Goal: Task Accomplishment & Management: Use online tool/utility

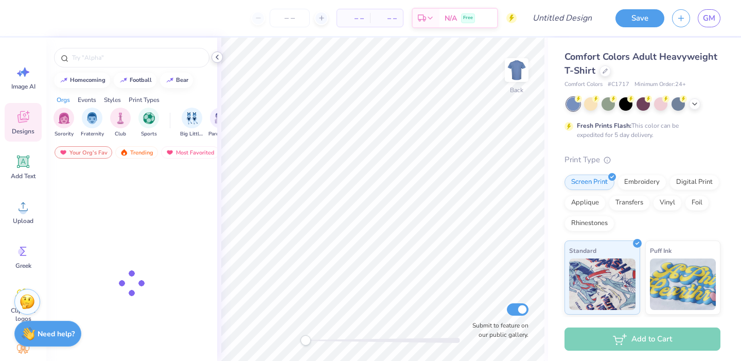
click at [219, 57] on icon at bounding box center [217, 57] width 8 height 8
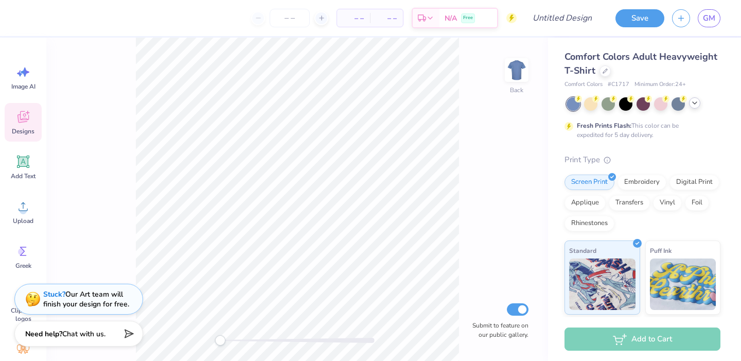
click at [695, 102] on polyline at bounding box center [694, 103] width 4 height 2
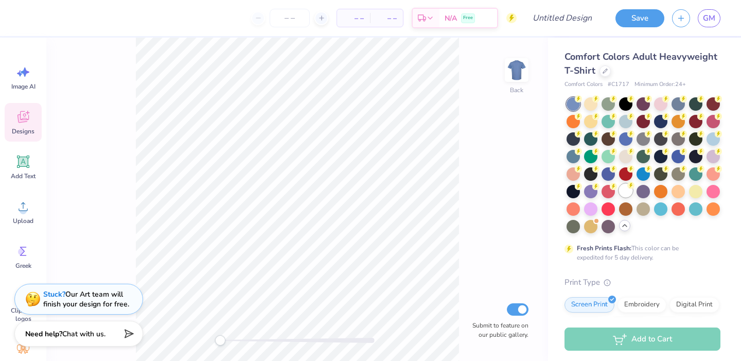
click at [626, 188] on div at bounding box center [625, 190] width 13 height 13
click at [514, 74] on img at bounding box center [516, 69] width 41 height 41
click at [19, 209] on icon at bounding box center [22, 206] width 15 height 15
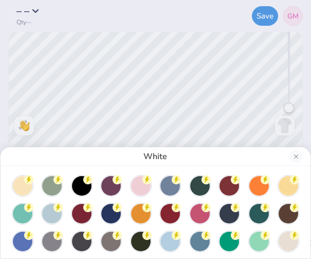
click at [131, 110] on div "White" at bounding box center [155, 129] width 311 height 259
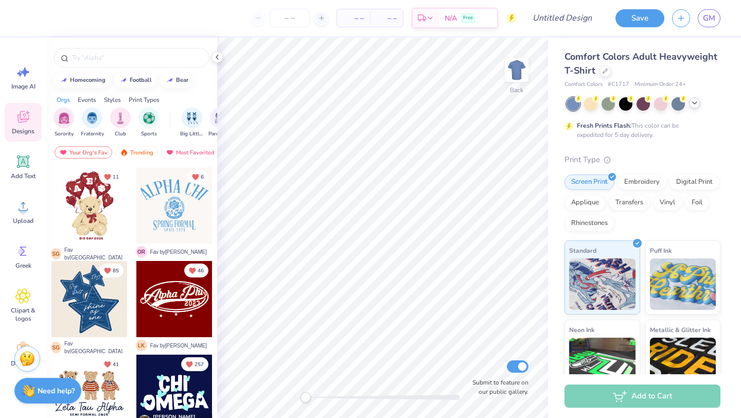
click at [692, 104] on icon at bounding box center [694, 103] width 8 height 8
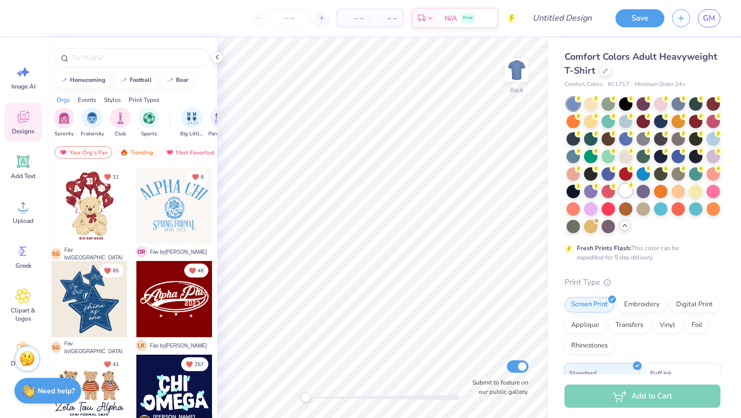
click at [626, 190] on div at bounding box center [625, 190] width 13 height 13
click at [514, 71] on img at bounding box center [516, 69] width 41 height 41
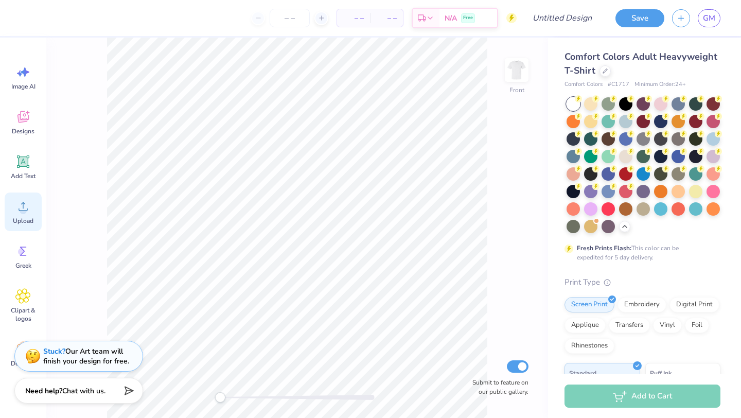
click at [18, 205] on icon at bounding box center [22, 206] width 15 height 15
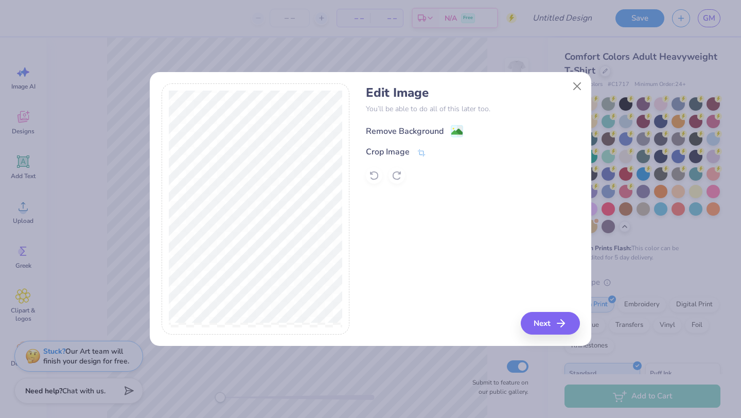
click at [420, 132] on div "Remove Background" at bounding box center [405, 131] width 78 height 12
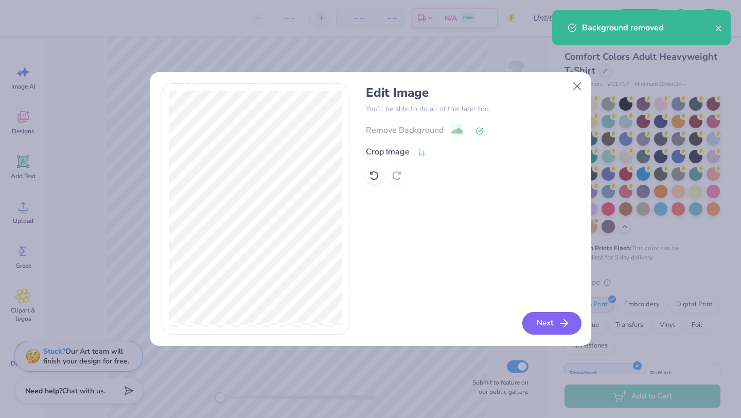
click at [561, 324] on icon "button" at bounding box center [564, 323] width 12 height 12
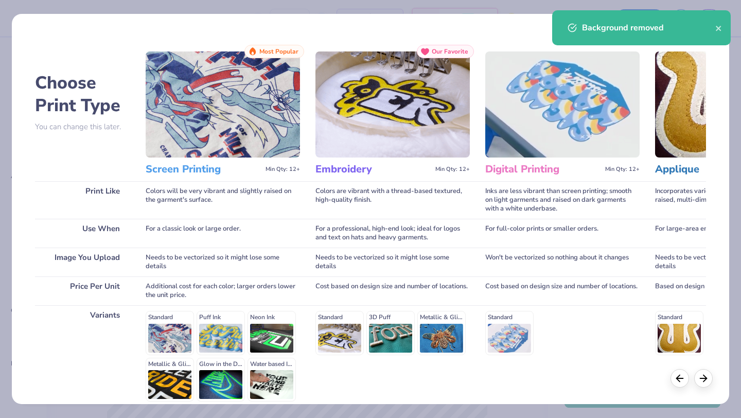
scroll to position [95, 0]
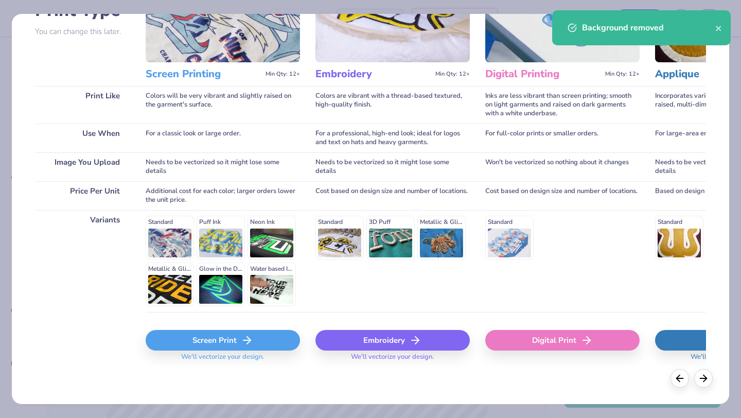
click at [202, 345] on div "Screen Print" at bounding box center [223, 340] width 154 height 21
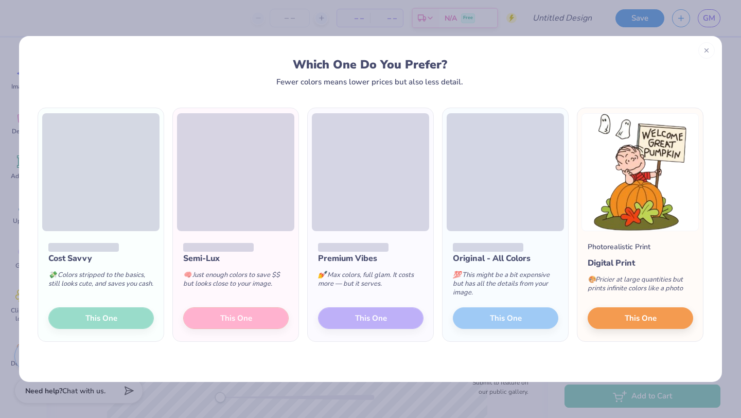
click at [114, 223] on span at bounding box center [100, 172] width 117 height 118
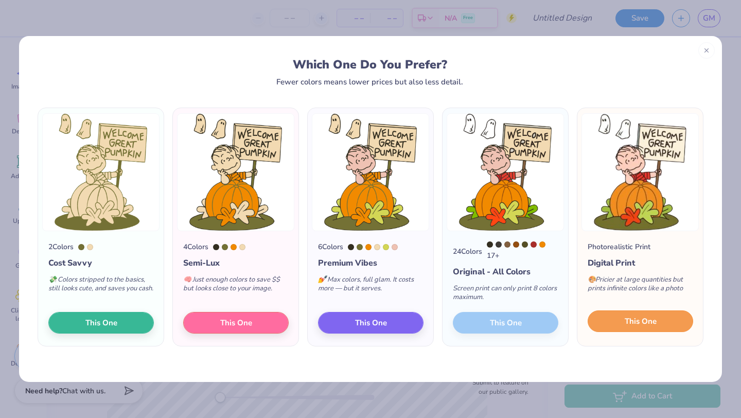
click at [631, 329] on button "This One" at bounding box center [639, 321] width 105 height 22
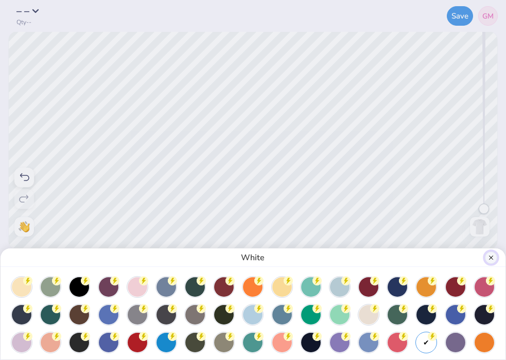
click at [489, 257] on button "Close" at bounding box center [490, 258] width 12 height 12
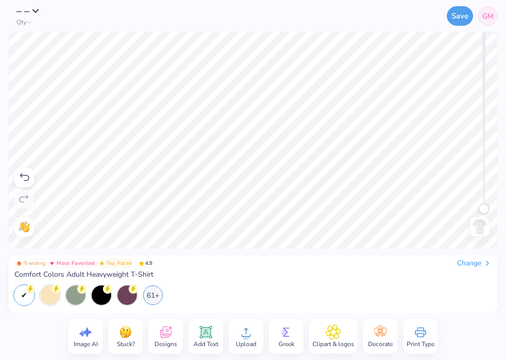
click at [242, 332] on icon at bounding box center [245, 332] width 15 height 15
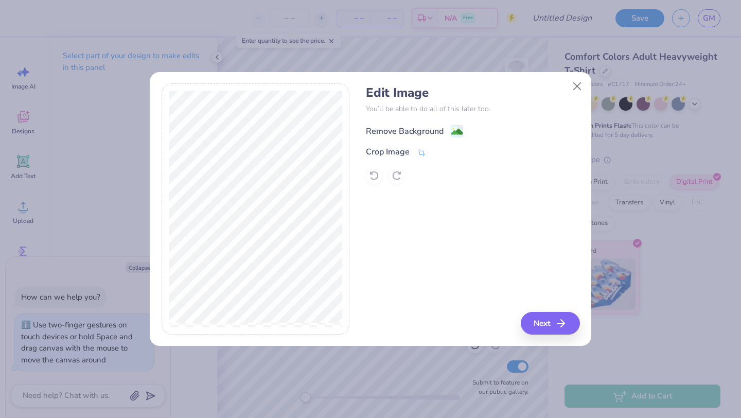
click at [450, 130] on div "Remove Background" at bounding box center [414, 130] width 97 height 13
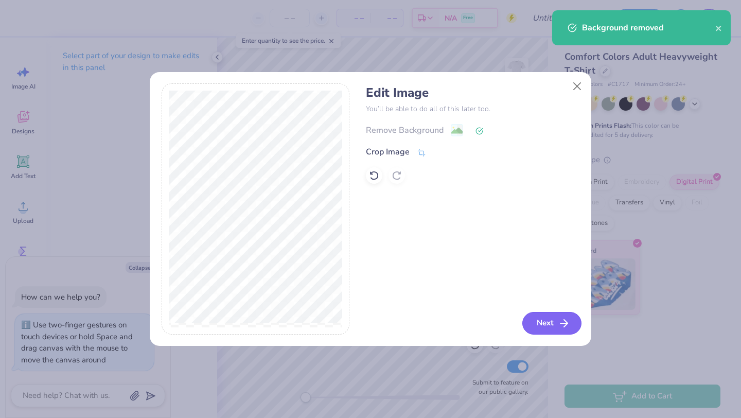
click at [546, 323] on button "Next" at bounding box center [551, 323] width 59 height 23
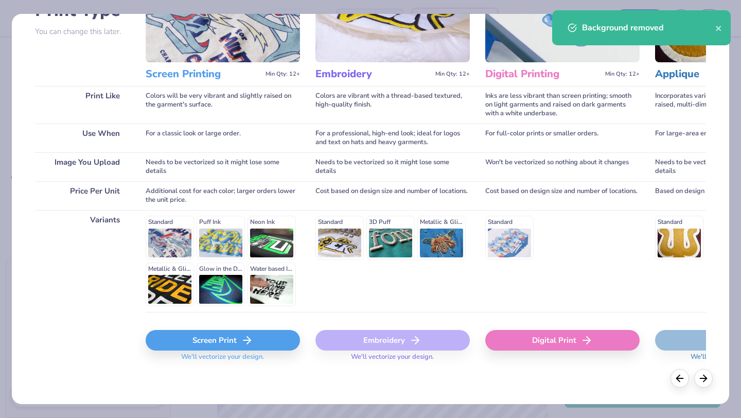
click at [246, 333] on div "Screen Print" at bounding box center [223, 340] width 154 height 21
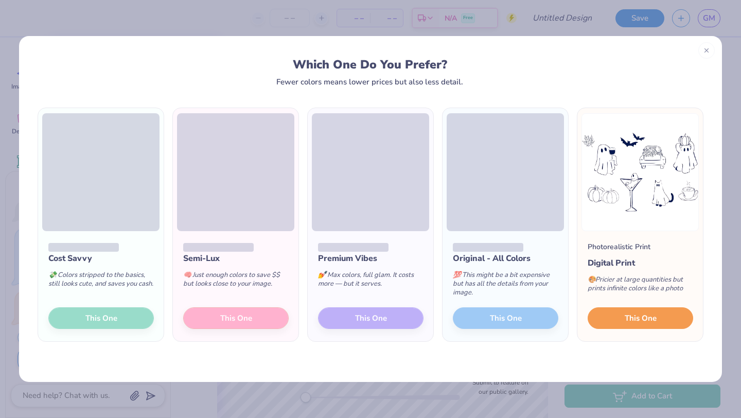
drag, startPoint x: 610, startPoint y: 314, endPoint x: 237, endPoint y: 255, distance: 377.5
click at [237, 255] on div "Cost Savvy 💸 Colors stripped to the basics, still looks cute, and saves you cas…" at bounding box center [370, 224] width 670 height 234
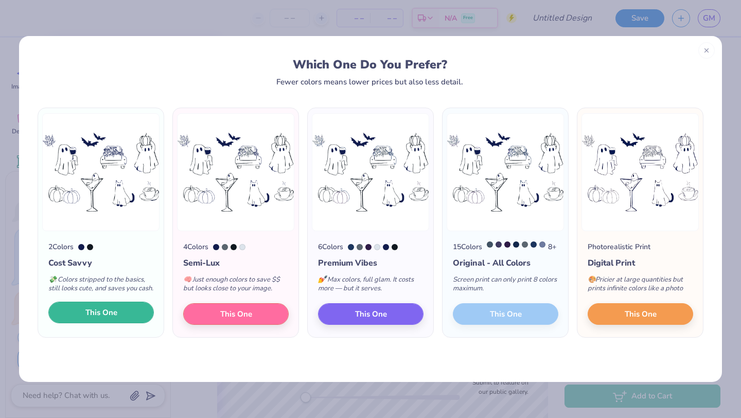
click at [102, 318] on span "This One" at bounding box center [101, 313] width 32 height 12
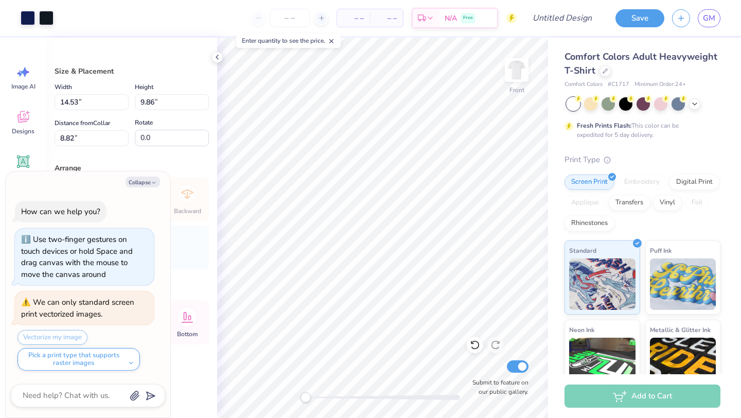
click at [29, 9] on div "Art colors" at bounding box center [26, 18] width 53 height 36
click at [29, 21] on div at bounding box center [28, 17] width 14 height 14
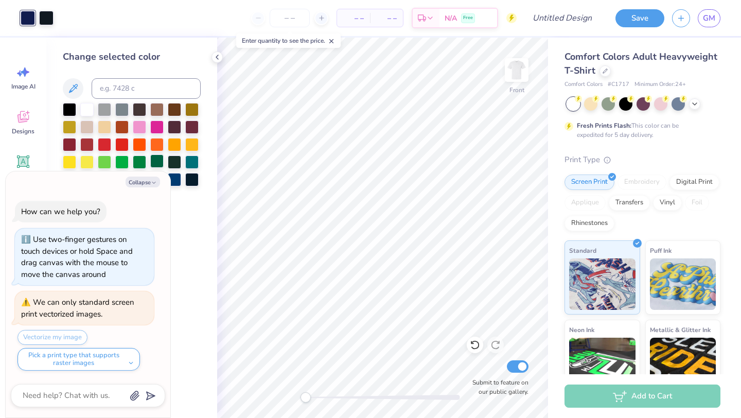
click at [159, 159] on div at bounding box center [156, 160] width 13 height 13
click at [42, 7] on div "Art colors" at bounding box center [26, 18] width 53 height 36
click at [43, 16] on div at bounding box center [46, 17] width 14 height 14
click at [156, 155] on div at bounding box center [156, 160] width 13 height 13
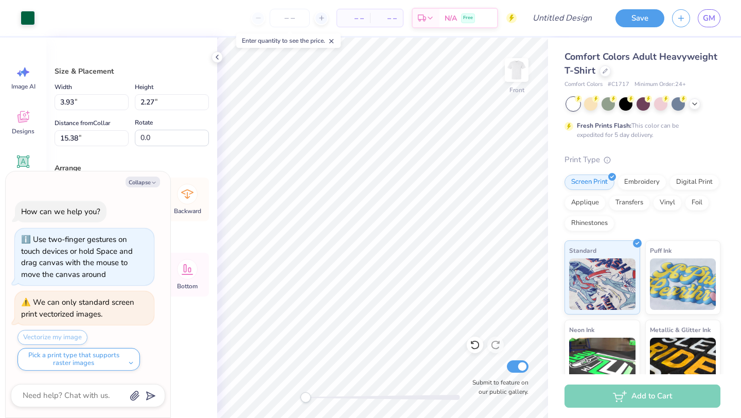
type textarea "x"
type input "15.33"
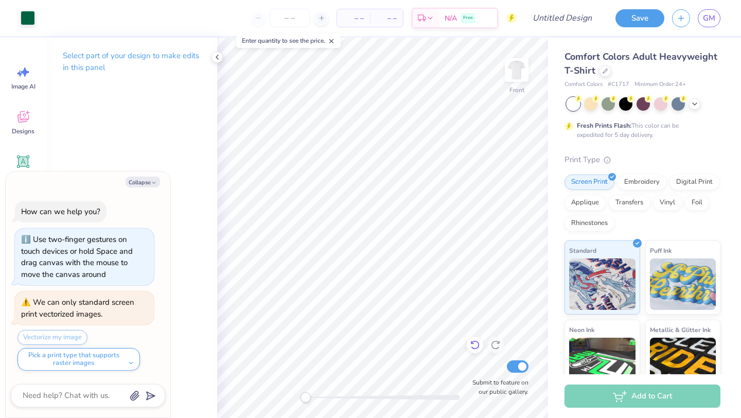
click at [470, 342] on icon at bounding box center [475, 344] width 10 height 10
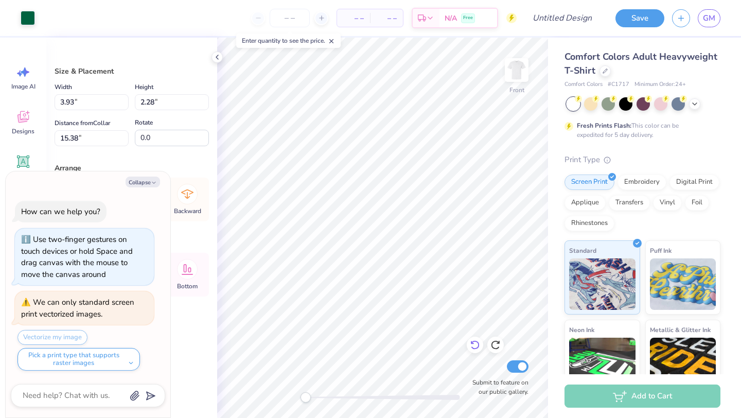
type textarea "x"
type input "15.33"
type textarea "x"
type input "14.53"
type textarea "x"
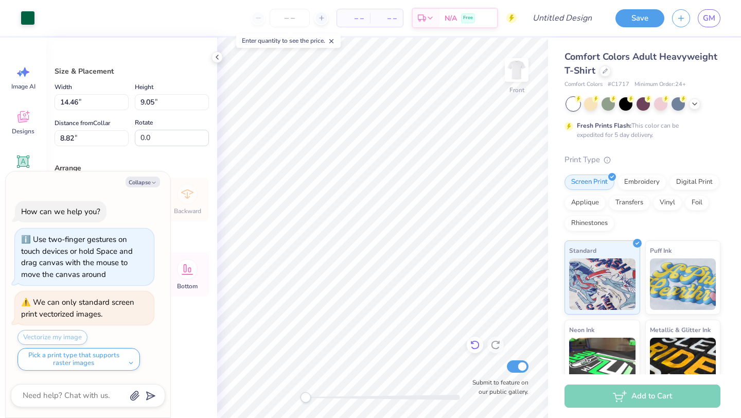
type input "4.91"
type textarea "x"
type input "12.98"
type input "8.12"
type input "5.84"
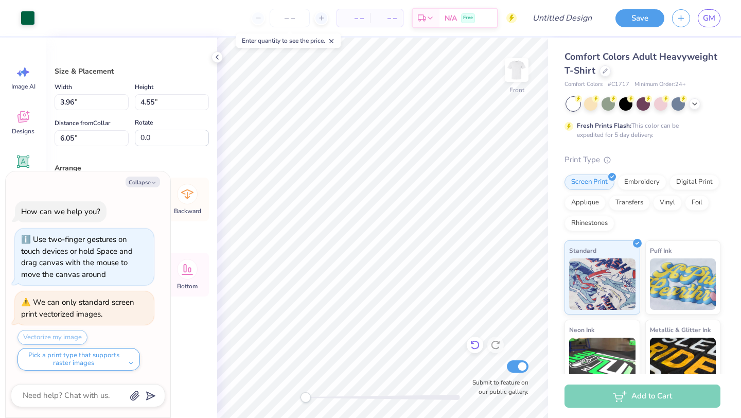
type textarea "x"
type input "6.53"
type textarea "x"
type input "5.63"
type textarea "x"
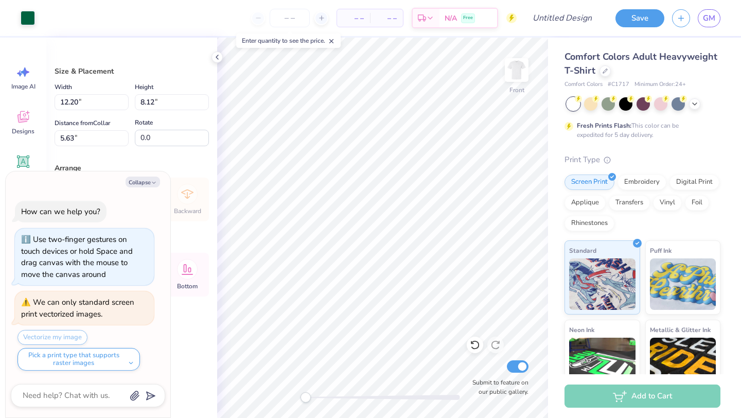
type input "6.34"
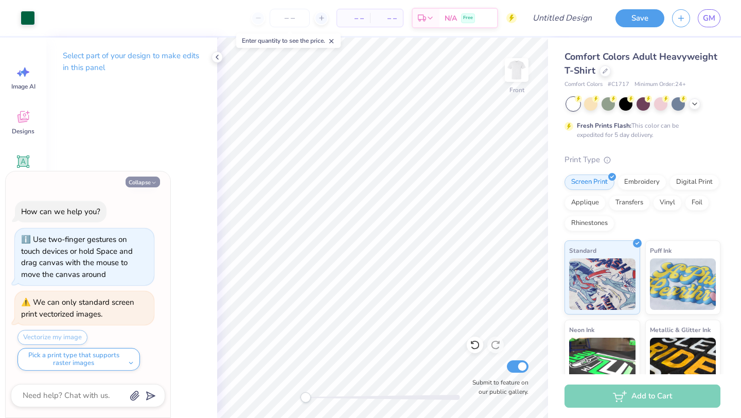
click at [133, 183] on button "Collapse" at bounding box center [142, 181] width 34 height 11
type textarea "x"
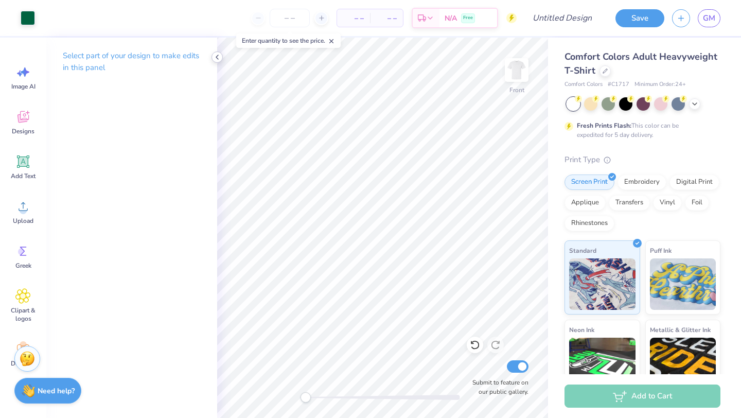
click at [214, 56] on icon at bounding box center [217, 57] width 8 height 8
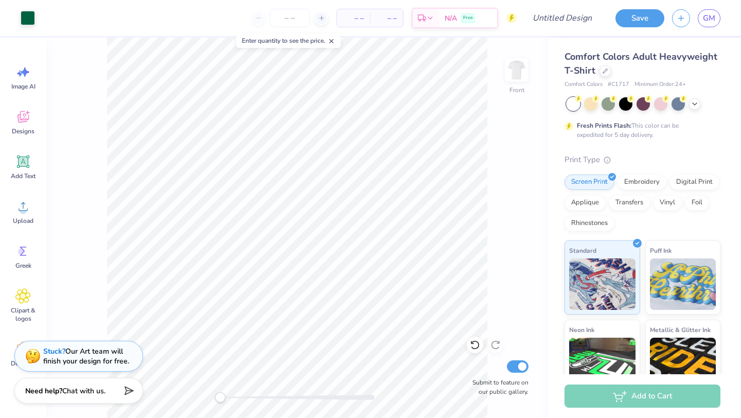
drag, startPoint x: 20, startPoint y: 155, endPoint x: 63, endPoint y: 134, distance: 48.5
click at [20, 155] on icon at bounding box center [22, 161] width 15 height 15
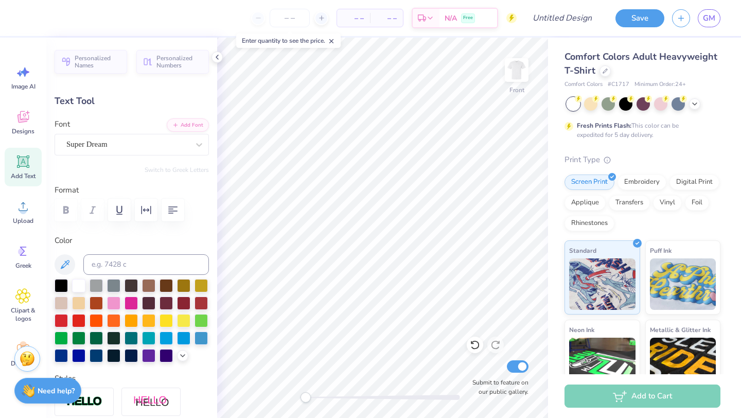
scroll to position [0, 2]
type textarea "Kappa Delta"
click at [99, 339] on div at bounding box center [95, 336] width 13 height 13
click at [113, 140] on div "Super Dream" at bounding box center [127, 144] width 124 height 16
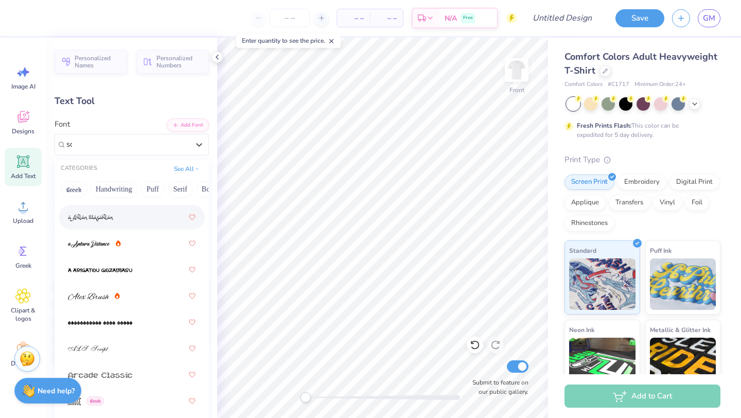
scroll to position [0, 0]
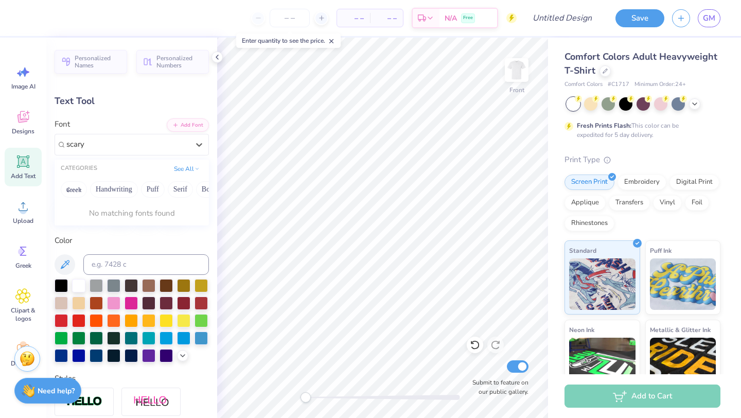
type input "scary"
click at [76, 188] on button "Greek" at bounding box center [74, 189] width 26 height 16
click at [150, 152] on div at bounding box center [127, 144] width 124 height 16
type input "halloween"
click at [178, 168] on button "See All" at bounding box center [187, 168] width 32 height 10
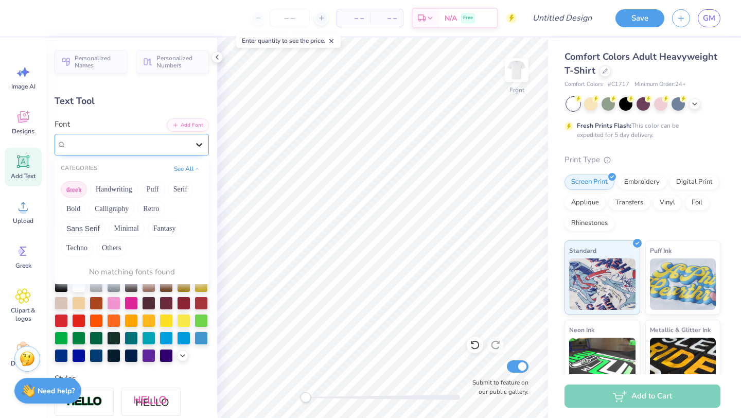
click at [208, 136] on div at bounding box center [199, 144] width 19 height 19
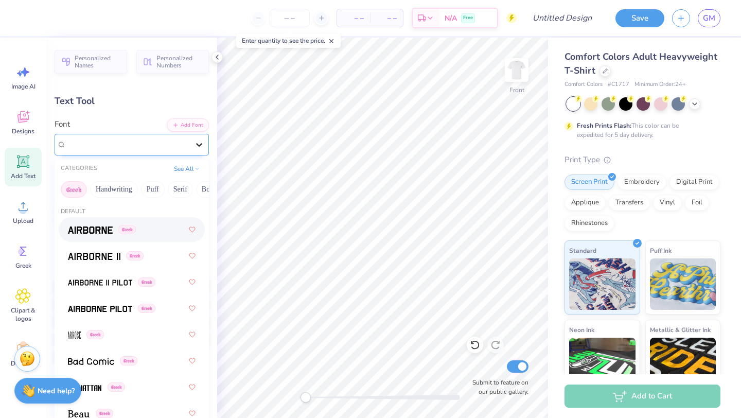
click at [190, 147] on div at bounding box center [199, 144] width 19 height 19
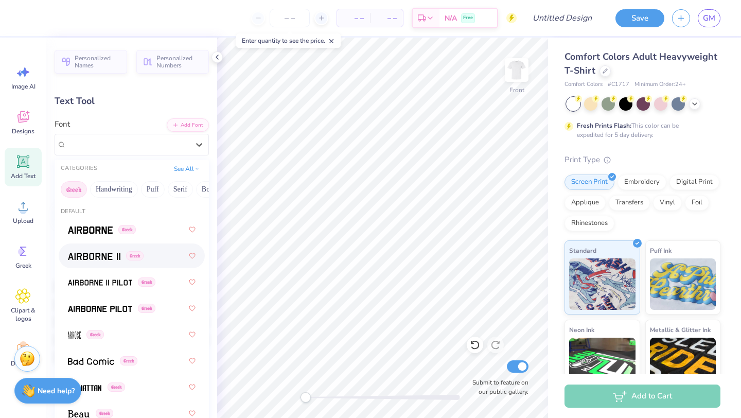
scroll to position [8, 0]
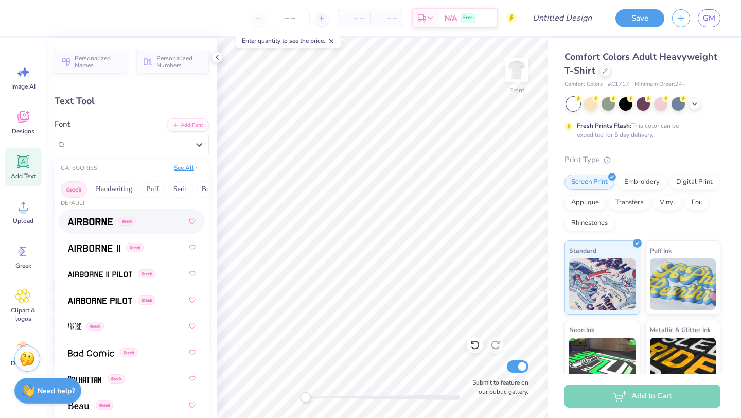
click at [188, 169] on button "See All" at bounding box center [187, 168] width 32 height 10
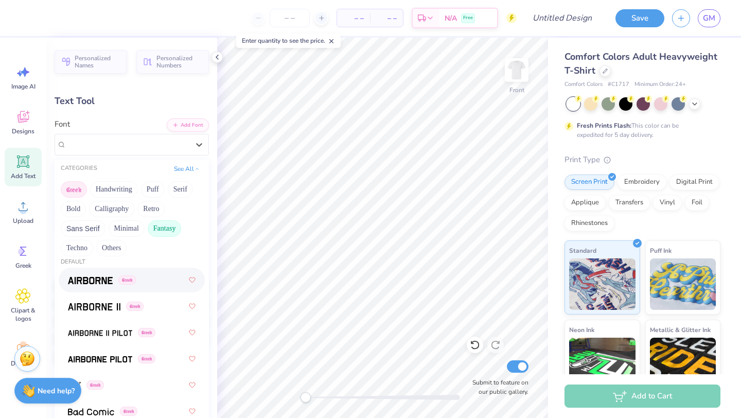
click at [155, 226] on button "Fantasy" at bounding box center [165, 228] width 34 height 16
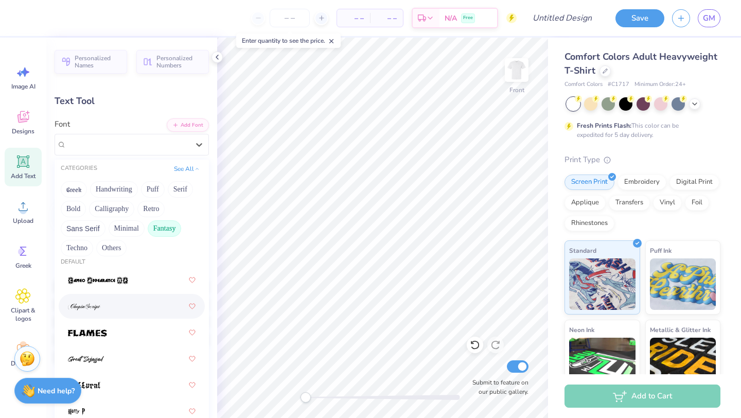
click at [96, 303] on img at bounding box center [84, 306] width 32 height 7
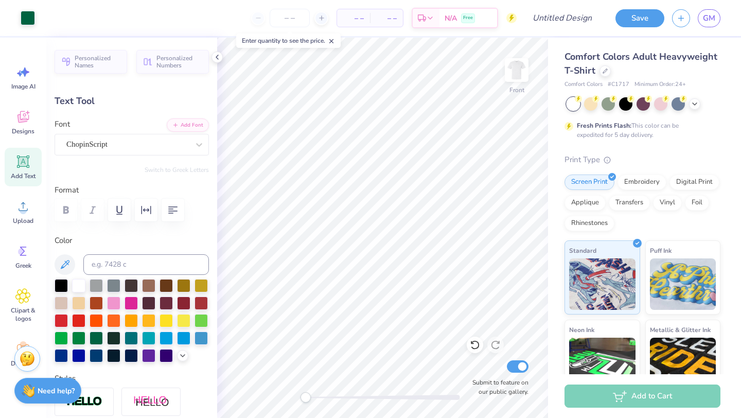
type input "11.74"
type input "2.70"
type input "12.40"
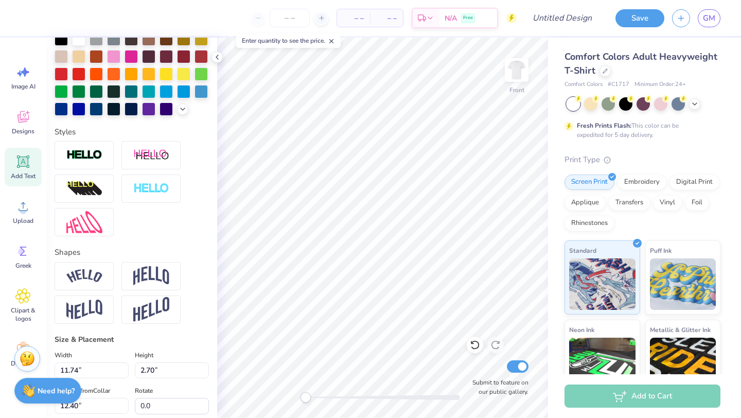
scroll to position [270, 0]
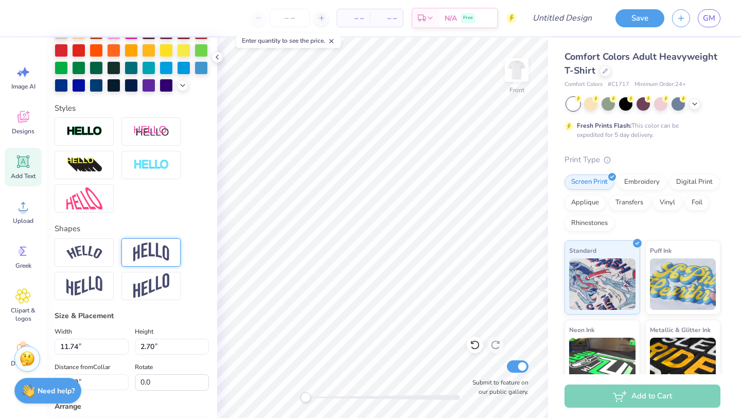
click at [130, 248] on div at bounding box center [150, 252] width 59 height 28
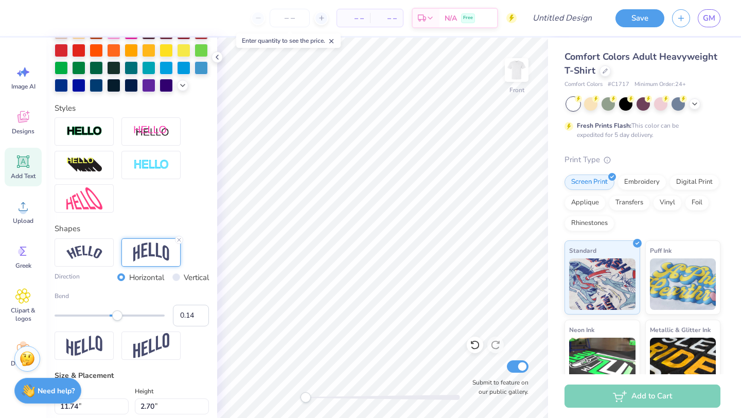
type input "0.13"
drag, startPoint x: 135, startPoint y: 318, endPoint x: 117, endPoint y: 317, distance: 18.0
click at [117, 317] on div "Accessibility label" at bounding box center [117, 315] width 10 height 10
type input "0.23"
click at [122, 318] on div "Accessibility label" at bounding box center [122, 315] width 10 height 10
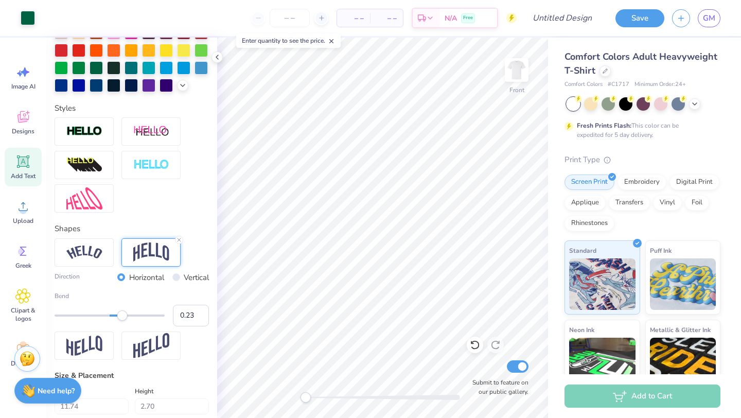
type input "2.89"
type input "3.47"
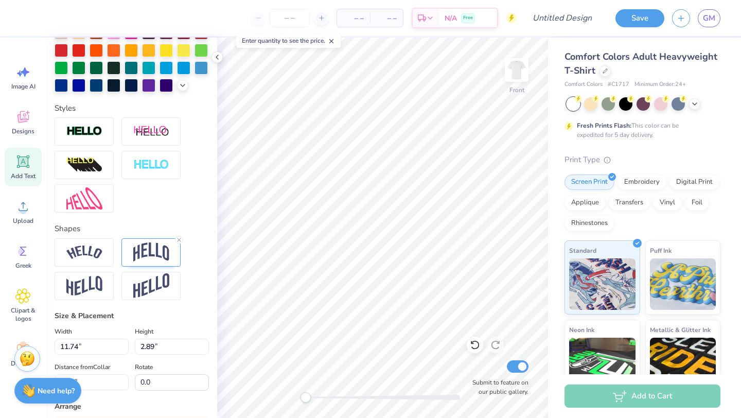
scroll to position [0, 2]
type textarea "Halloween"
click at [192, 263] on div at bounding box center [132, 269] width 154 height 62
type input "8.87"
type input "3.10"
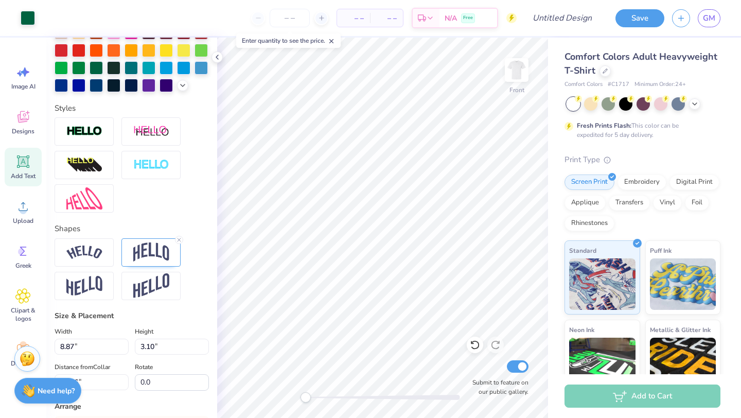
type input "14.92"
click at [177, 241] on icon at bounding box center [179, 240] width 6 height 6
type input "2.72"
type input "15.11"
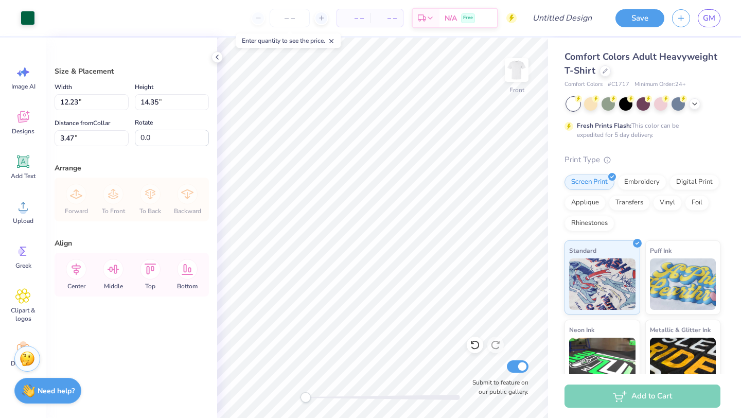
type input "3.00"
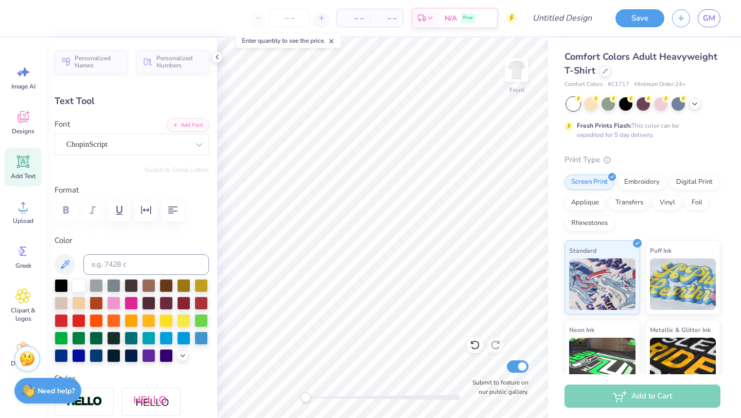
scroll to position [0, 2]
type textarea "October 20, 2025"
type input "14.53"
type input "1.68"
type input "17.48"
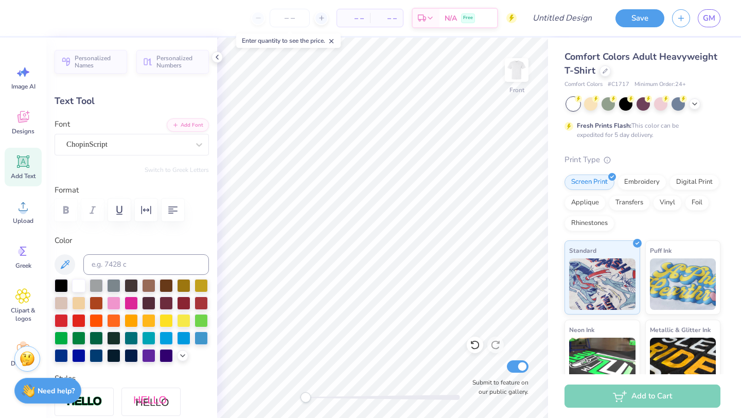
type input "7.60"
type input "0.88"
type input "16.91"
type input "7.19"
type input "0.83"
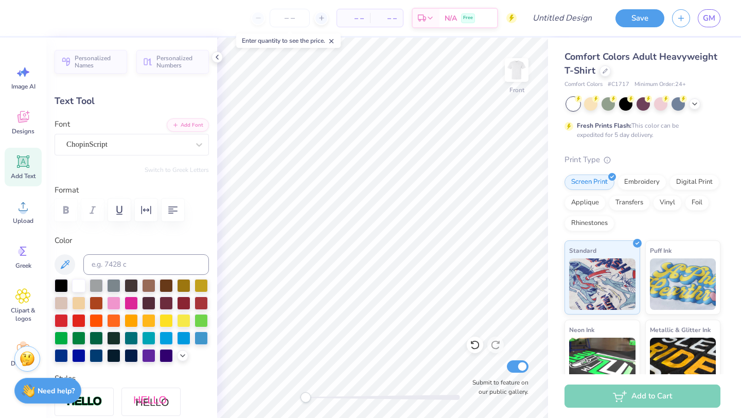
type input "16.96"
type input "8.87"
type input "2.72"
type input "14.63"
type input "7.19"
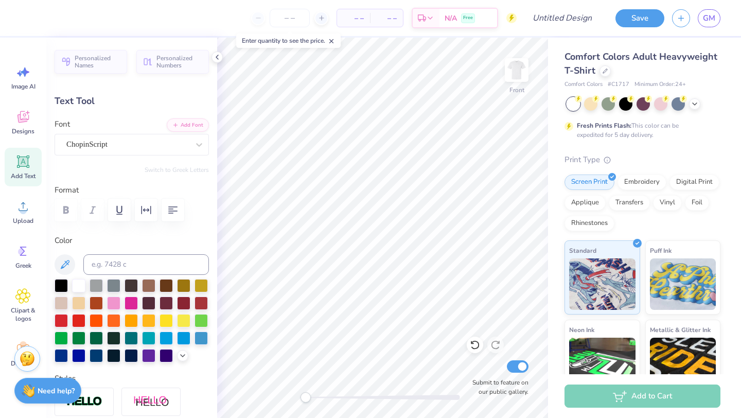
type input "0.83"
type input "16.94"
type input "8.87"
type input "2.72"
type input "14.22"
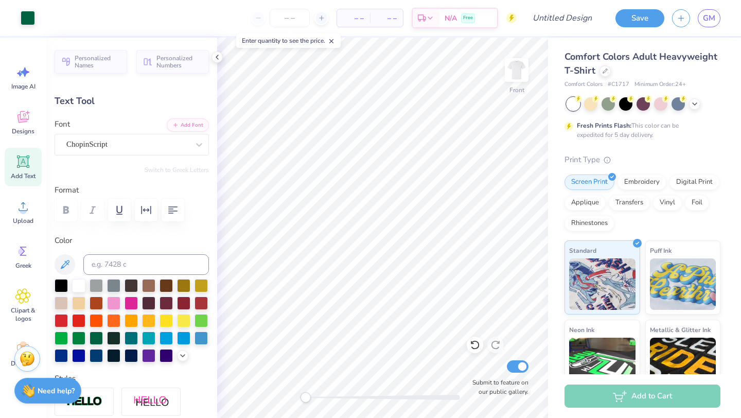
type input "7.19"
type input "0.83"
type input "16.94"
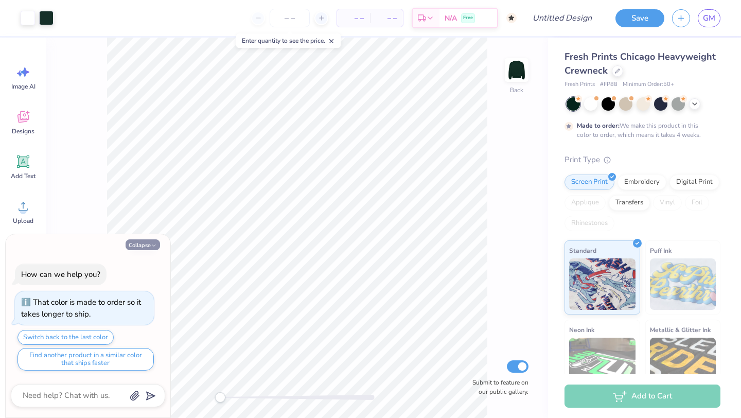
click at [149, 244] on button "Collapse" at bounding box center [142, 244] width 34 height 11
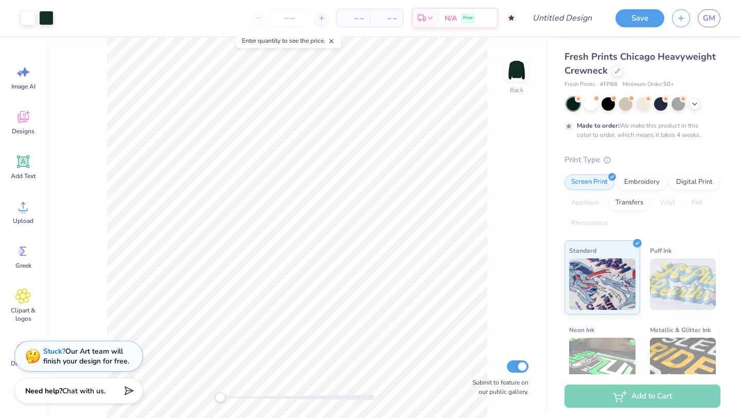
click at [702, 98] on div at bounding box center [643, 103] width 154 height 13
click at [690, 106] on icon at bounding box center [694, 103] width 8 height 8
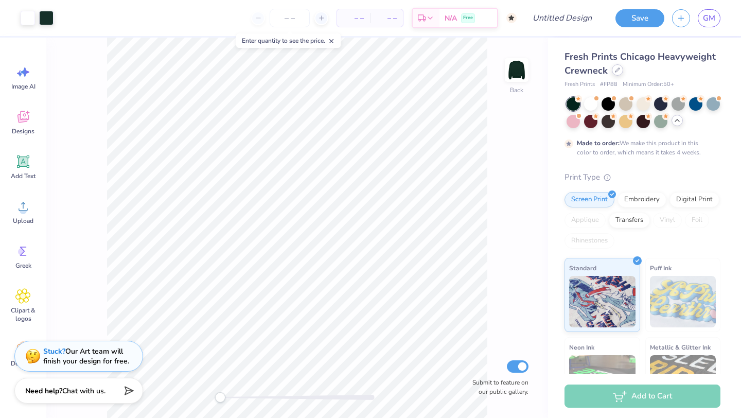
click at [617, 69] on icon at bounding box center [617, 70] width 4 height 4
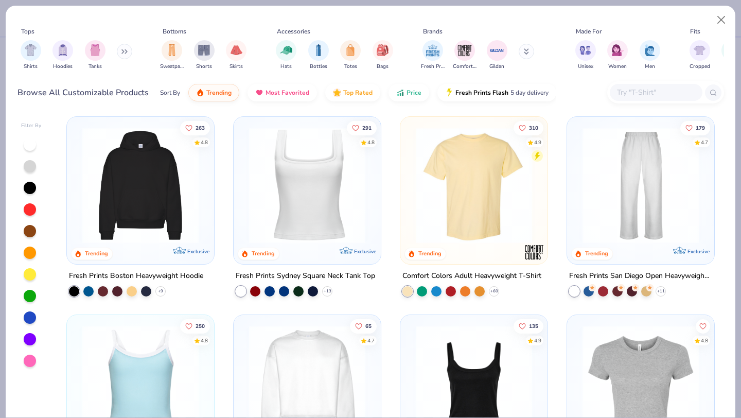
scroll to position [201, 0]
click at [482, 215] on img at bounding box center [473, 185] width 127 height 116
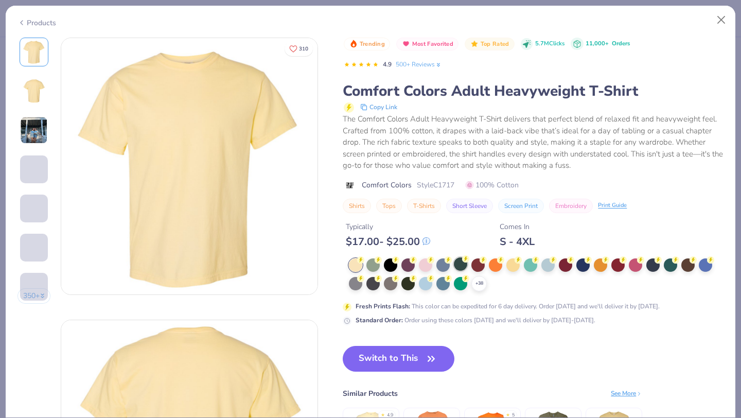
click at [464, 266] on div at bounding box center [460, 263] width 13 height 13
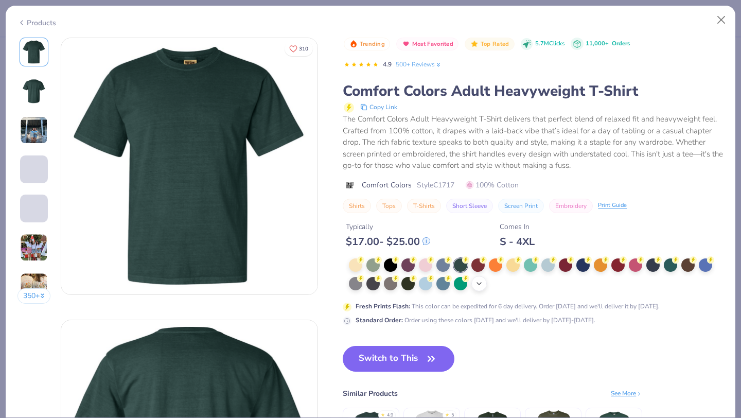
click at [480, 285] on icon at bounding box center [479, 283] width 8 height 8
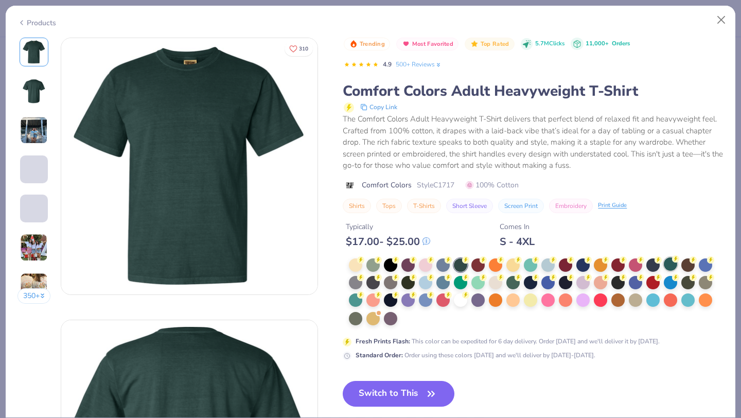
click at [674, 264] on div at bounding box center [669, 263] width 13 height 13
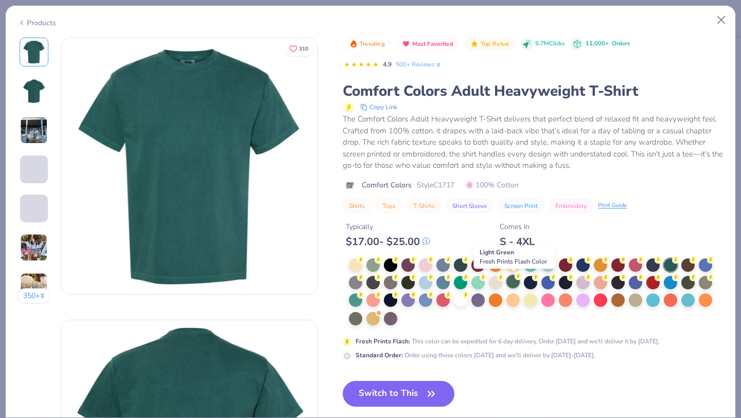
click at [508, 280] on div at bounding box center [512, 281] width 13 height 13
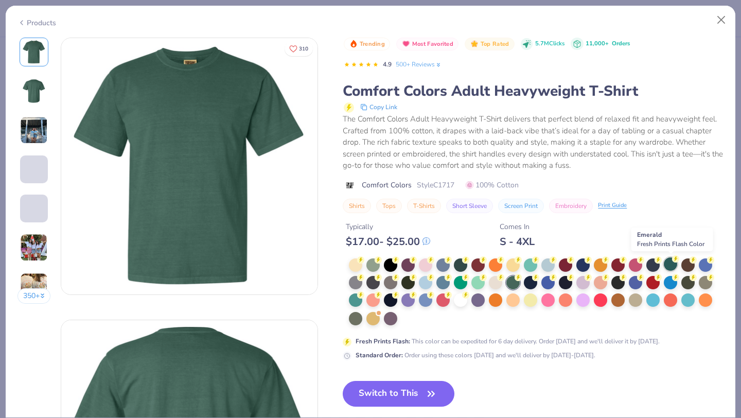
click at [666, 261] on div at bounding box center [669, 263] width 13 height 13
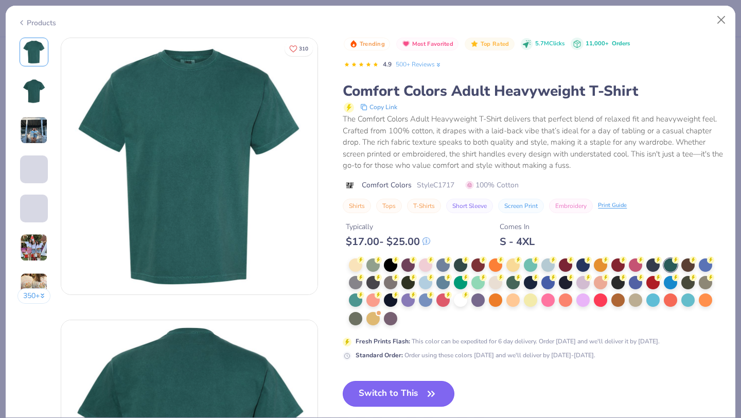
click at [416, 393] on button "Switch to This" at bounding box center [399, 394] width 112 height 26
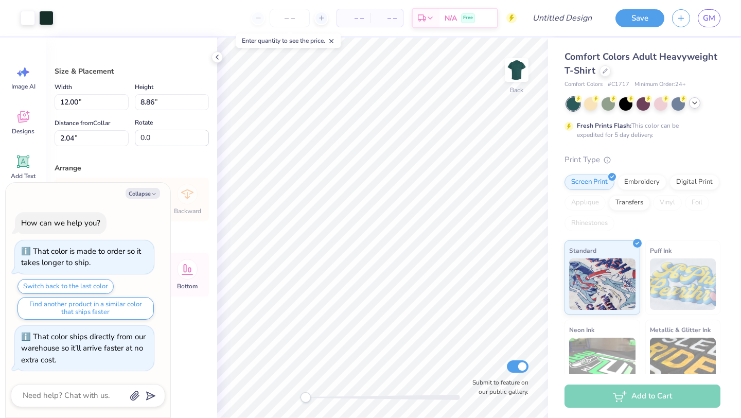
click at [693, 106] on icon at bounding box center [694, 103] width 8 height 8
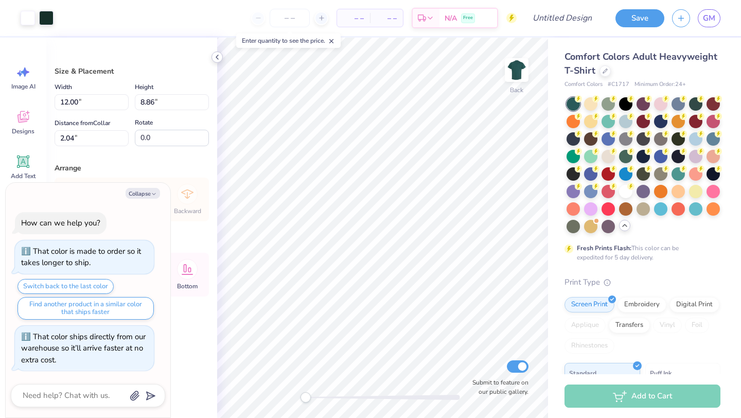
click at [212, 57] on div at bounding box center [216, 56] width 11 height 11
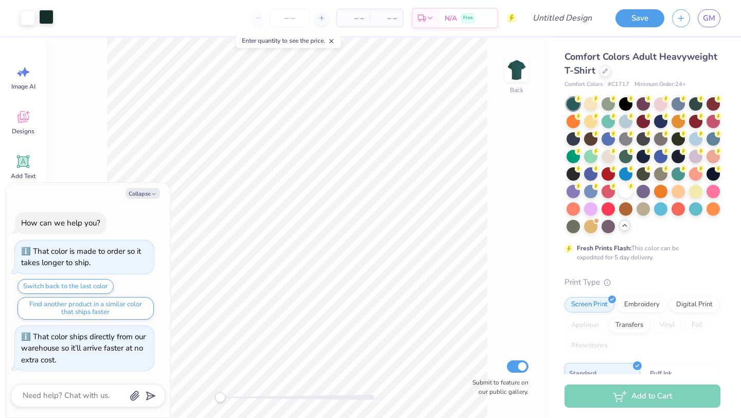
click at [49, 13] on div at bounding box center [46, 17] width 14 height 14
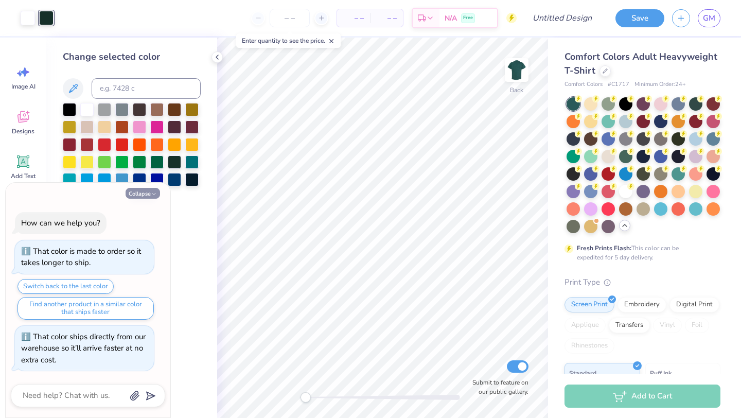
click at [147, 196] on button "Collapse" at bounding box center [142, 193] width 34 height 11
type textarea "x"
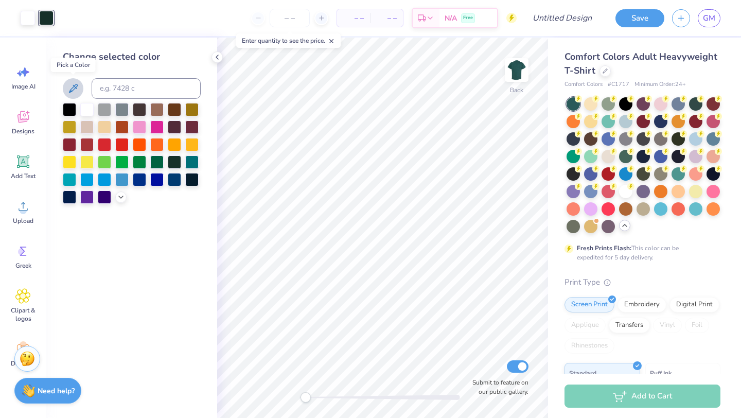
click at [75, 84] on icon at bounding box center [73, 88] width 12 height 12
click at [74, 88] on icon at bounding box center [73, 88] width 12 height 12
click at [158, 15] on div "– – Per Item – – Total Est. Delivery N/A Free" at bounding box center [288, 18] width 455 height 36
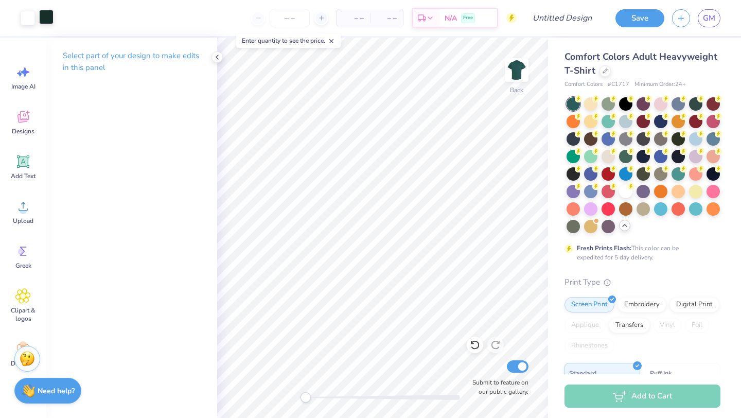
click at [46, 12] on div at bounding box center [46, 17] width 14 height 14
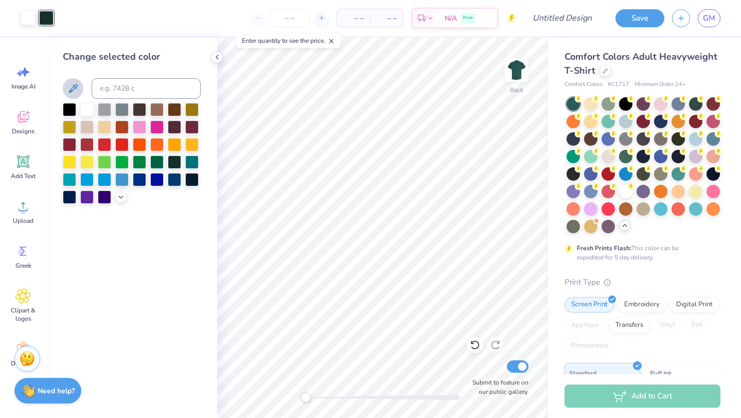
click at [69, 84] on icon at bounding box center [73, 88] width 12 height 12
click at [74, 92] on icon at bounding box center [73, 88] width 12 height 12
click at [133, 89] on input at bounding box center [146, 88] width 109 height 21
click at [134, 89] on input at bounding box center [146, 88] width 109 height 21
click at [170, 62] on div "Change selected color" at bounding box center [132, 57] width 138 height 14
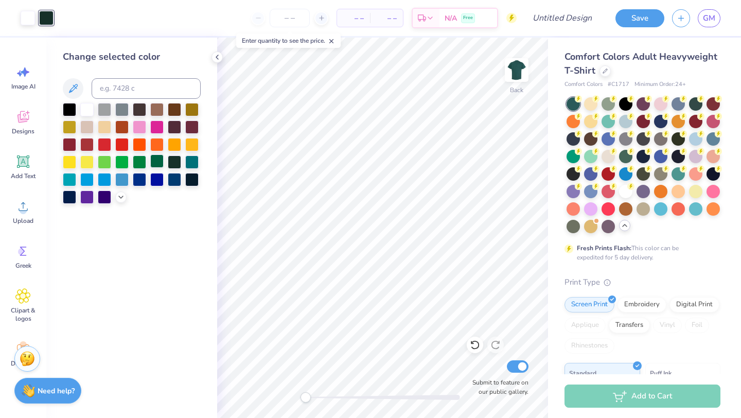
click at [156, 166] on div at bounding box center [156, 160] width 13 height 13
click at [140, 160] on div at bounding box center [139, 160] width 13 height 13
click at [179, 160] on div at bounding box center [174, 160] width 13 height 13
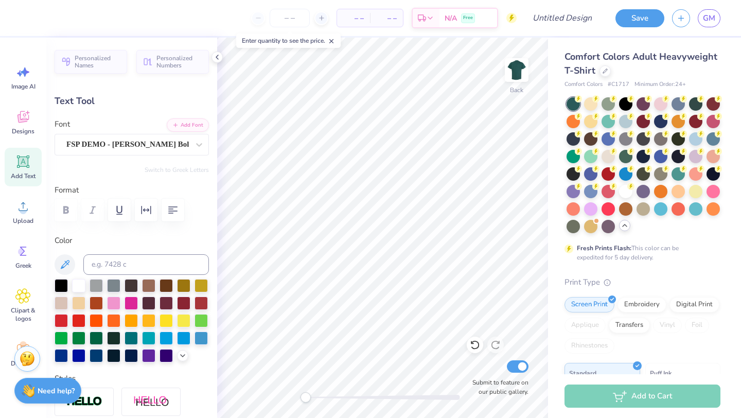
type textarea "KDG"
type input "11.74"
type input "3.30"
type input "3.42"
type input "0.0"
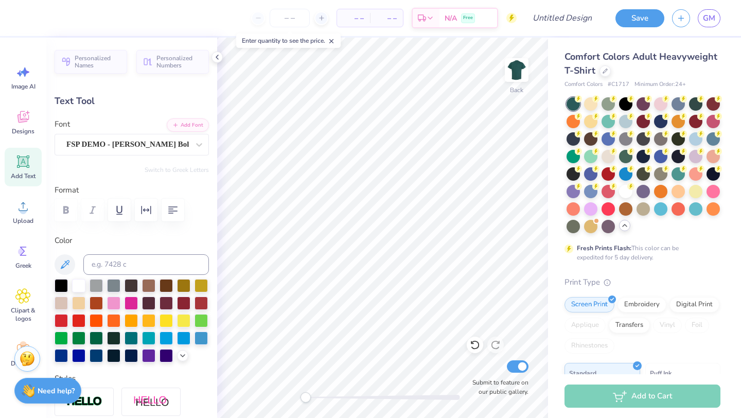
type input "2.81"
type input "1.65"
type input "3.02"
type input "21.4"
type textarea "KD"
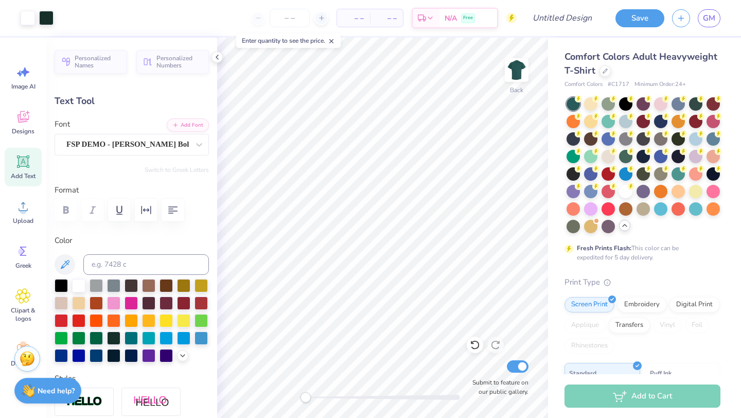
type input "0.0"
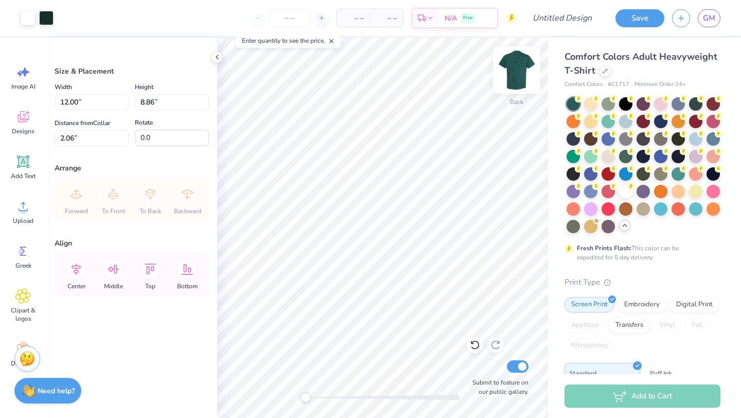
click at [510, 79] on img at bounding box center [516, 69] width 41 height 41
type input "4.74"
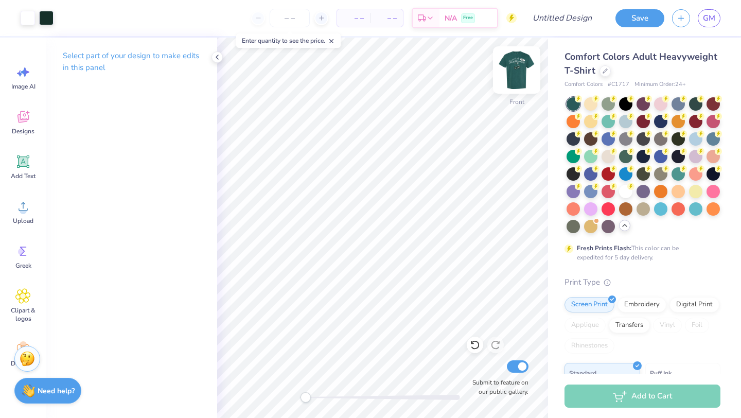
click at [511, 84] on img at bounding box center [516, 69] width 41 height 41
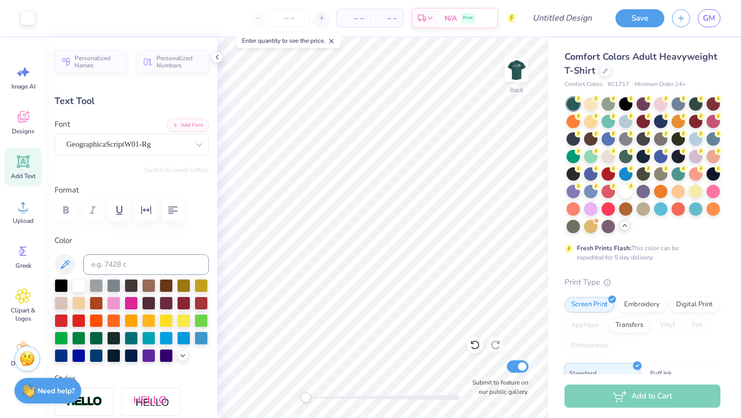
type input "11.74"
type input "3.30"
type input "3.42"
type input "1.89"
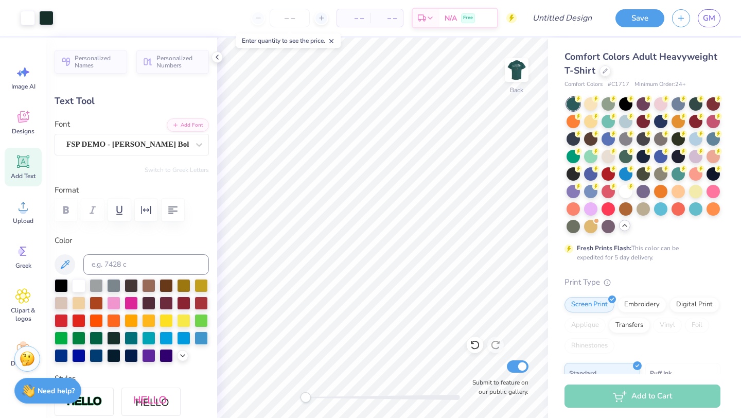
type input "1.28"
type input "3.17"
type input "21.4"
type textarea "2025"
type input "0.0"
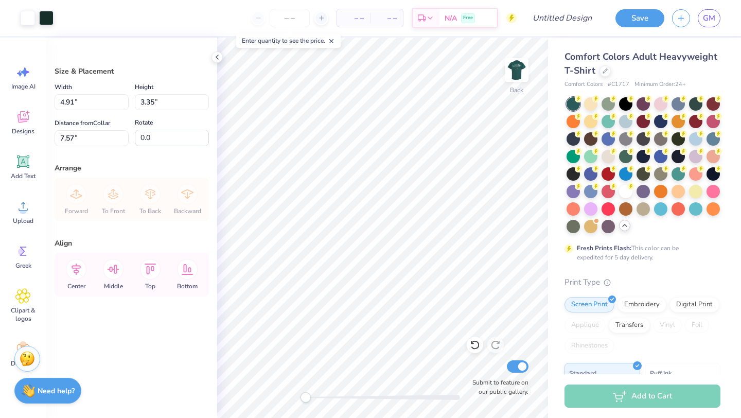
type input "4.91"
type input "3.35"
type input "3.00"
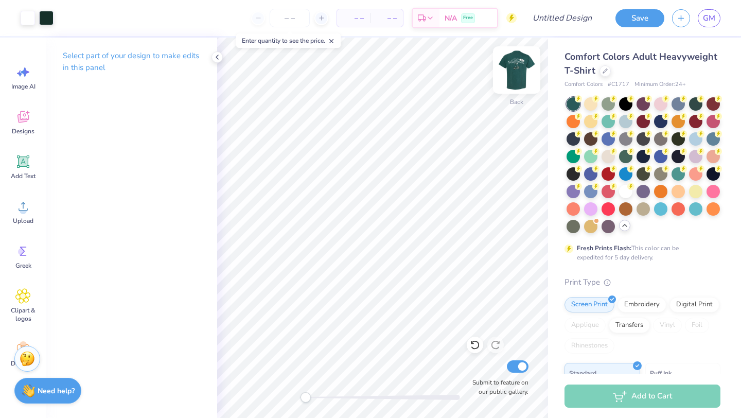
click at [523, 68] on img at bounding box center [516, 69] width 41 height 41
click at [563, 21] on input "Design Title" at bounding box center [574, 18] width 50 height 21
drag, startPoint x: 574, startPoint y: 18, endPoint x: 517, endPoint y: 17, distance: 56.6
click at [517, 17] on div "Art colors – – Per Item – – Total Est. Delivery N/A Free Design Title Halloween…" at bounding box center [370, 18] width 741 height 36
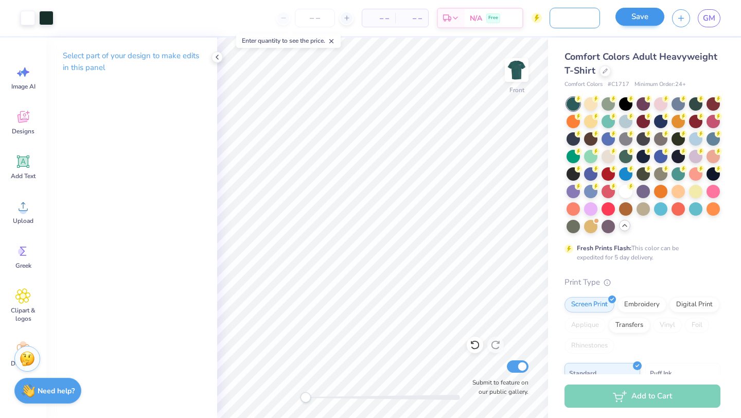
type input "[DATE] Dfunc [US_STATE] 2"
click at [630, 21] on button "Save" at bounding box center [639, 17] width 49 height 18
click at [636, 17] on div "Save" at bounding box center [639, 18] width 49 height 18
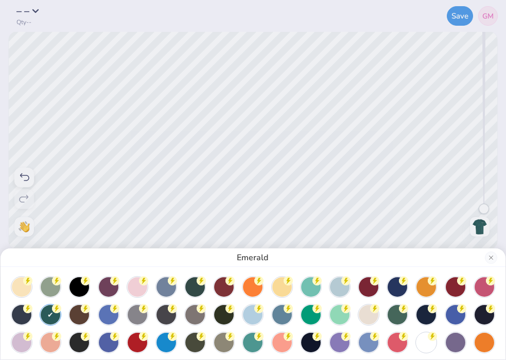
click at [464, 15] on div "Emerald" at bounding box center [253, 180] width 506 height 360
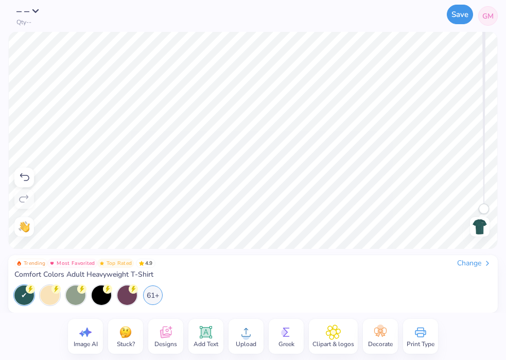
click at [453, 19] on button "Save" at bounding box center [459, 15] width 26 height 20
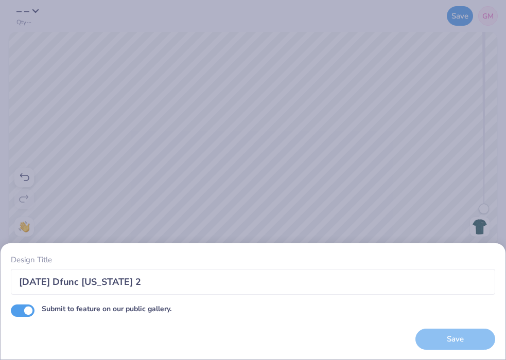
click at [476, 350] on div "Design Title Halloween Dfunc Georgia 2 Submit to feature on our public gallery.…" at bounding box center [253, 301] width 505 height 117
click at [456, 344] on div "Save" at bounding box center [455, 339] width 80 height 21
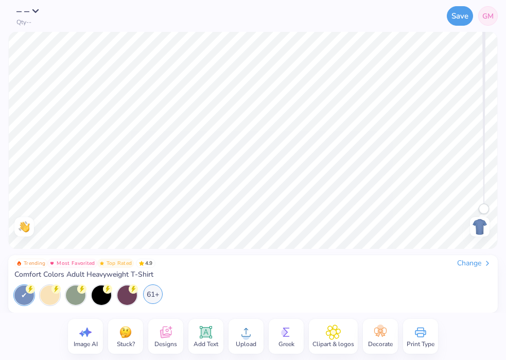
click at [155, 296] on div "61+" at bounding box center [153, 294] width 20 height 20
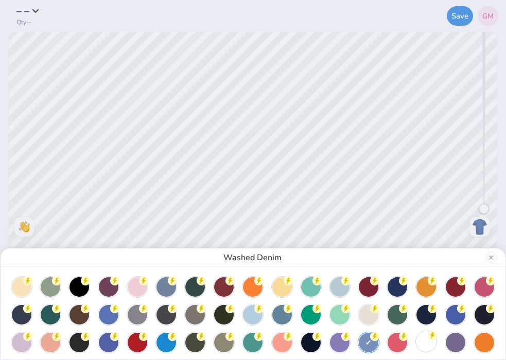
click at [422, 341] on div at bounding box center [426, 342] width 20 height 20
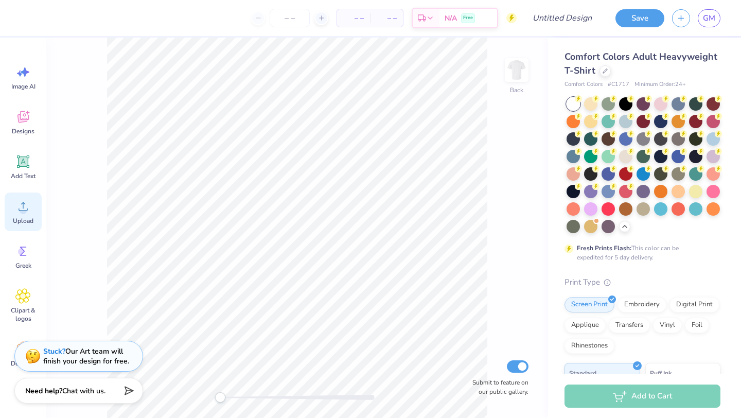
click at [30, 207] on icon at bounding box center [22, 206] width 15 height 15
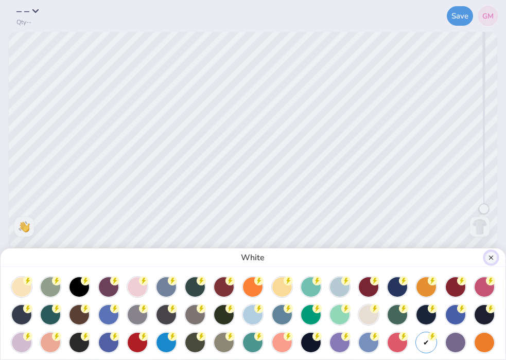
click at [491, 261] on button "Close" at bounding box center [490, 258] width 12 height 12
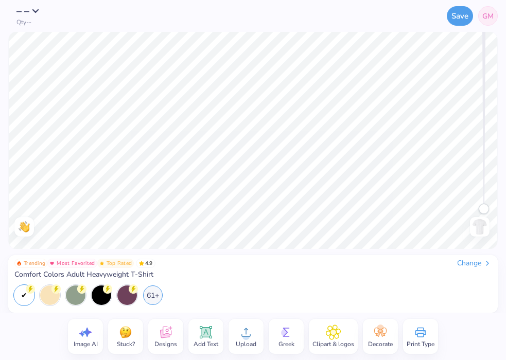
click at [236, 332] on div "Upload" at bounding box center [245, 336] width 35 height 35
click at [242, 336] on circle at bounding box center [245, 336] width 7 height 7
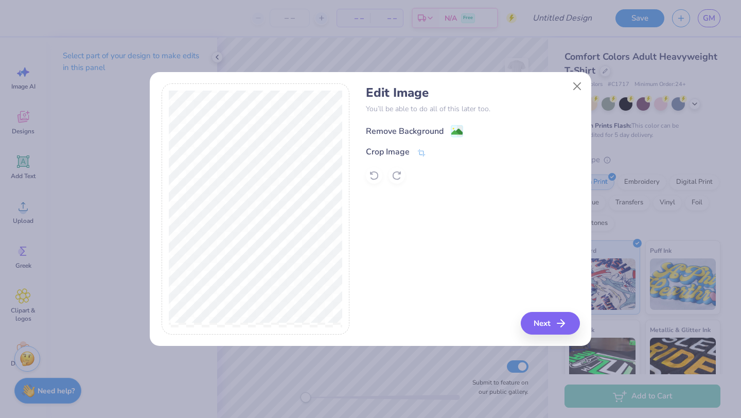
click at [411, 127] on div "Remove Background" at bounding box center [405, 131] width 78 height 12
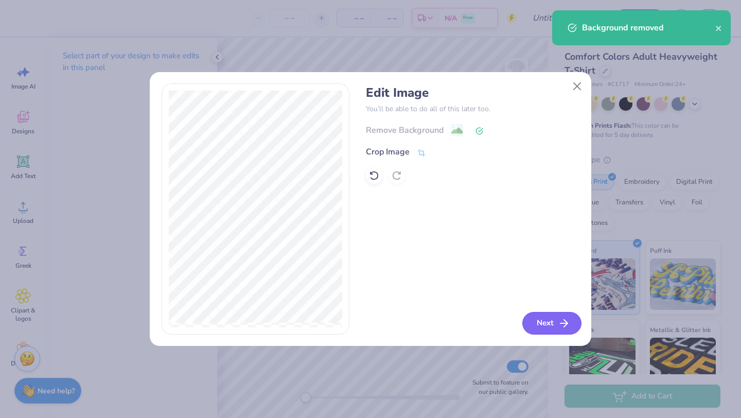
click at [559, 320] on icon "button" at bounding box center [564, 323] width 12 height 12
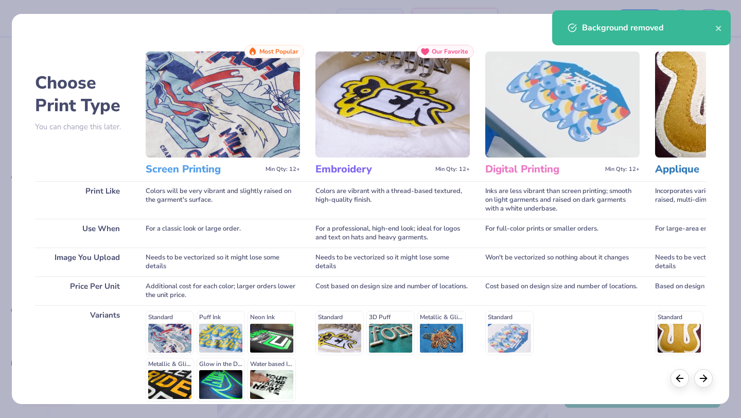
scroll to position [95, 0]
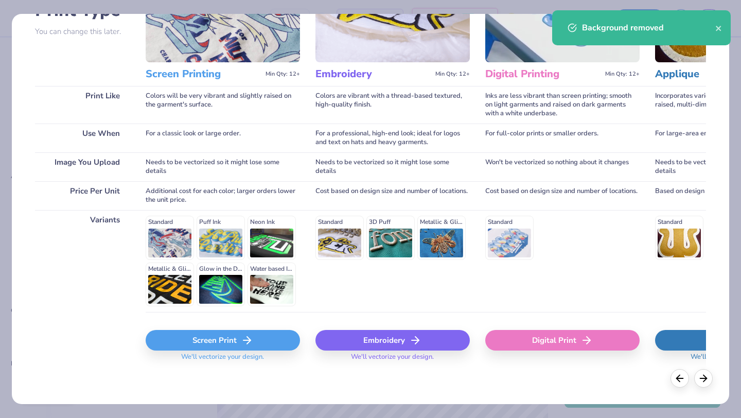
click at [211, 351] on div "Screen Print We'll vectorize your design." at bounding box center [223, 349] width 154 height 38
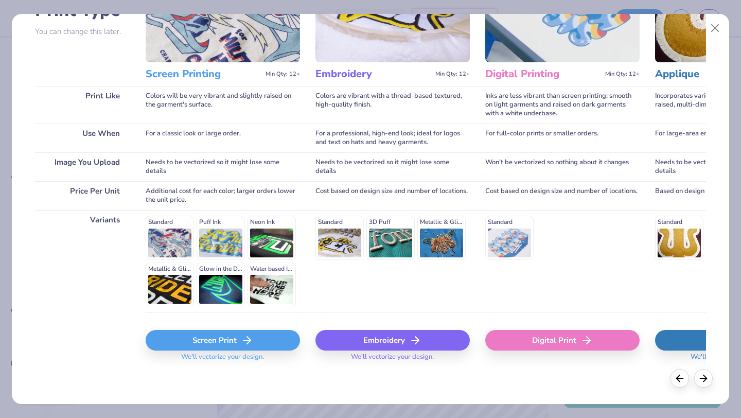
click at [212, 339] on div "Screen Print" at bounding box center [223, 340] width 154 height 21
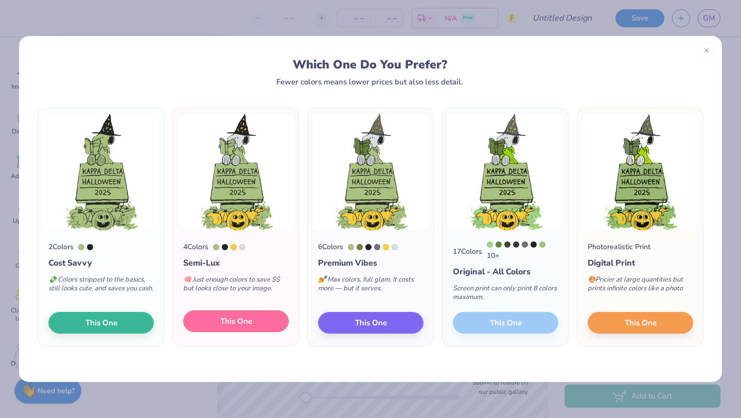
click at [231, 320] on span "This One" at bounding box center [236, 321] width 32 height 12
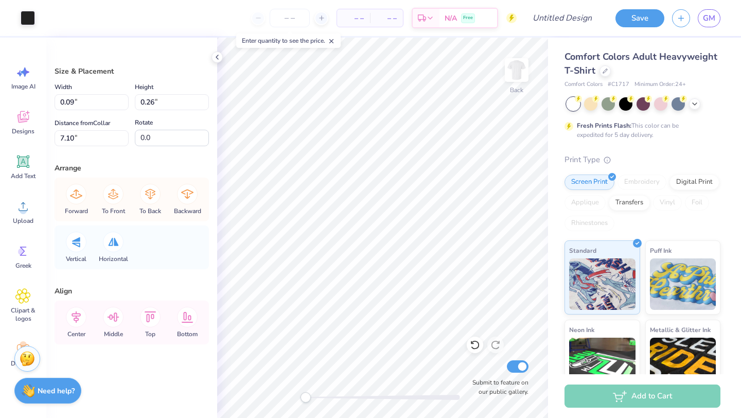
type input "0.87"
type input "2.42"
type input "6.14"
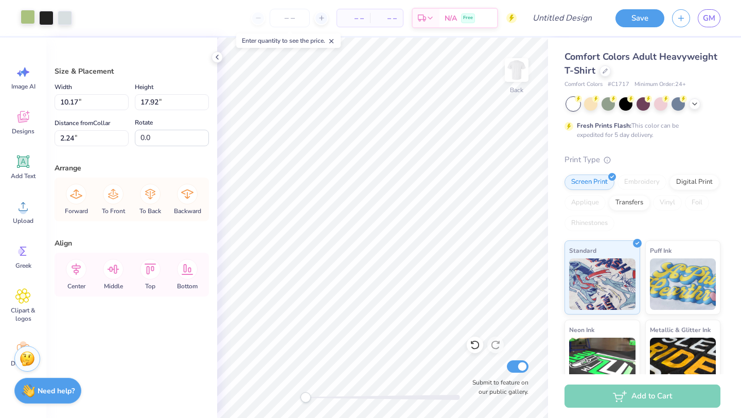
click at [30, 20] on div at bounding box center [28, 17] width 14 height 14
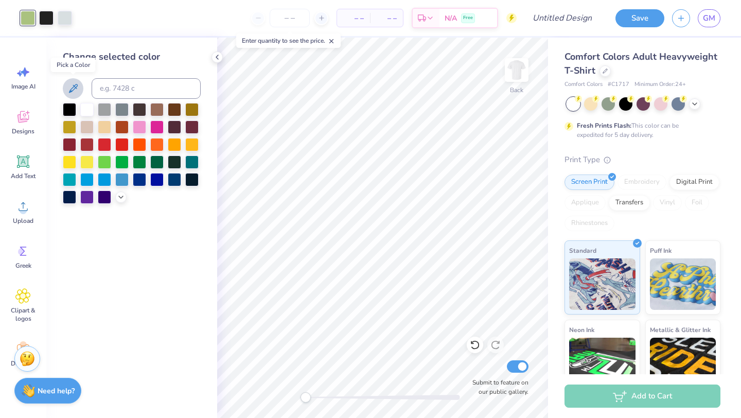
click at [79, 87] on icon at bounding box center [73, 88] width 12 height 12
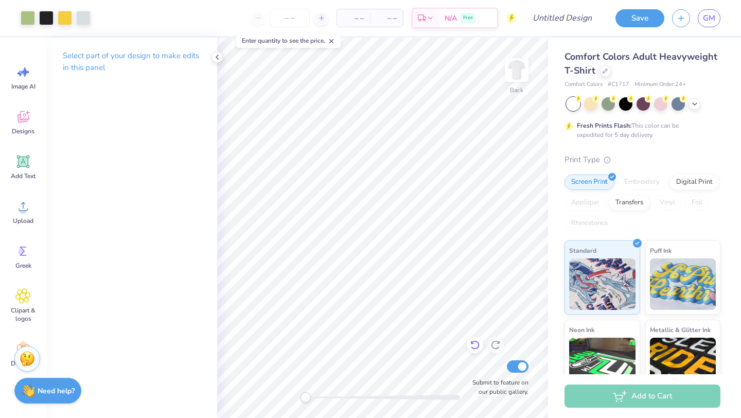
click at [475, 342] on icon at bounding box center [475, 344] width 10 height 10
click at [293, 20] on input "number" at bounding box center [290, 18] width 40 height 19
type input "30"
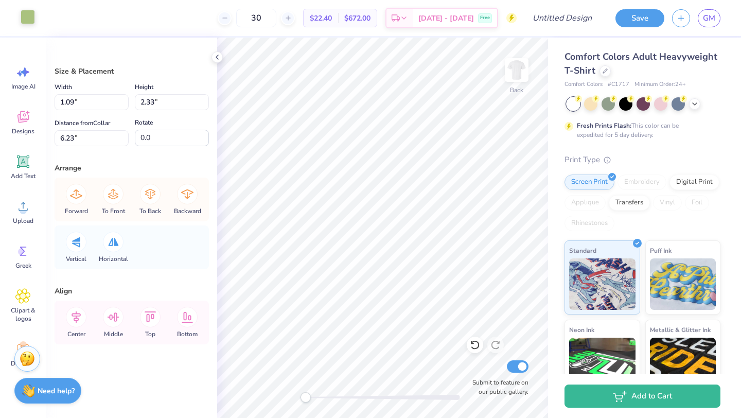
click at [24, 11] on div at bounding box center [28, 17] width 14 height 14
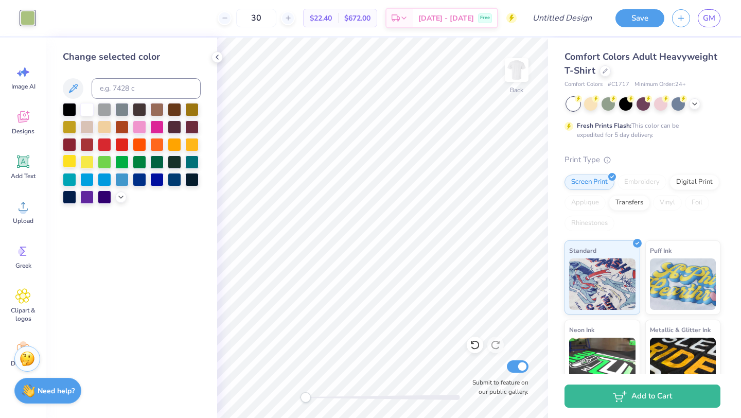
click at [74, 163] on div at bounding box center [69, 160] width 13 height 13
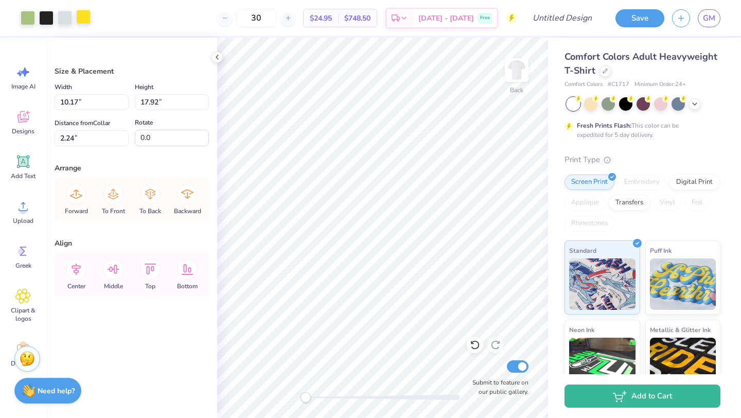
click at [80, 13] on div at bounding box center [83, 17] width 14 height 14
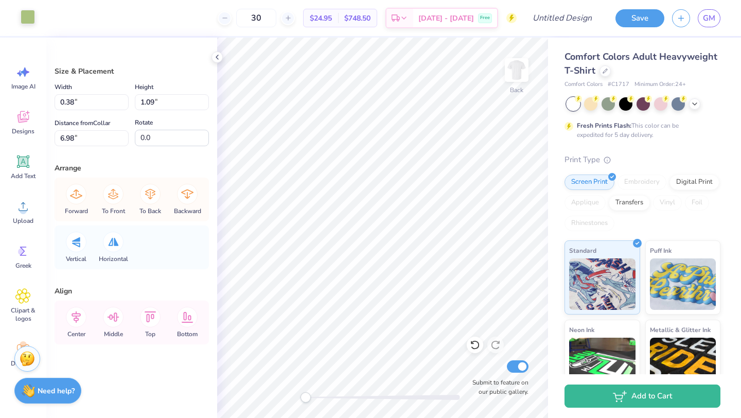
click at [29, 18] on div at bounding box center [28, 17] width 14 height 14
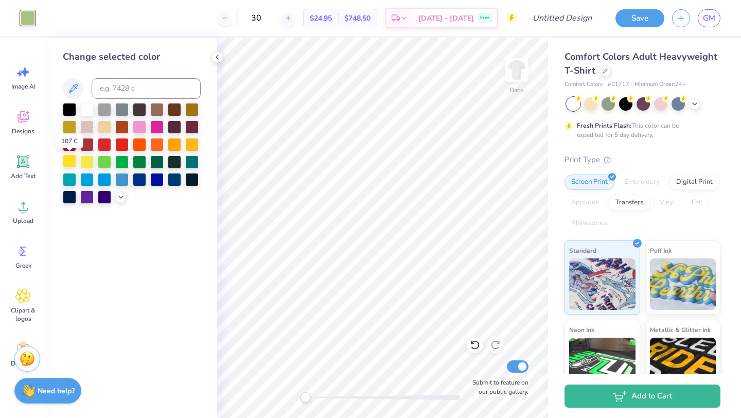
click at [70, 163] on div at bounding box center [69, 160] width 13 height 13
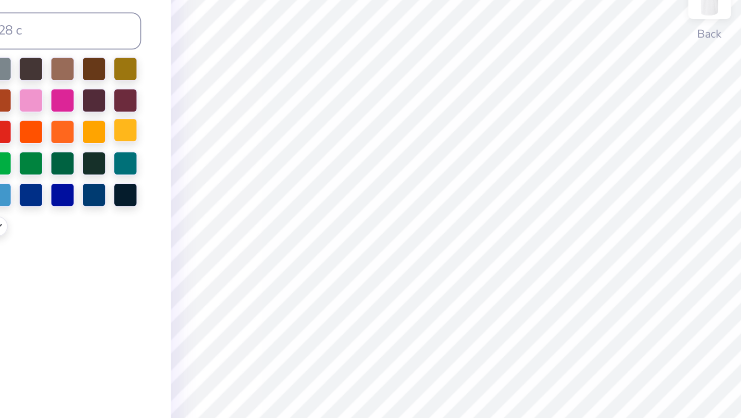
click at [195, 142] on div at bounding box center [191, 143] width 13 height 13
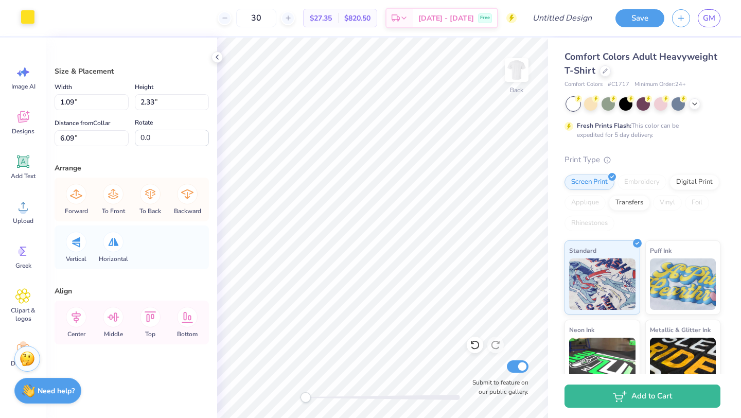
click at [31, 16] on div at bounding box center [28, 17] width 14 height 14
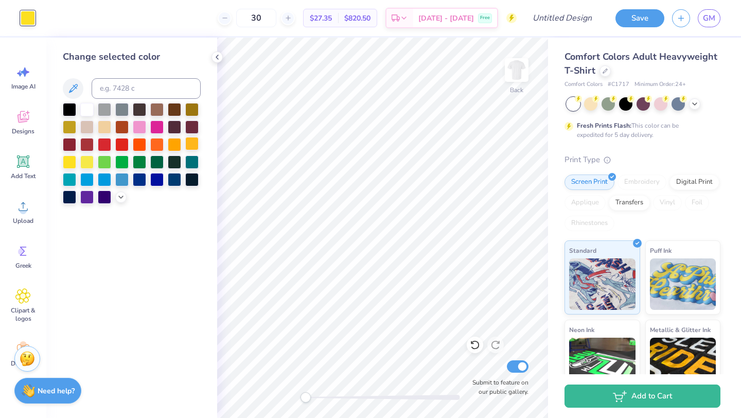
click at [193, 145] on div at bounding box center [191, 143] width 13 height 13
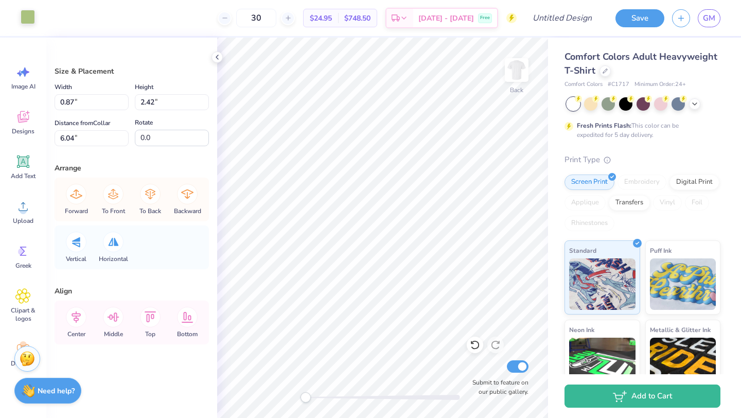
click at [31, 19] on div at bounding box center [28, 17] width 14 height 14
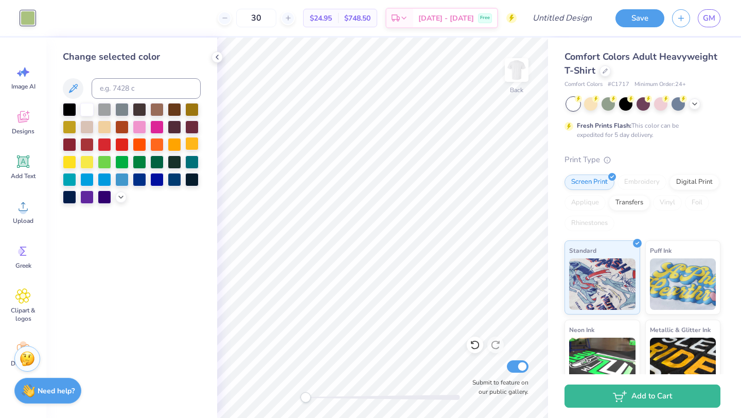
click at [195, 140] on div at bounding box center [191, 143] width 13 height 13
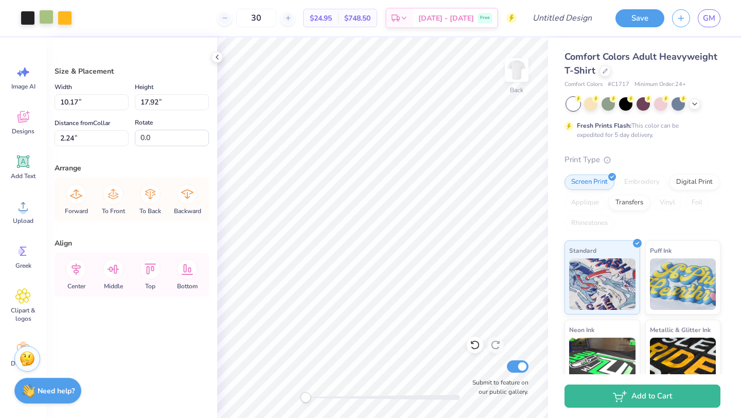
click at [43, 20] on div at bounding box center [46, 17] width 14 height 14
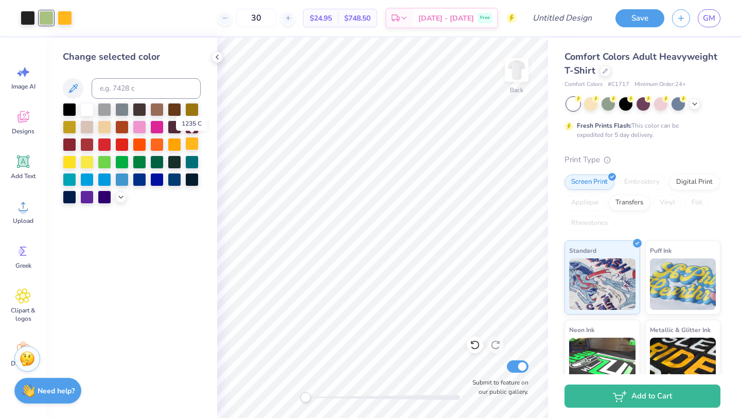
click at [192, 147] on div at bounding box center [191, 143] width 13 height 13
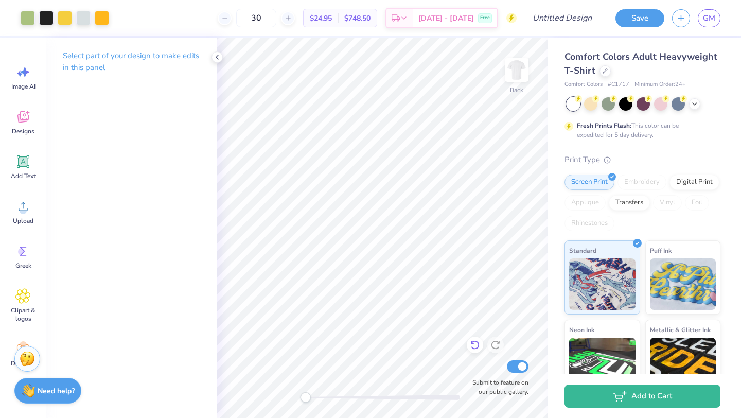
click at [474, 344] on icon at bounding box center [475, 344] width 10 height 10
click at [474, 340] on icon at bounding box center [475, 344] width 10 height 10
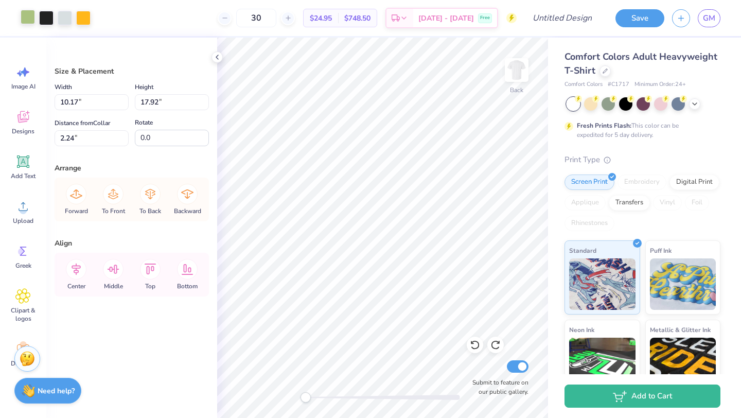
click at [29, 13] on div at bounding box center [28, 17] width 14 height 14
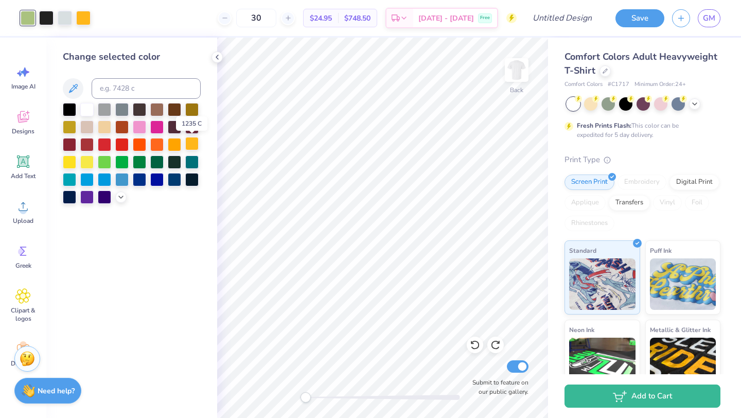
click at [194, 145] on div at bounding box center [191, 143] width 13 height 13
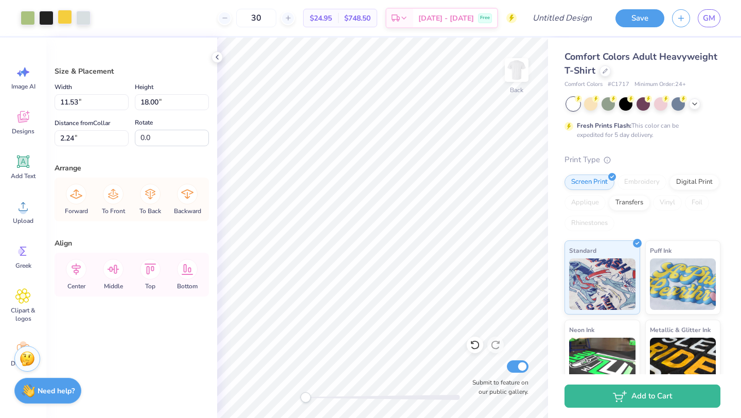
click at [65, 18] on div at bounding box center [65, 17] width 14 height 14
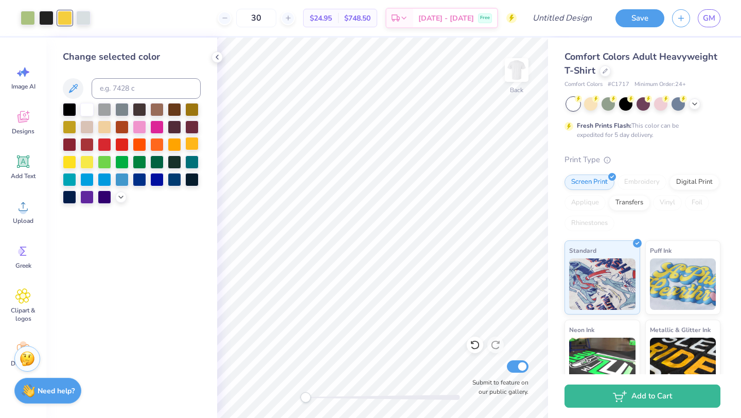
click at [193, 143] on div at bounding box center [191, 143] width 13 height 13
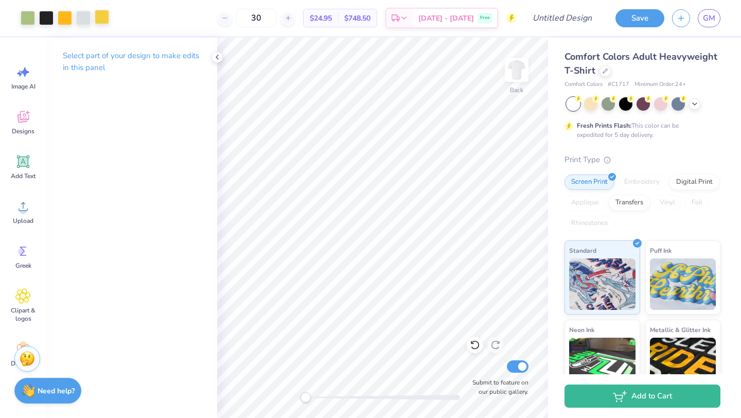
click at [106, 16] on div at bounding box center [102, 17] width 14 height 14
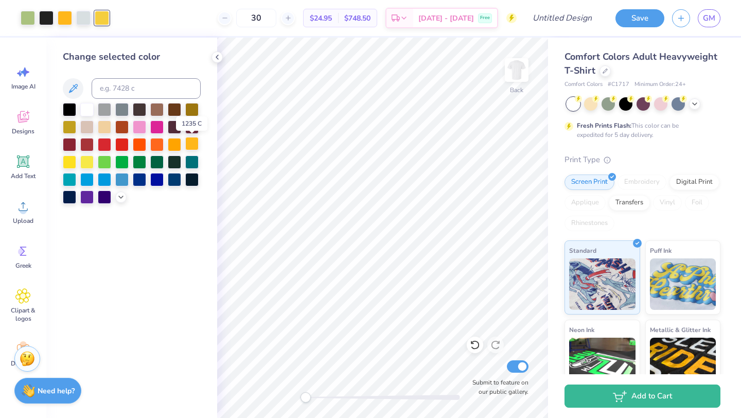
click at [194, 145] on div at bounding box center [191, 143] width 13 height 13
click at [218, 59] on polyline at bounding box center [217, 57] width 2 height 4
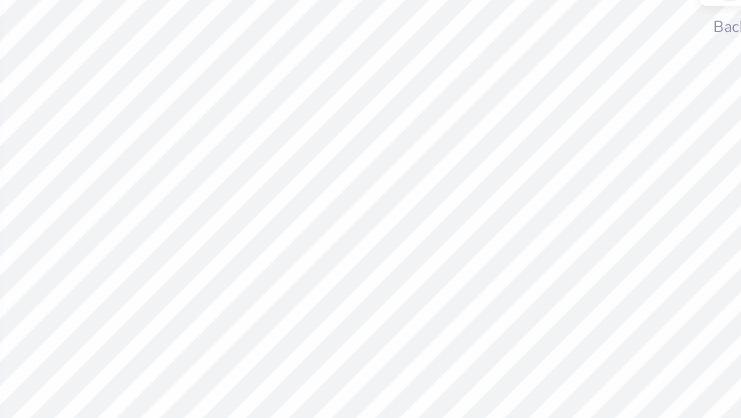
type input "1.09"
type input "2.33"
type input "6.09"
type input "1.09"
type input "2.33"
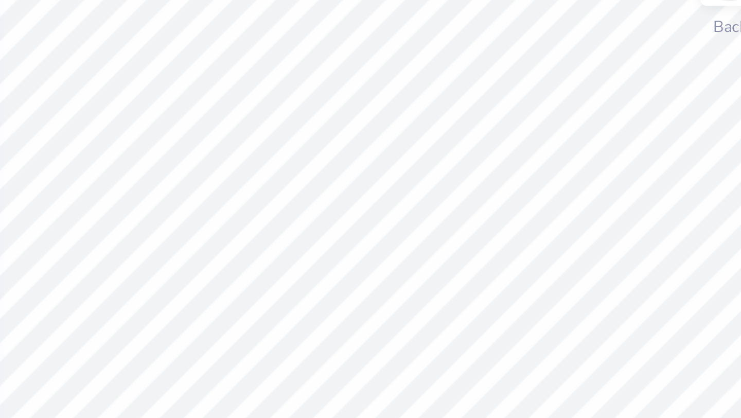
type input "6.09"
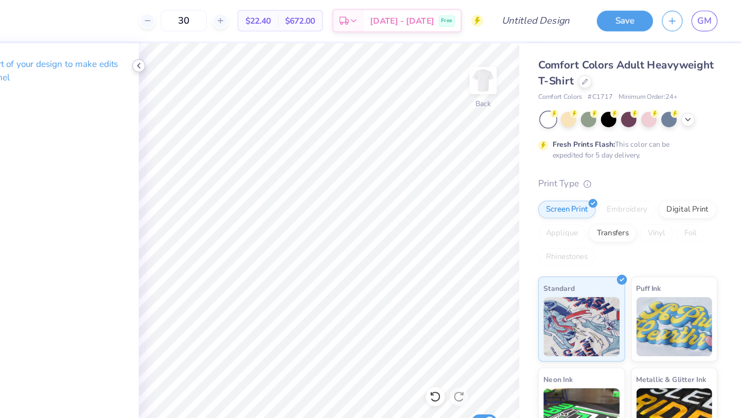
scroll to position [0, 0]
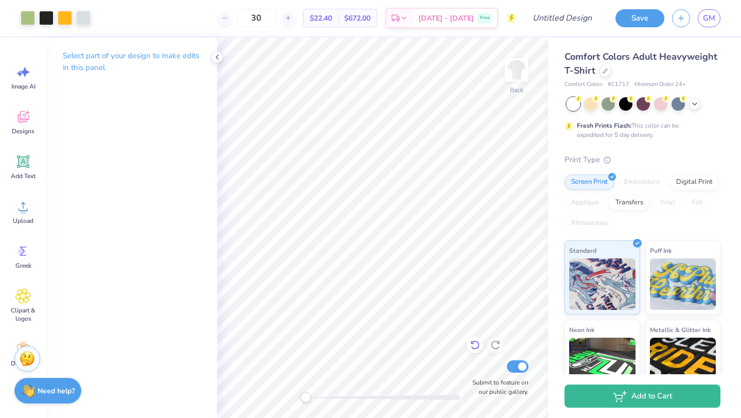
click at [471, 343] on icon at bounding box center [472, 343] width 2 height 2
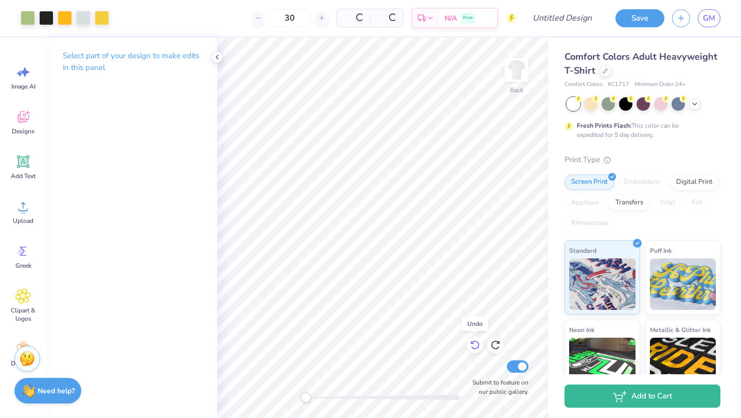
click at [471, 343] on icon at bounding box center [472, 343] width 2 height 2
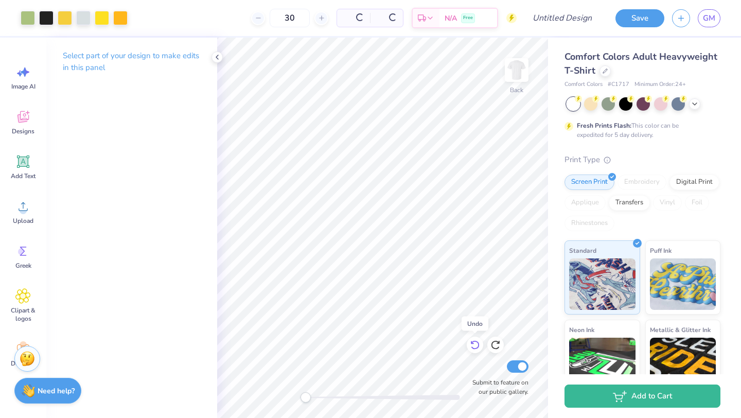
click at [471, 343] on icon at bounding box center [472, 343] width 2 height 2
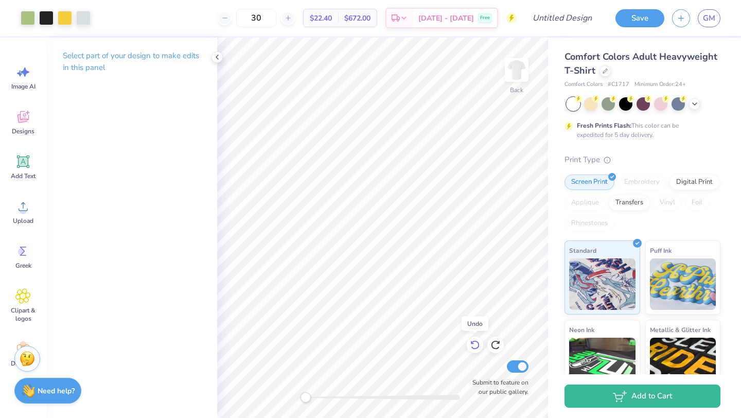
click at [471, 343] on icon at bounding box center [472, 343] width 2 height 2
click at [474, 346] on div "Back Submit to feature on our public gallery." at bounding box center [382, 228] width 331 height 380
click at [66, 19] on div at bounding box center [65, 17] width 14 height 14
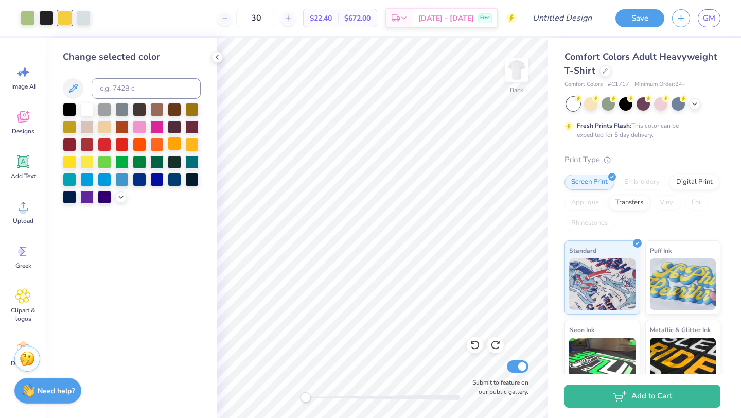
click at [176, 147] on div at bounding box center [174, 143] width 13 height 13
click at [190, 146] on div at bounding box center [191, 143] width 13 height 13
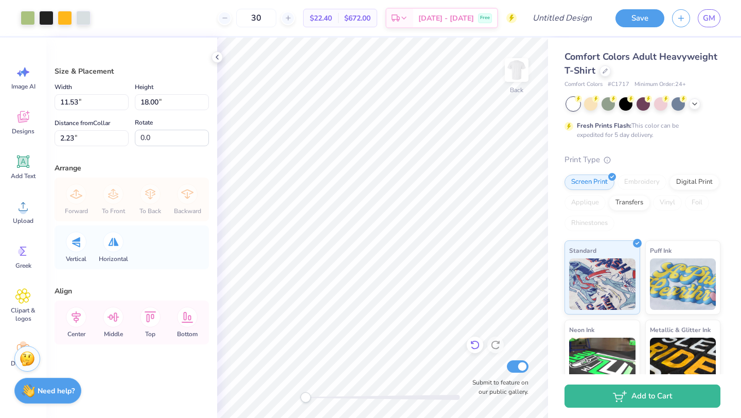
click at [474, 346] on icon at bounding box center [475, 344] width 10 height 10
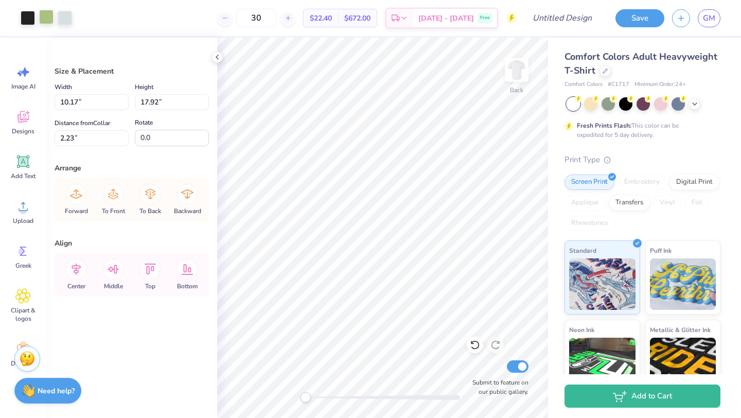
click at [41, 17] on div at bounding box center [46, 17] width 14 height 14
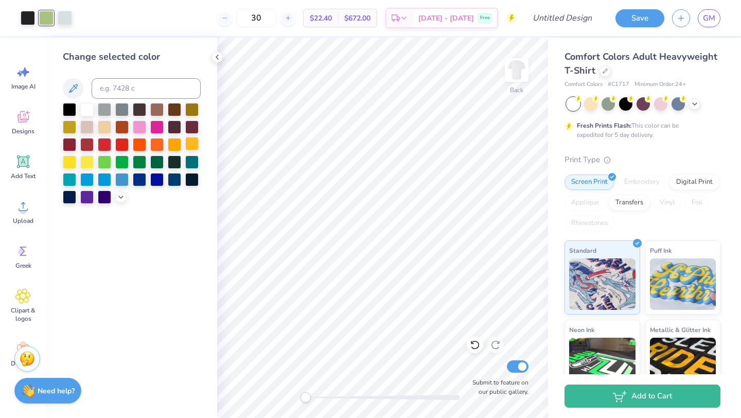
click at [191, 148] on div at bounding box center [191, 143] width 13 height 13
click at [470, 348] on icon at bounding box center [475, 344] width 10 height 10
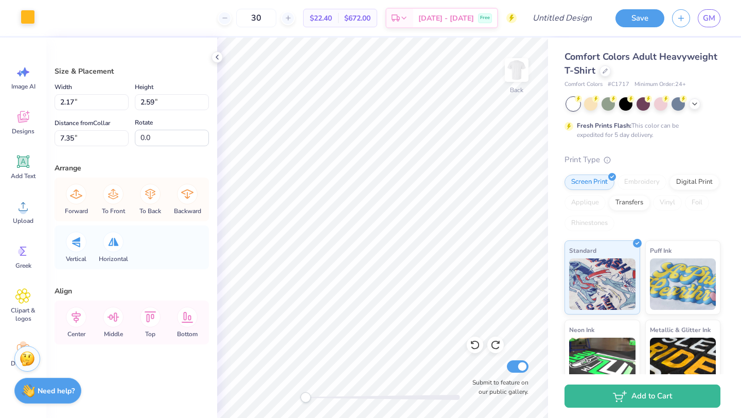
click at [31, 23] on div at bounding box center [28, 17] width 14 height 14
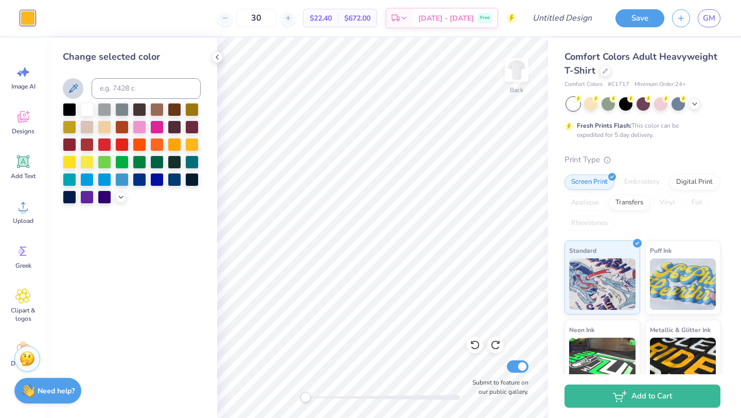
click at [71, 89] on icon at bounding box center [73, 88] width 12 height 12
click at [26, 20] on div at bounding box center [28, 17] width 14 height 14
click at [71, 80] on button at bounding box center [73, 88] width 21 height 21
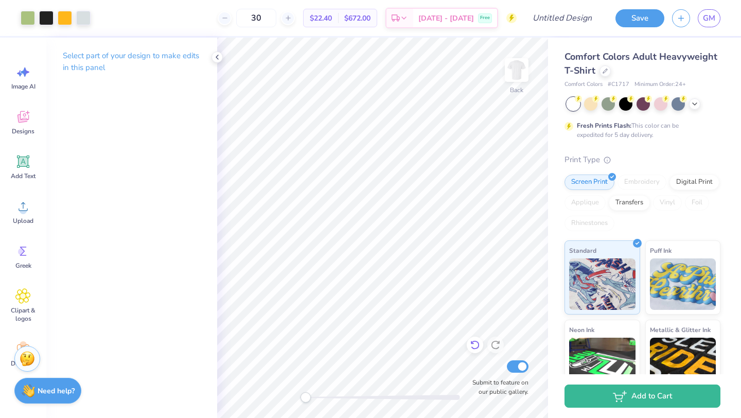
click at [478, 343] on icon at bounding box center [475, 344] width 10 height 10
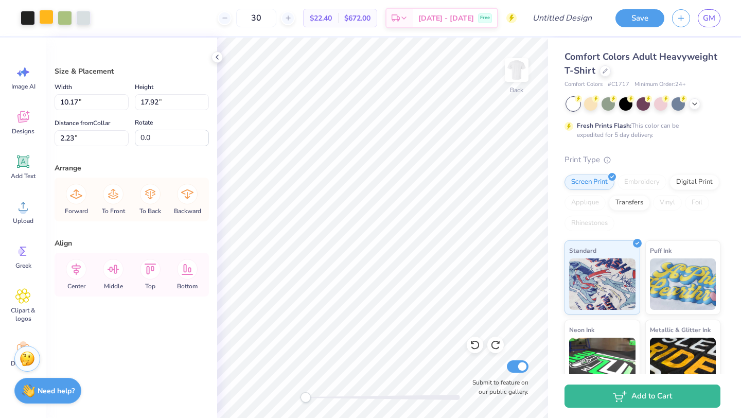
click at [43, 18] on div at bounding box center [46, 17] width 14 height 14
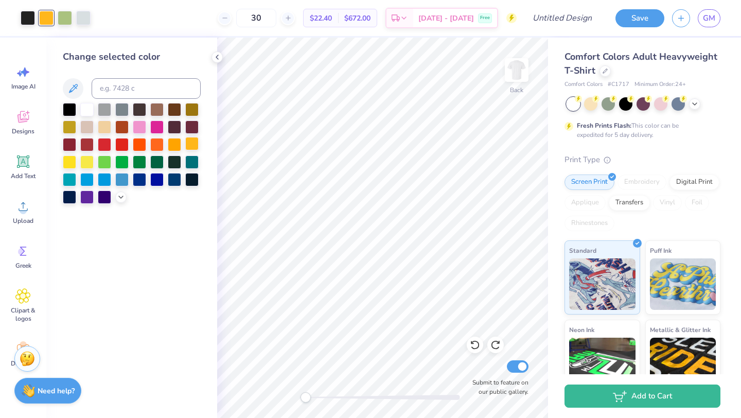
click at [189, 142] on div at bounding box center [191, 143] width 13 height 13
click at [193, 142] on div at bounding box center [191, 143] width 13 height 13
click at [70, 17] on div at bounding box center [65, 17] width 14 height 14
click at [189, 144] on div at bounding box center [191, 143] width 13 height 13
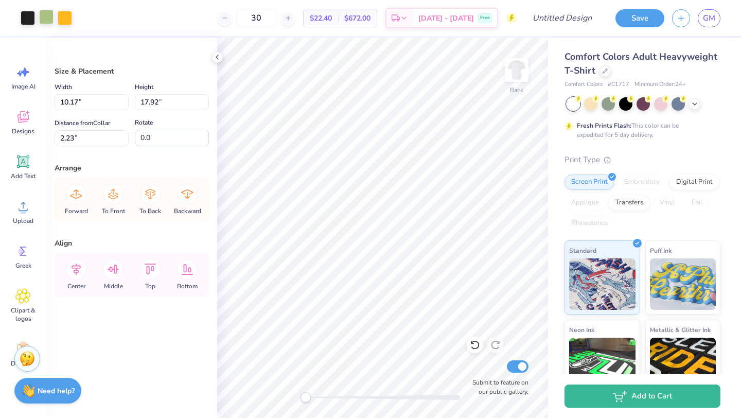
click at [42, 12] on div at bounding box center [46, 17] width 14 height 14
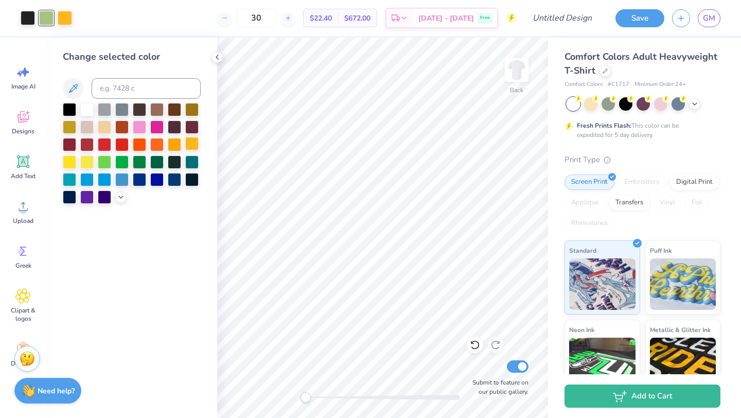
click at [188, 143] on div at bounding box center [191, 143] width 13 height 13
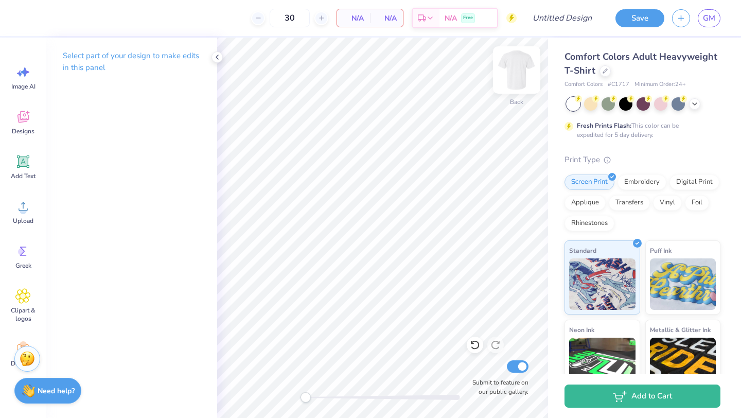
click at [514, 76] on img at bounding box center [516, 69] width 41 height 41
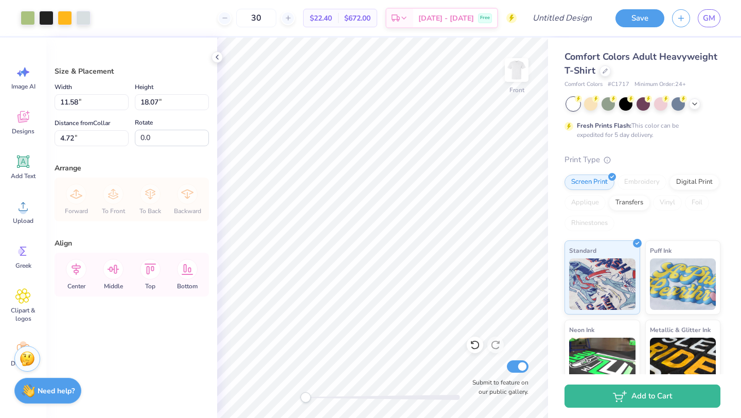
type input "3.00"
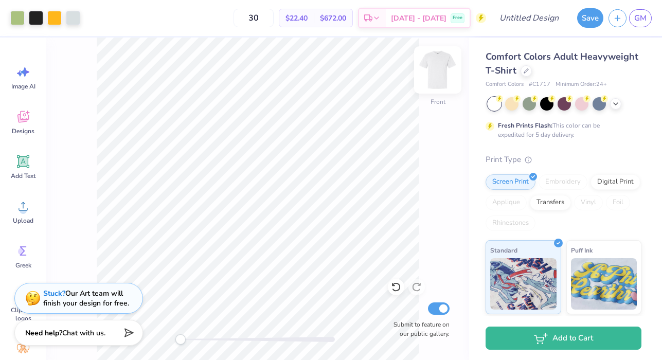
click at [446, 75] on img at bounding box center [437, 69] width 41 height 41
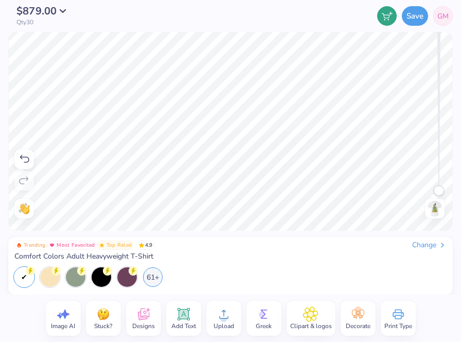
click at [223, 325] on span "Upload" at bounding box center [223, 325] width 21 height 8
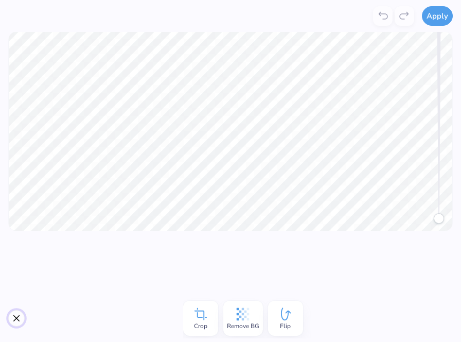
click at [15, 318] on button "Close" at bounding box center [16, 318] width 16 height 16
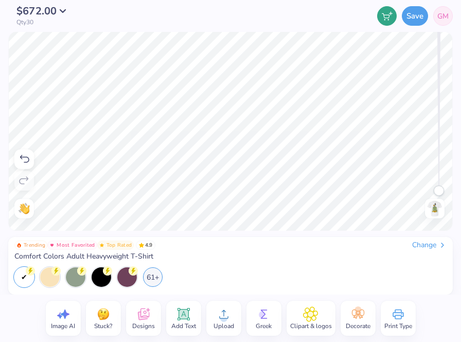
click at [214, 322] on span "Upload" at bounding box center [223, 325] width 21 height 8
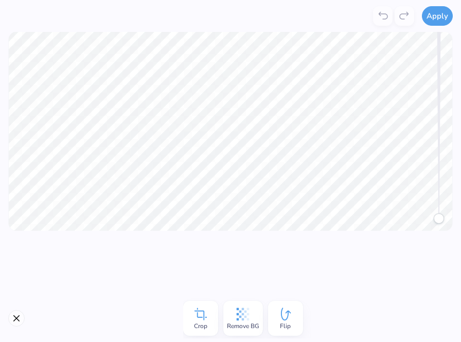
click at [241, 310] on icon at bounding box center [242, 313] width 15 height 15
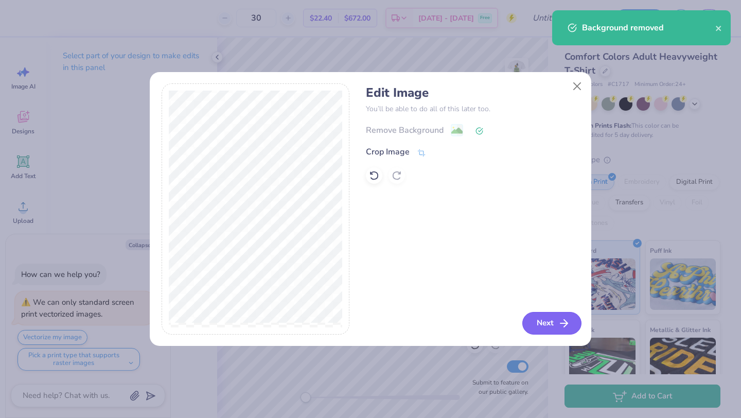
click at [562, 326] on icon "button" at bounding box center [564, 323] width 12 height 12
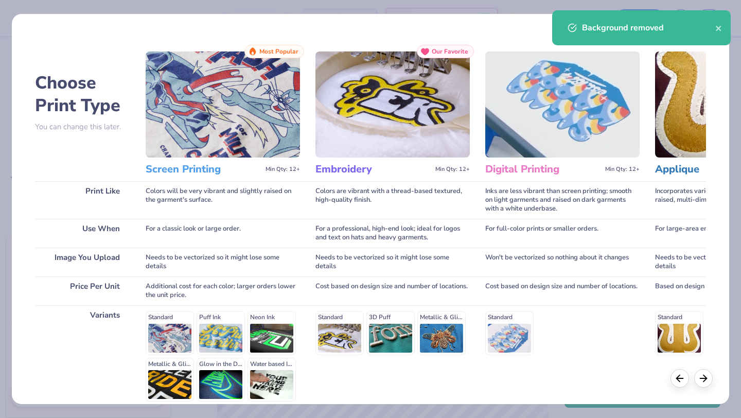
scroll to position [95, 0]
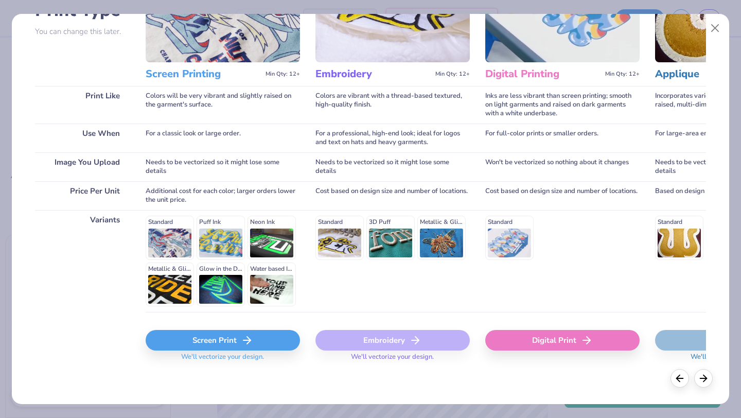
click at [206, 342] on div "Screen Print" at bounding box center [223, 340] width 154 height 21
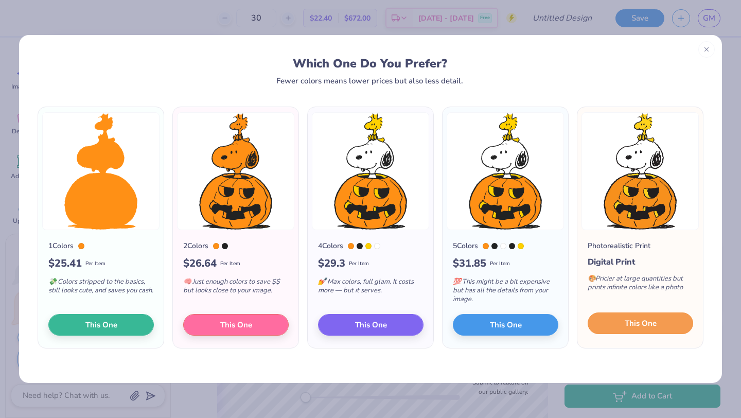
click at [658, 326] on button "This One" at bounding box center [639, 323] width 105 height 22
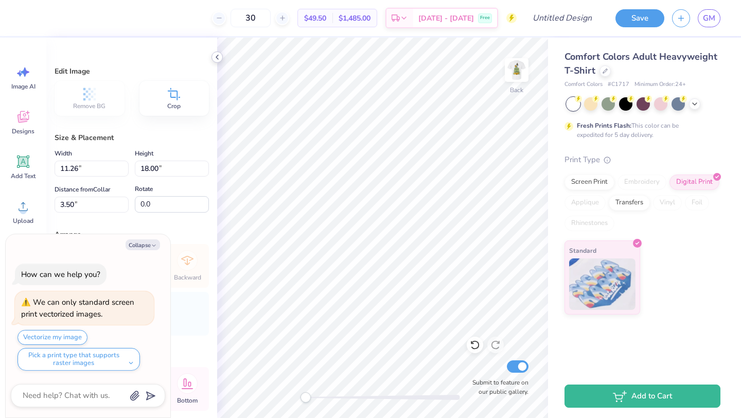
click at [214, 59] on icon at bounding box center [217, 57] width 8 height 8
click at [134, 247] on button "Collapse" at bounding box center [142, 244] width 34 height 11
type textarea "x"
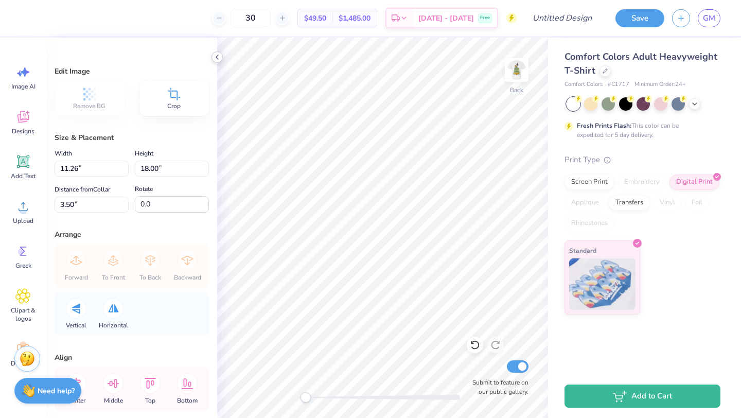
click at [217, 52] on div at bounding box center [216, 56] width 11 height 11
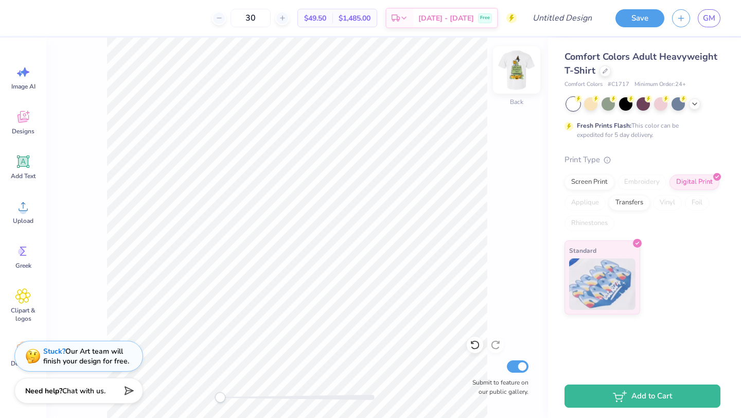
click at [524, 68] on img at bounding box center [516, 69] width 41 height 41
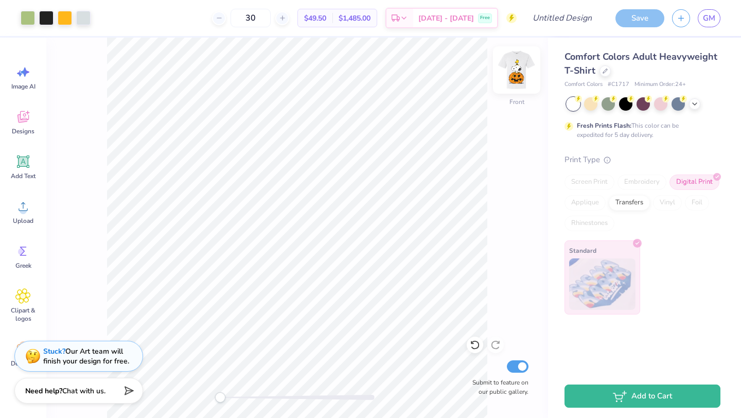
click at [516, 70] on img at bounding box center [516, 69] width 41 height 41
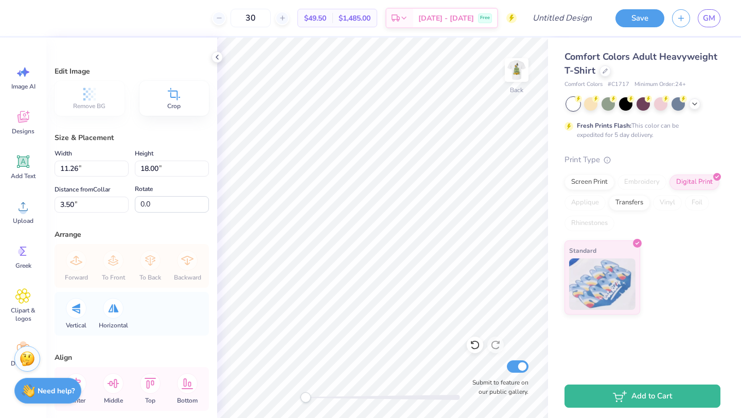
type input "5.20"
type input "8.32"
type input "2.61"
type input "4.18"
type input "1.16"
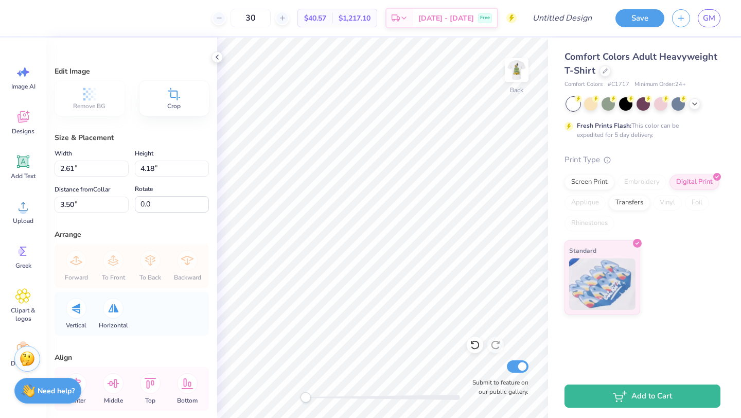
type input "1.85"
type input "5.83"
type input "1.95"
type input "3.13"
type input "4.55"
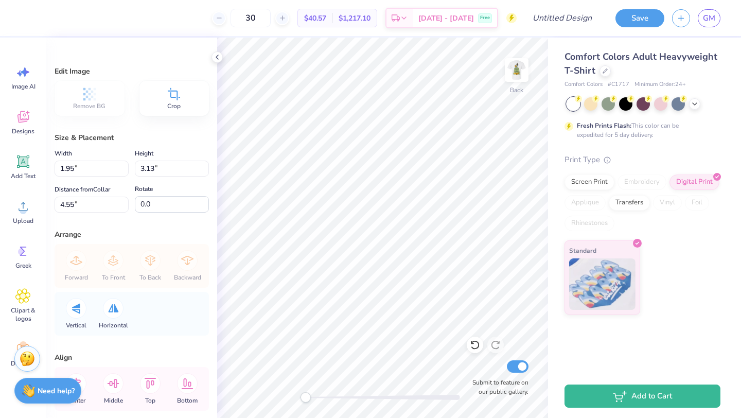
type input "2.88"
type input "4.60"
type input "3.07"
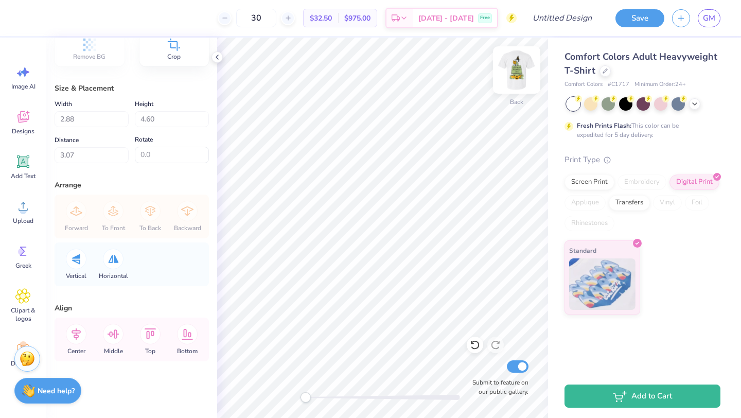
click at [513, 73] on img at bounding box center [516, 69] width 41 height 41
click at [219, 55] on icon at bounding box center [217, 57] width 8 height 8
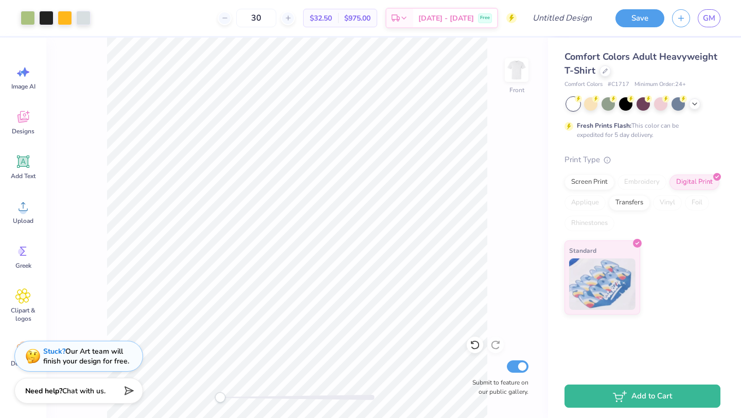
scroll to position [57, 0]
click at [603, 178] on div "Screen Print" at bounding box center [589, 180] width 50 height 15
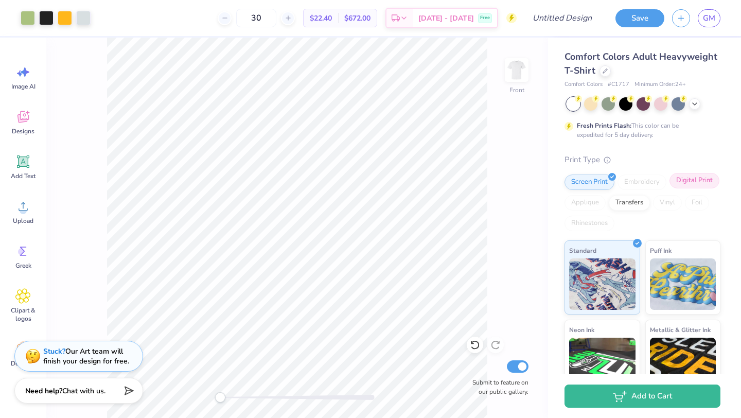
click at [679, 179] on div "Digital Print" at bounding box center [694, 180] width 50 height 15
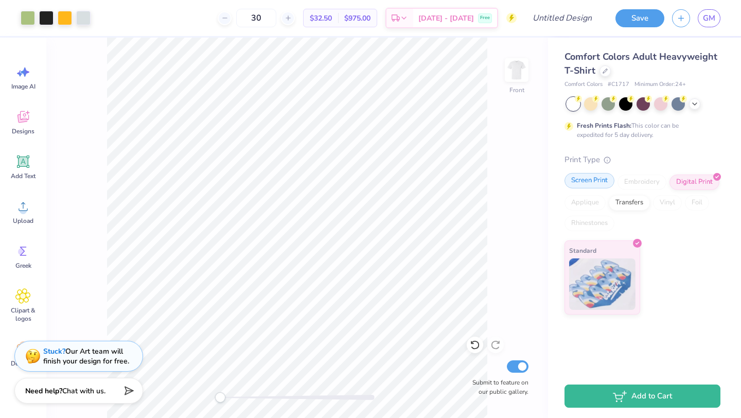
click at [585, 183] on div "Screen Print" at bounding box center [589, 180] width 50 height 15
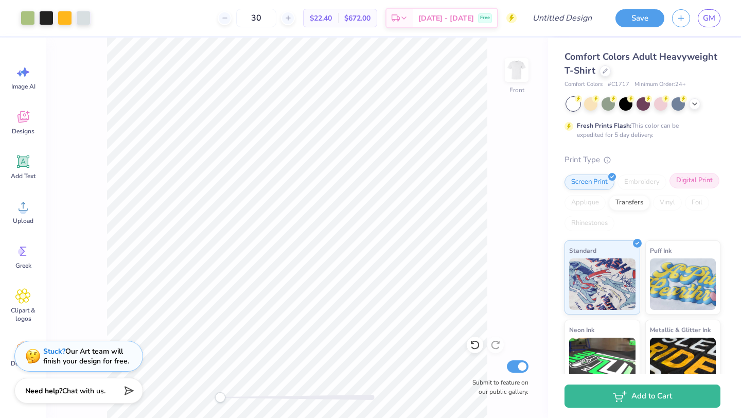
click at [700, 179] on div "Digital Print" at bounding box center [694, 180] width 50 height 15
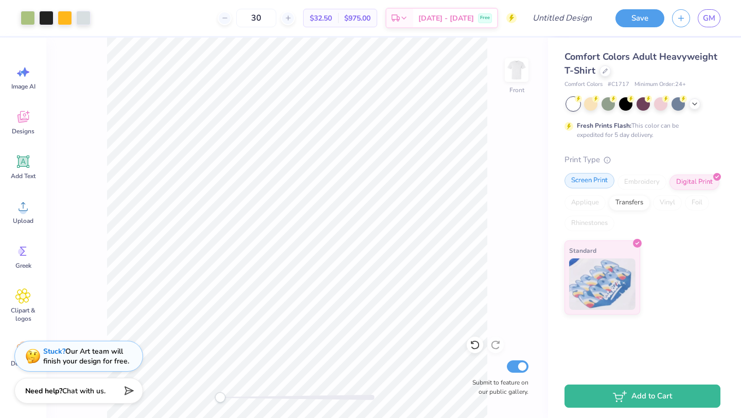
click at [595, 182] on div "Screen Print" at bounding box center [589, 180] width 50 height 15
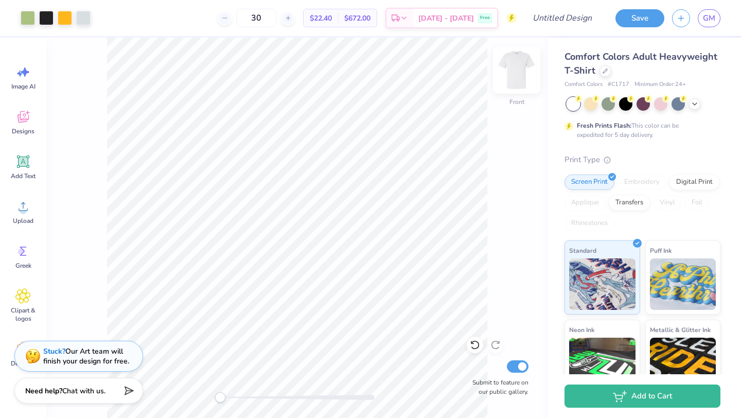
click at [522, 74] on img at bounding box center [516, 69] width 41 height 41
click at [19, 208] on icon at bounding box center [22, 206] width 15 height 15
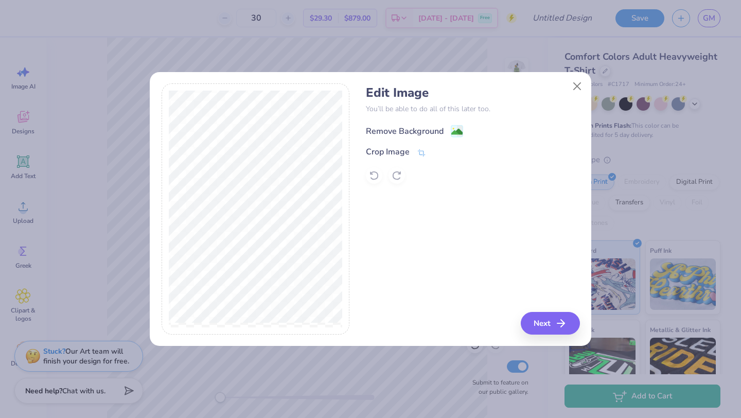
click at [424, 125] on div "Remove Background" at bounding box center [405, 131] width 78 height 12
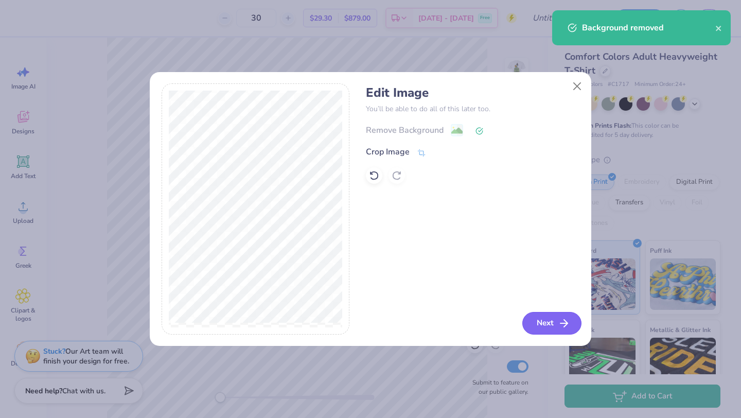
click at [552, 317] on button "Next" at bounding box center [551, 323] width 59 height 23
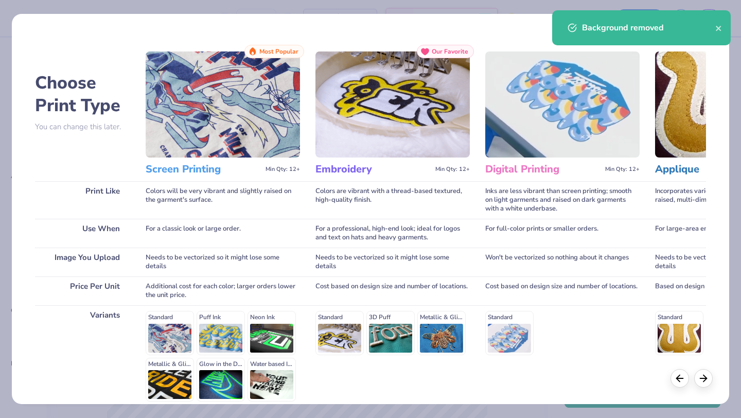
scroll to position [95, 0]
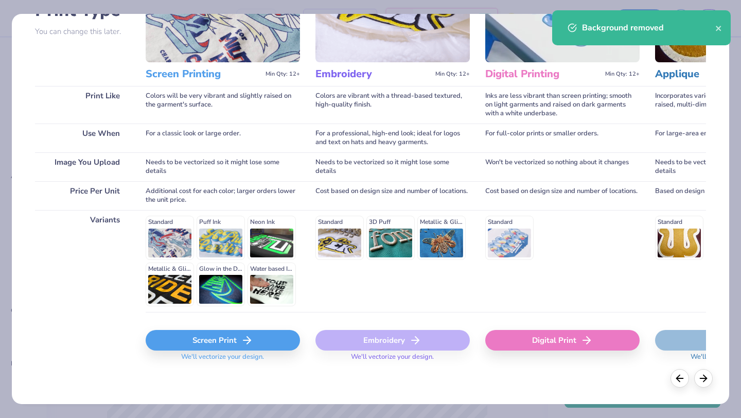
click at [210, 343] on div "Screen Print" at bounding box center [223, 340] width 154 height 21
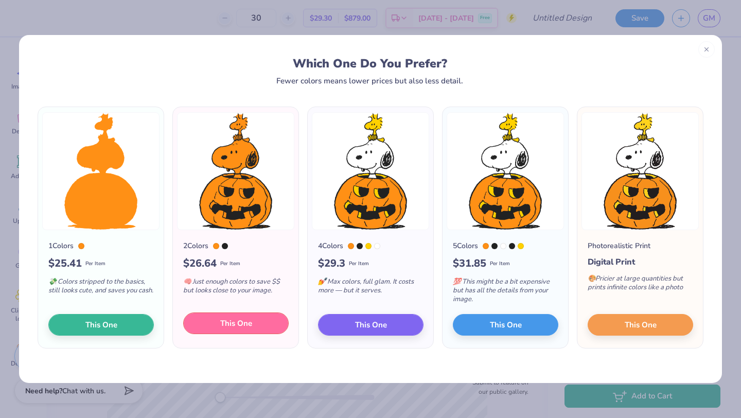
drag, startPoint x: 247, startPoint y: 324, endPoint x: 242, endPoint y: 324, distance: 5.2
click at [242, 324] on span "This One" at bounding box center [236, 323] width 32 height 12
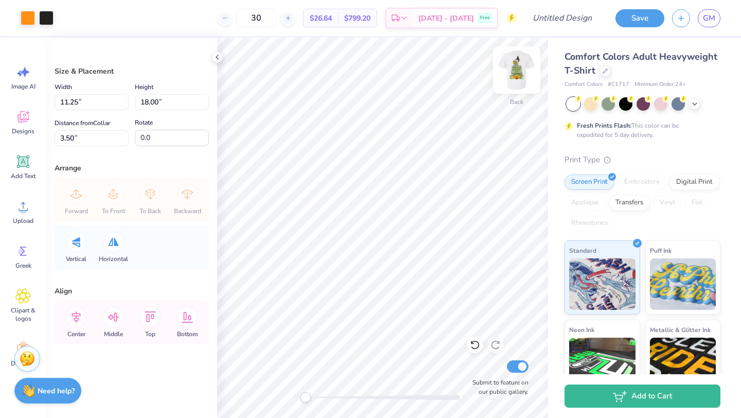
click at [509, 75] on img at bounding box center [516, 69] width 41 height 41
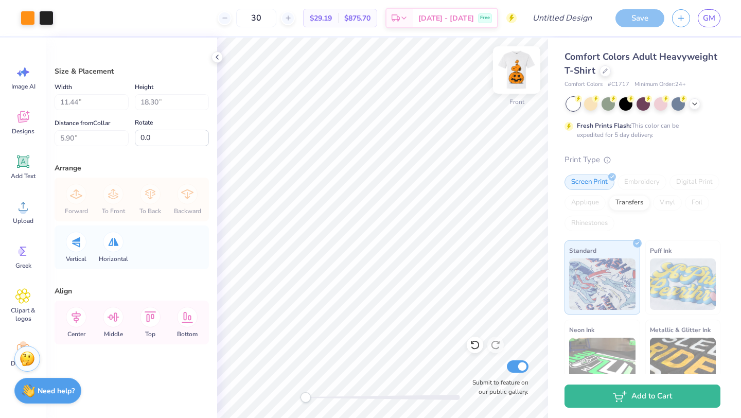
click at [509, 74] on img at bounding box center [516, 69] width 41 height 41
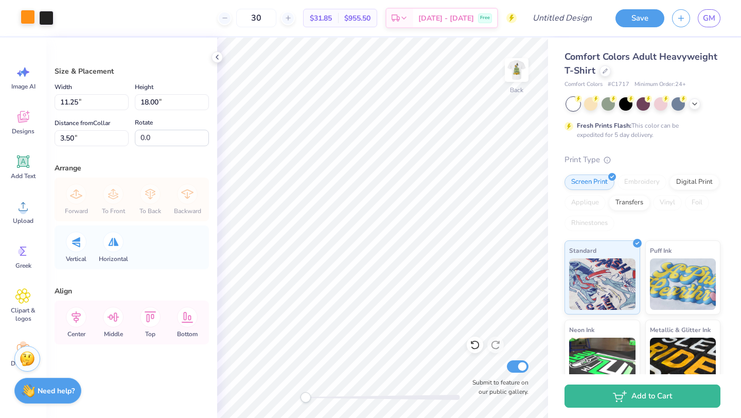
click at [28, 12] on div at bounding box center [28, 17] width 14 height 14
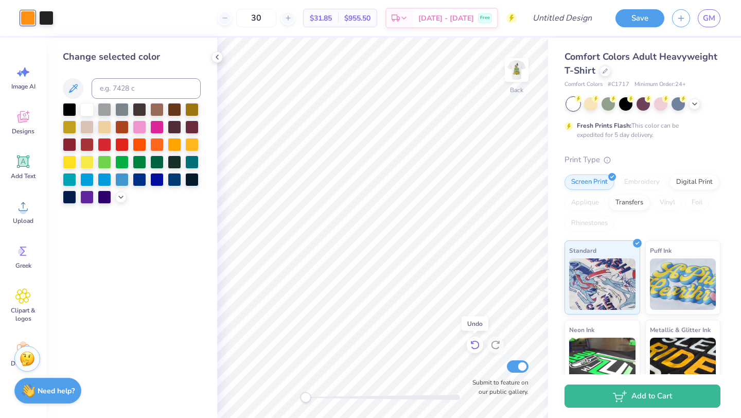
click at [468, 343] on div at bounding box center [474, 344] width 16 height 16
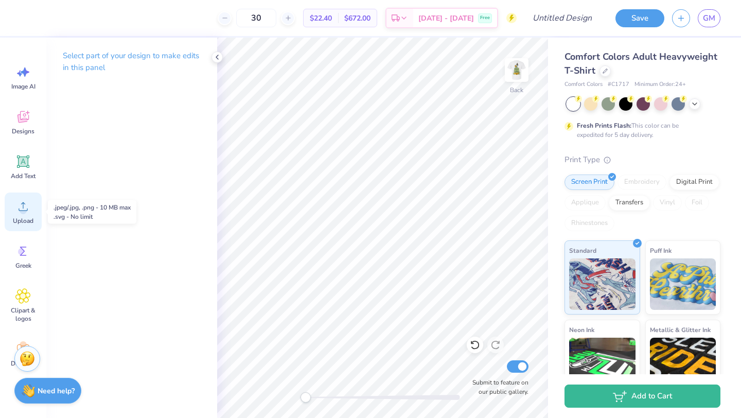
click at [17, 205] on icon at bounding box center [22, 206] width 15 height 15
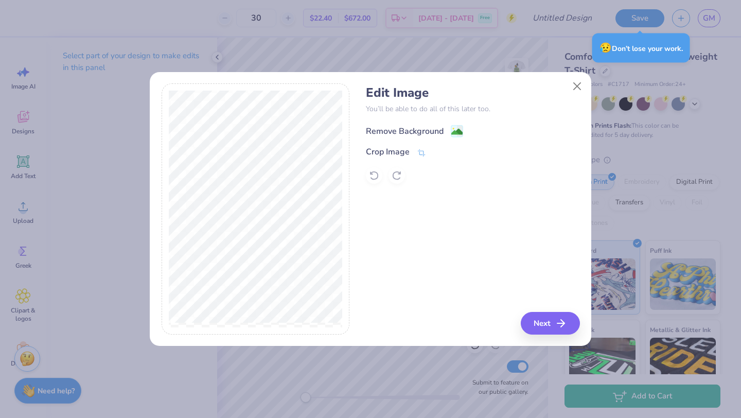
click at [447, 130] on div "Remove Background" at bounding box center [414, 130] width 97 height 13
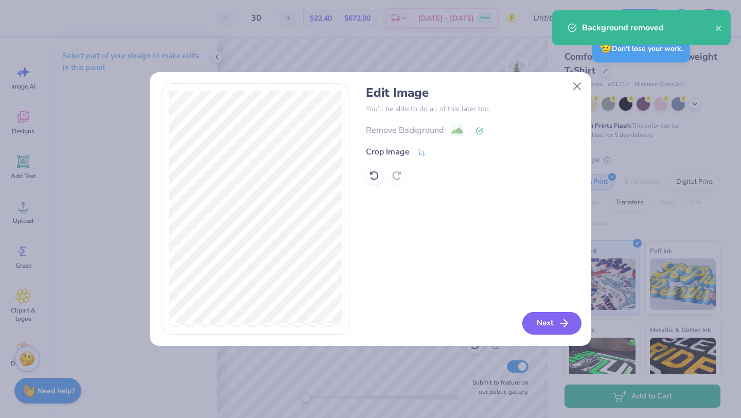
click at [536, 324] on button "Next" at bounding box center [551, 323] width 59 height 23
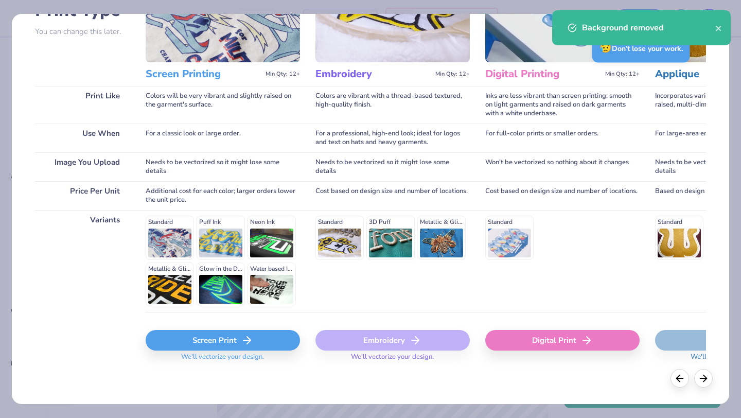
click at [196, 347] on div "Screen Print" at bounding box center [223, 340] width 154 height 21
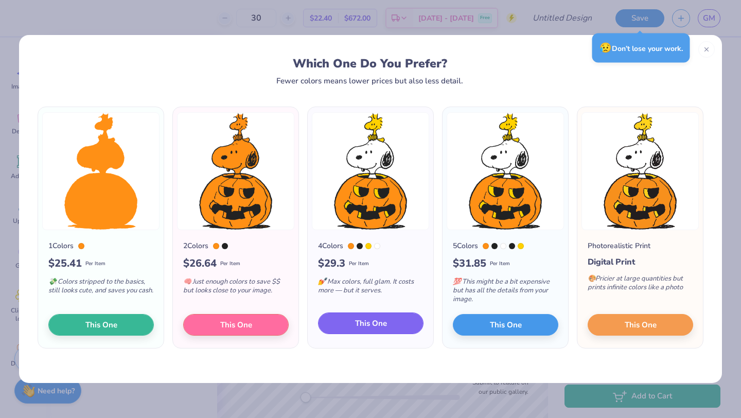
click at [352, 326] on button "This One" at bounding box center [370, 323] width 105 height 22
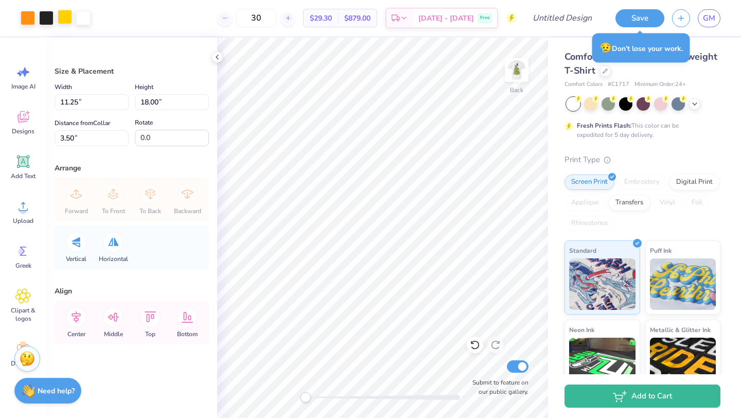
click at [68, 14] on div at bounding box center [65, 17] width 14 height 14
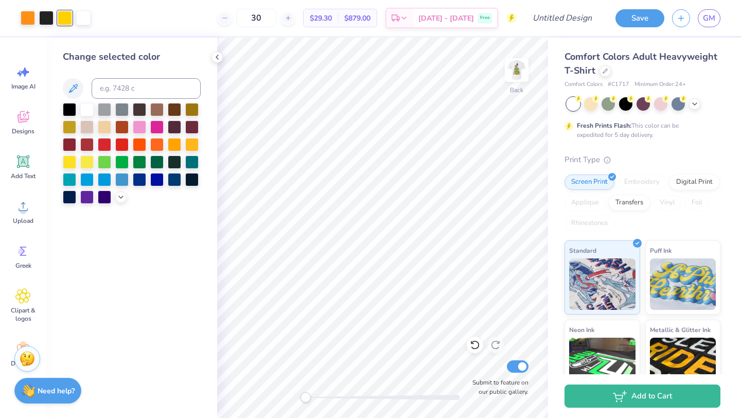
click at [197, 151] on div at bounding box center [132, 153] width 138 height 101
click at [194, 147] on div at bounding box center [191, 143] width 13 height 13
click at [40, 20] on div at bounding box center [46, 17] width 14 height 14
click at [21, 12] on div at bounding box center [28, 17] width 14 height 14
click at [190, 142] on div at bounding box center [191, 143] width 13 height 13
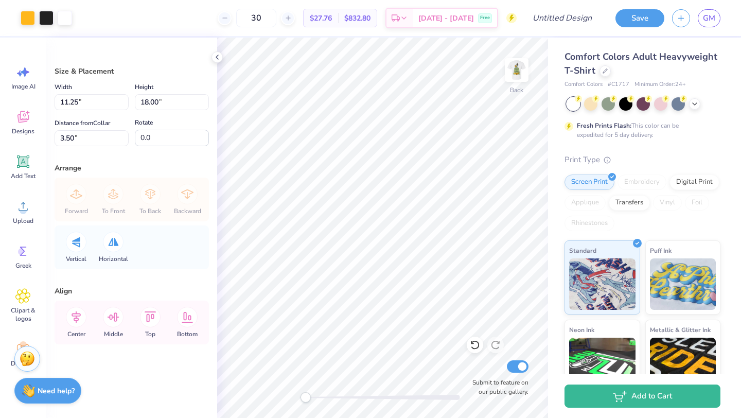
type input "2.09"
type input "3.34"
type input "18.16"
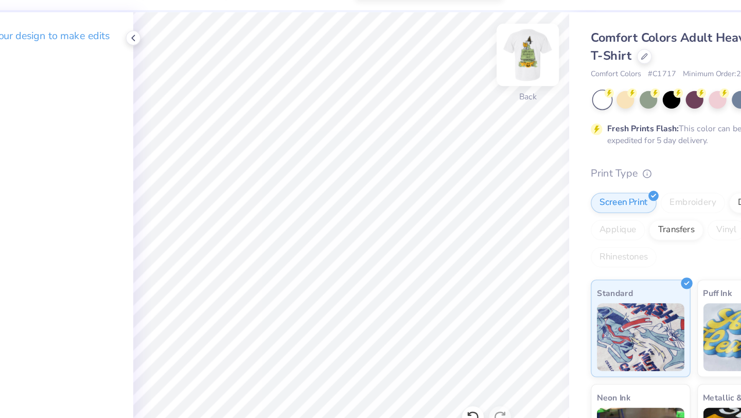
click at [513, 67] on img at bounding box center [516, 69] width 41 height 41
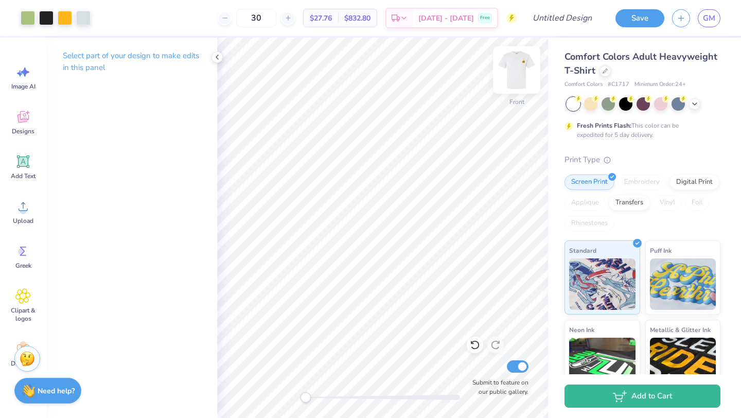
click at [513, 69] on img at bounding box center [516, 69] width 41 height 41
click at [217, 54] on icon at bounding box center [217, 57] width 8 height 8
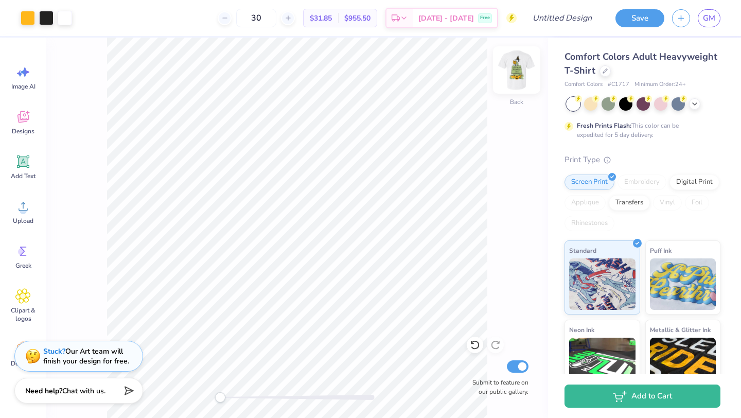
click at [516, 62] on img at bounding box center [516, 69] width 41 height 41
click at [519, 78] on img at bounding box center [516, 69] width 41 height 41
click at [523, 76] on img at bounding box center [516, 69] width 41 height 41
click at [518, 68] on img at bounding box center [516, 69] width 41 height 41
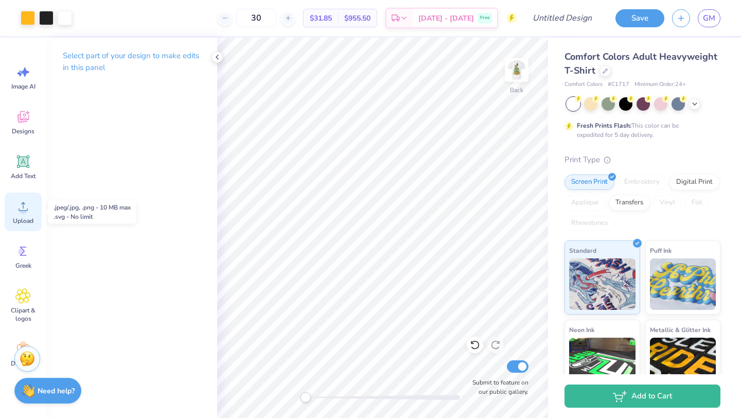
click at [20, 209] on icon at bounding box center [22, 206] width 15 height 15
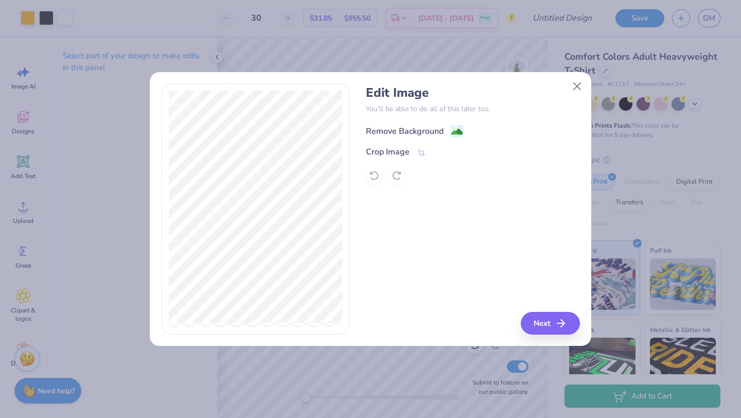
click at [437, 135] on div "Remove Background" at bounding box center [405, 131] width 78 height 12
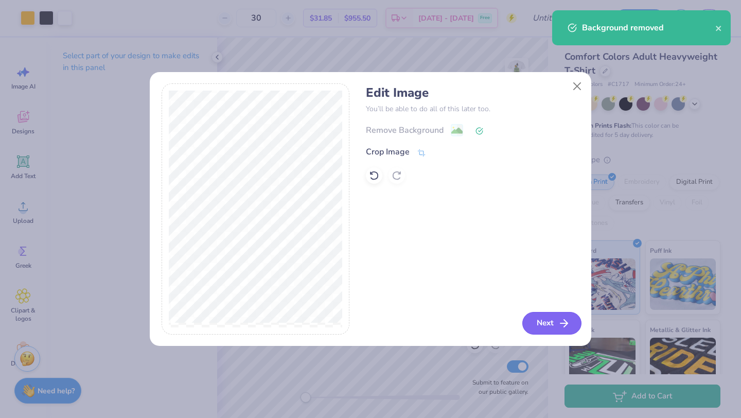
click at [546, 315] on button "Next" at bounding box center [551, 323] width 59 height 23
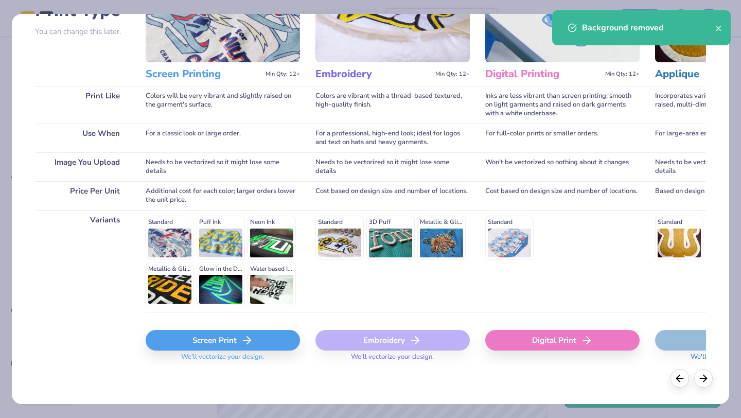
click at [206, 346] on div "Screen Print" at bounding box center [223, 340] width 154 height 21
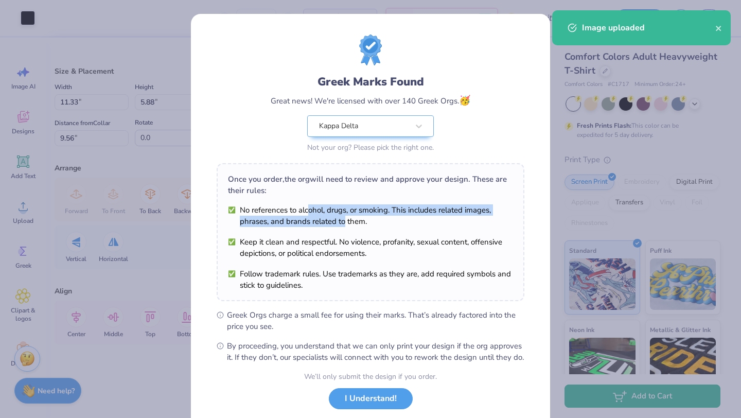
click at [342, 217] on li "No references to alcohol, drugs, or smoking. This includes related images, phra…" at bounding box center [370, 215] width 285 height 23
click at [369, 405] on button "I Understand!" at bounding box center [371, 395] width 84 height 21
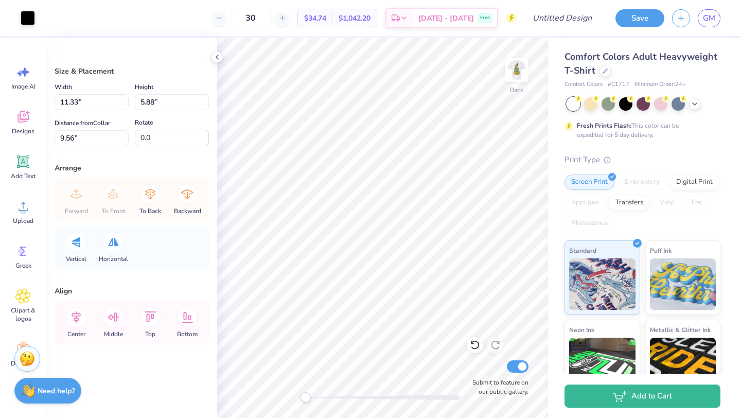
type input "3.00"
type input "1.56"
type input "13.88"
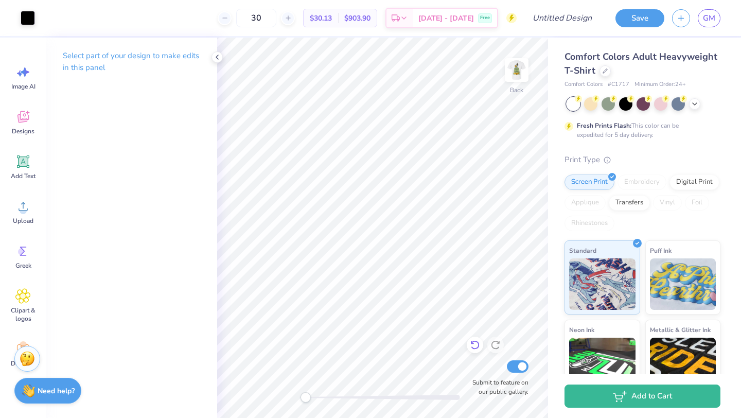
click at [473, 344] on icon at bounding box center [475, 344] width 10 height 10
click at [516, 77] on img at bounding box center [516, 69] width 41 height 41
click at [515, 71] on img at bounding box center [516, 70] width 21 height 21
click at [474, 353] on div at bounding box center [474, 344] width 16 height 16
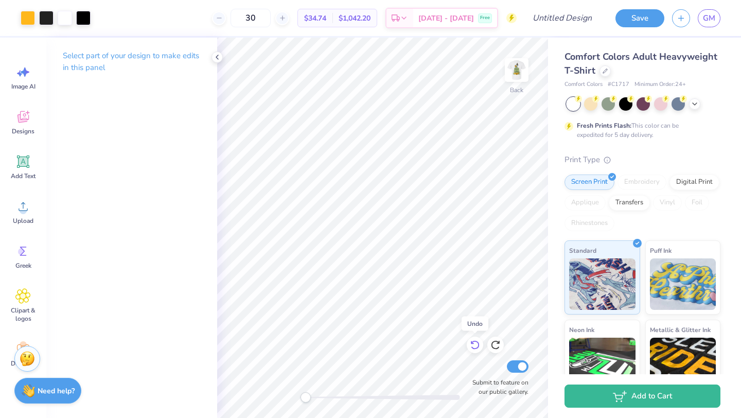
click at [474, 353] on div at bounding box center [474, 344] width 16 height 16
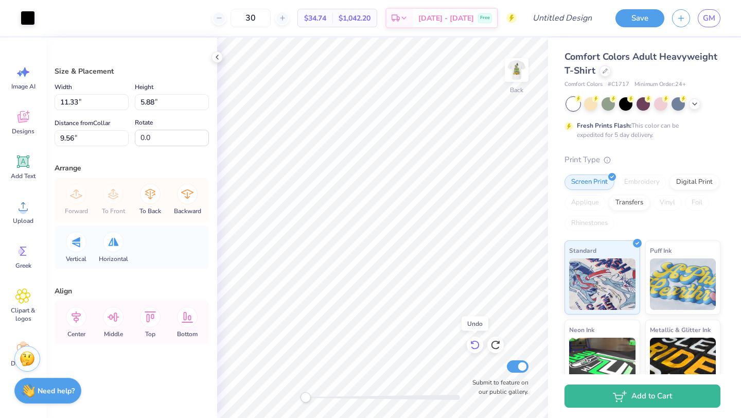
click at [474, 353] on div at bounding box center [474, 344] width 16 height 16
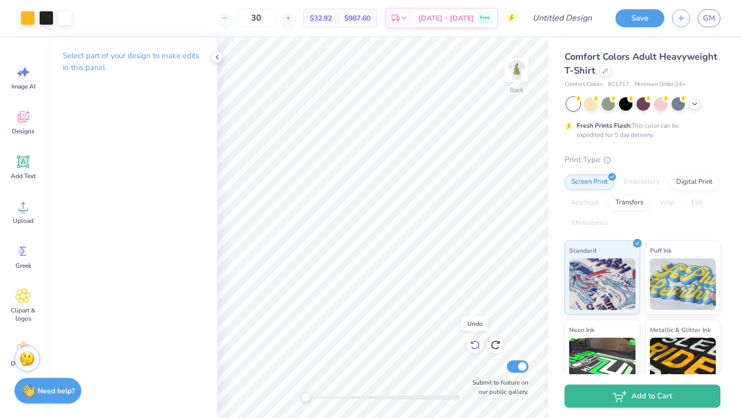
click at [474, 353] on div at bounding box center [474, 344] width 16 height 16
click at [493, 345] on icon at bounding box center [495, 344] width 10 height 10
click at [512, 88] on div "Back" at bounding box center [517, 76] width 24 height 37
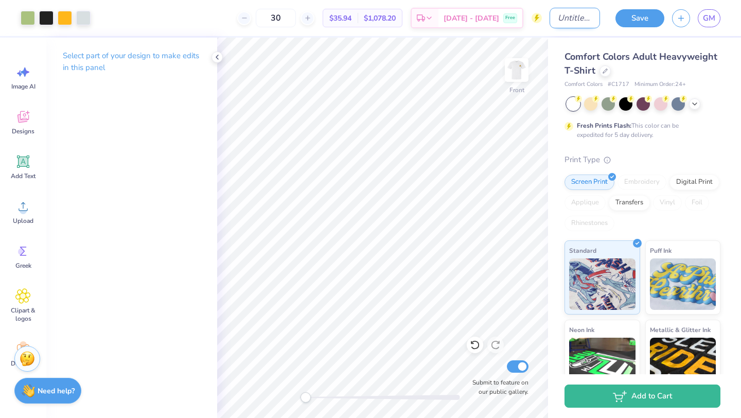
click at [556, 15] on input "Design Title" at bounding box center [574, 18] width 50 height 21
drag, startPoint x: 590, startPoint y: 19, endPoint x: 600, endPoint y: 18, distance: 10.3
click at [600, 18] on div "Art colors 30 $35.94 Per Item $1,078.20 Total Est. Delivery [DATE] - [DATE] Fre…" at bounding box center [370, 18] width 741 height 36
click at [590, 18] on input "[DATE] Dfunc [US_STATE] 2" at bounding box center [574, 18] width 50 height 21
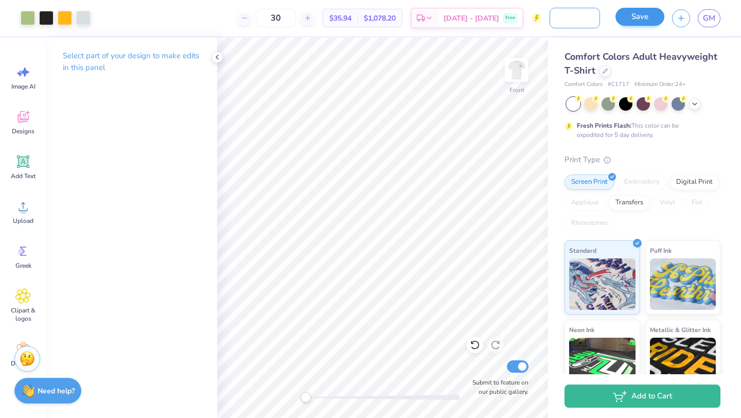
type input "[DATE] Dfunc [US_STATE] 3"
click at [650, 13] on button "Save" at bounding box center [639, 17] width 49 height 18
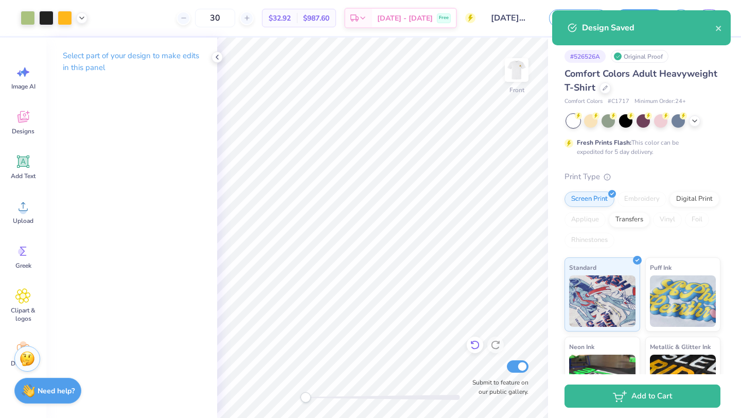
click at [480, 344] on div at bounding box center [474, 344] width 16 height 16
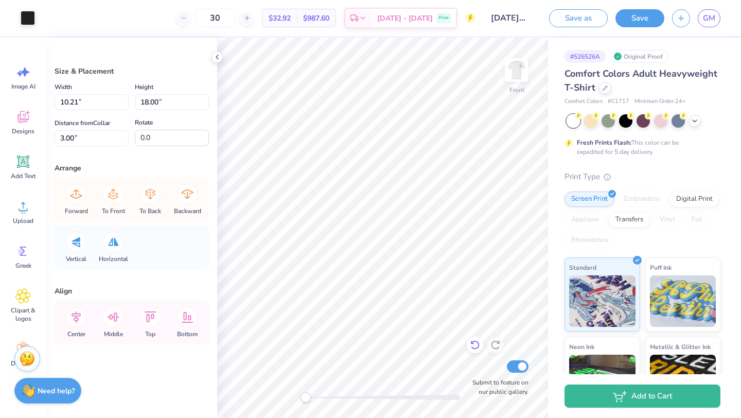
click at [481, 347] on div at bounding box center [474, 344] width 16 height 16
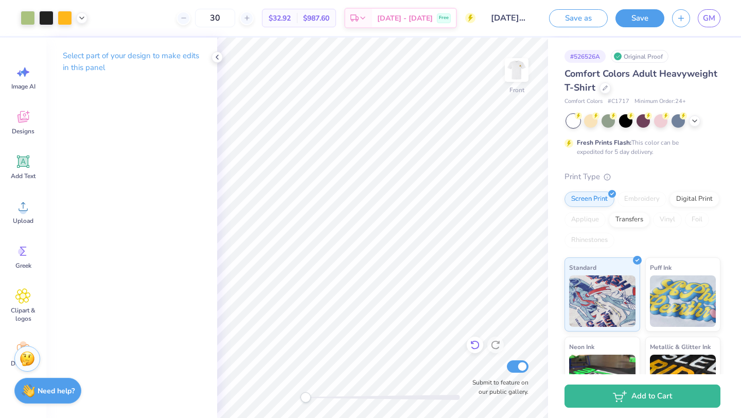
click at [475, 346] on icon at bounding box center [475, 344] width 10 height 10
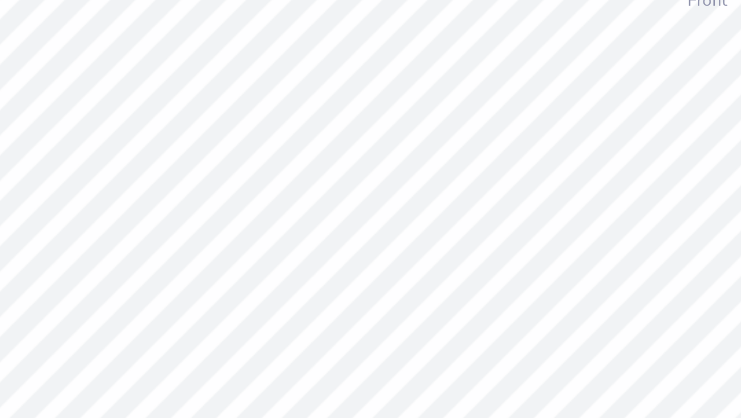
type input "2.18"
type input "2.60"
type input "8.14"
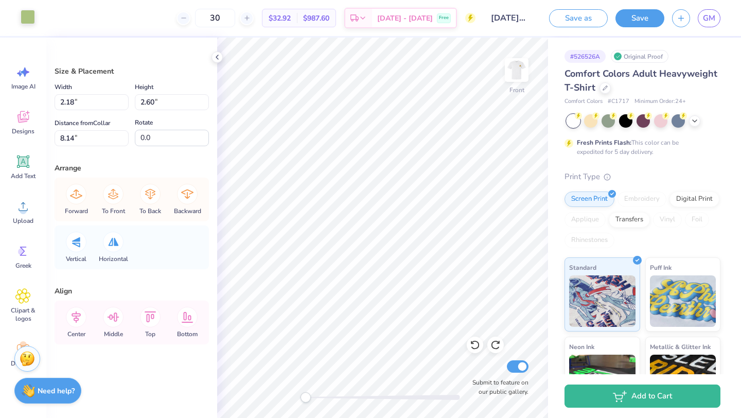
click at [25, 21] on div at bounding box center [28, 17] width 14 height 14
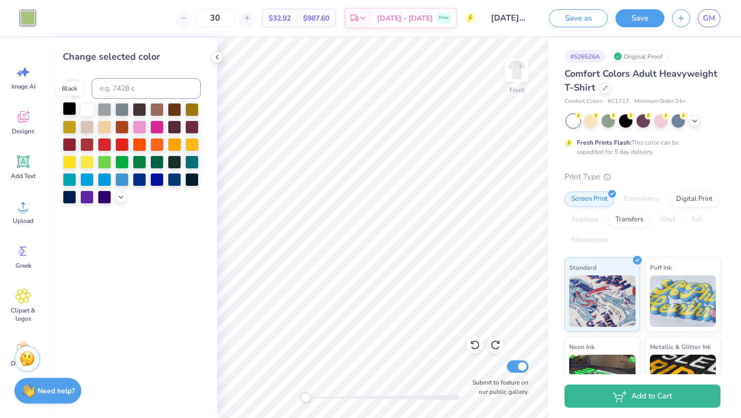
click at [71, 107] on div at bounding box center [69, 108] width 13 height 13
click at [71, 88] on icon at bounding box center [73, 88] width 9 height 9
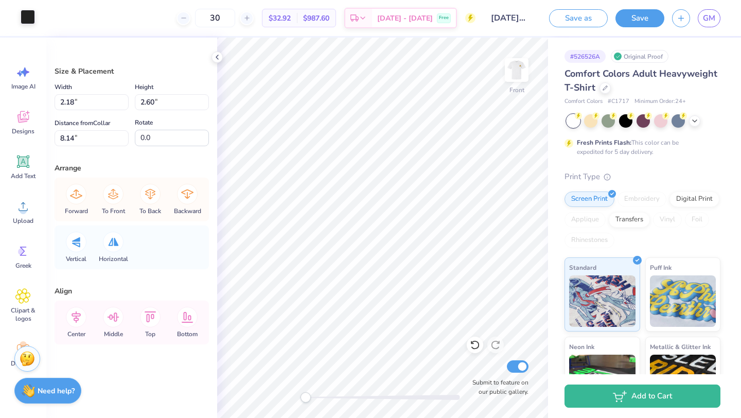
click at [33, 15] on div at bounding box center [28, 17] width 14 height 14
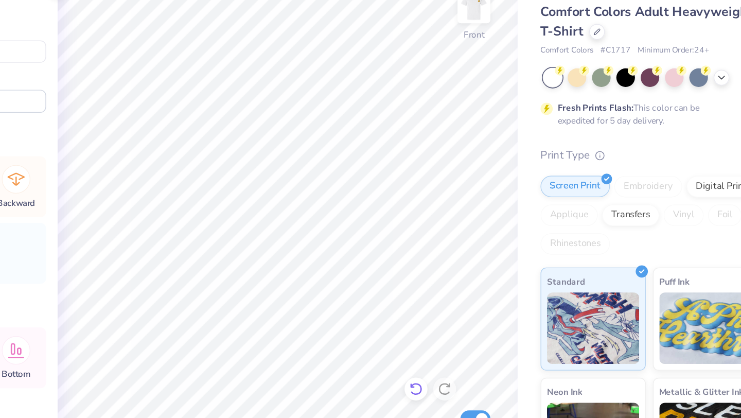
click at [474, 341] on icon at bounding box center [474, 344] width 9 height 9
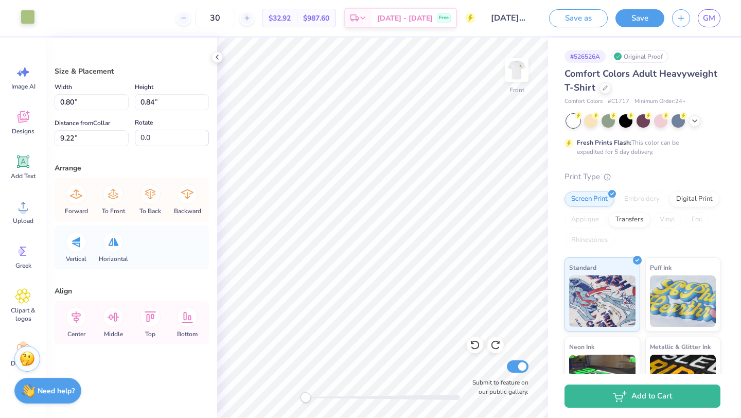
click at [33, 21] on div at bounding box center [28, 17] width 14 height 14
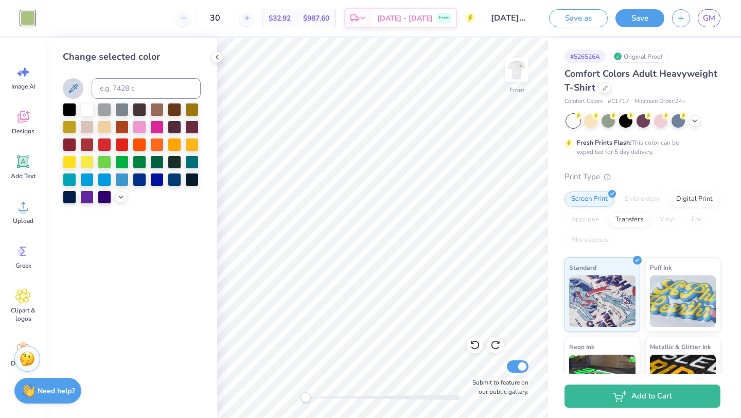
click at [79, 89] on button at bounding box center [73, 88] width 21 height 21
click at [34, 16] on div at bounding box center [28, 17] width 14 height 14
click at [75, 85] on icon at bounding box center [73, 88] width 12 height 12
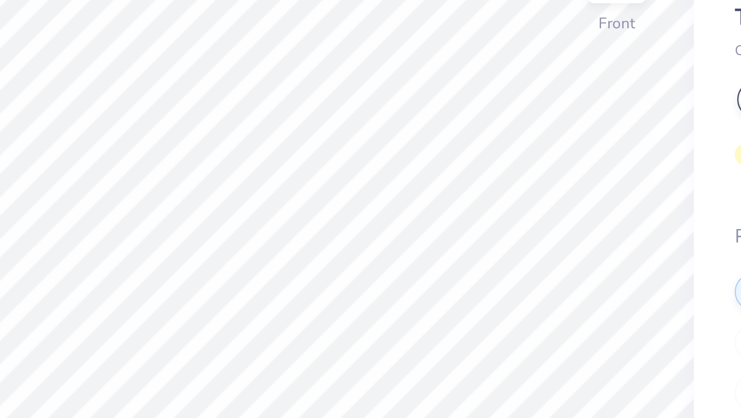
type input "3.36"
type input "2.14"
type input "6.08"
type input "2.18"
type input "2.60"
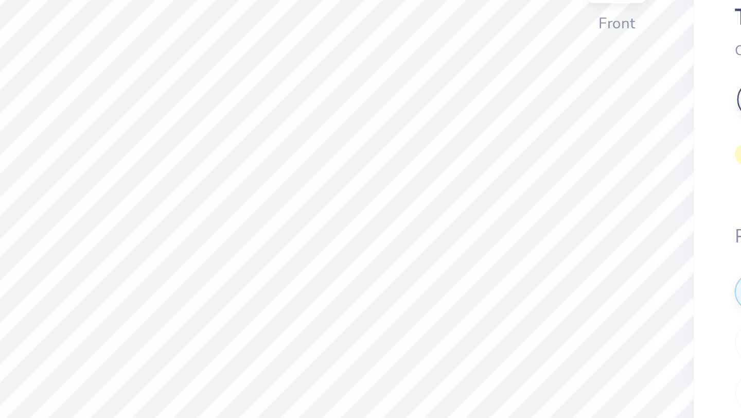
type input "8.14"
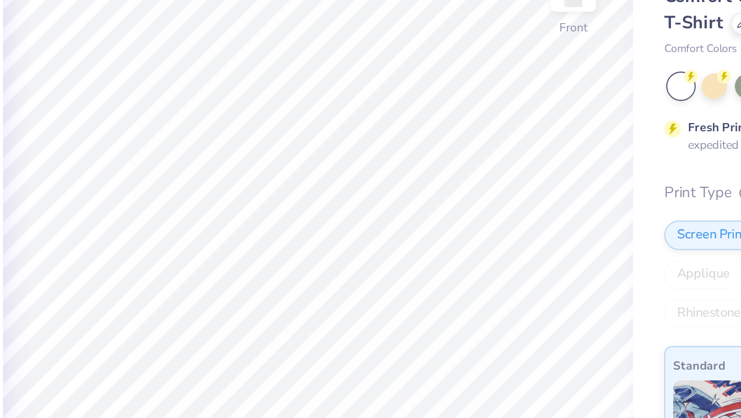
type input "2.18"
type input "2.60"
type input "8.14"
type input "10.21"
type input "18.00"
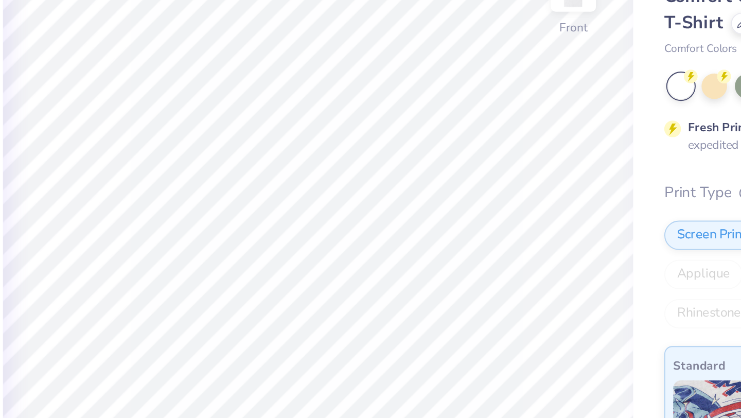
type input "3.00"
type input "2.18"
type input "2.60"
type input "8.03"
type input "10.21"
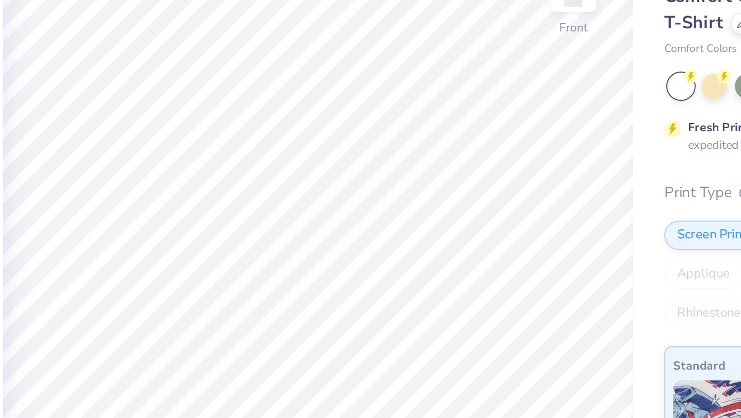
type input "18.00"
type input "3.00"
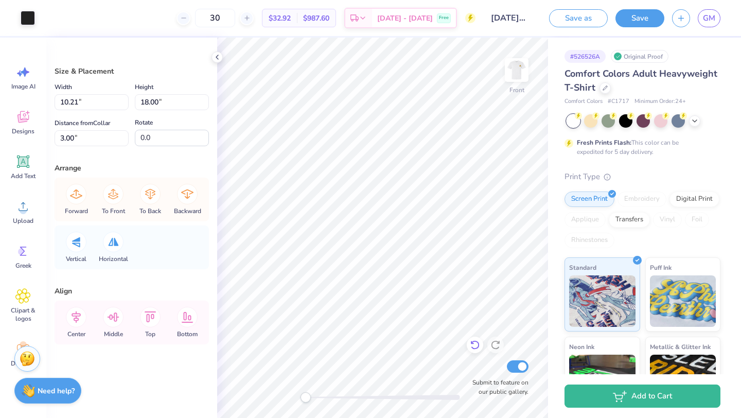
click at [481, 347] on div at bounding box center [474, 344] width 16 height 16
click at [479, 344] on icon at bounding box center [475, 344] width 10 height 10
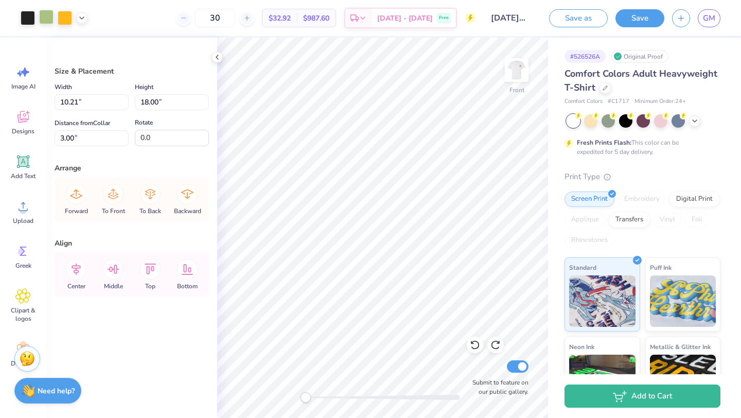
click at [46, 17] on div at bounding box center [46, 17] width 14 height 14
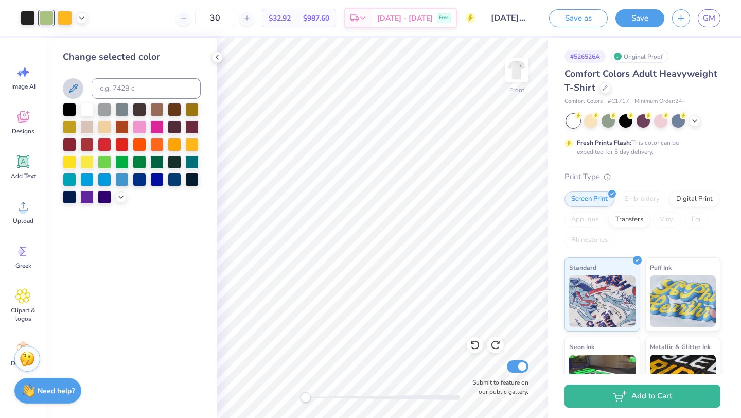
click at [73, 86] on icon at bounding box center [73, 88] width 12 height 12
click at [86, 86] on div at bounding box center [132, 88] width 138 height 21
click at [78, 86] on icon at bounding box center [73, 88] width 12 height 12
click at [71, 94] on icon at bounding box center [73, 88] width 12 height 12
click at [470, 344] on icon at bounding box center [475, 344] width 10 height 10
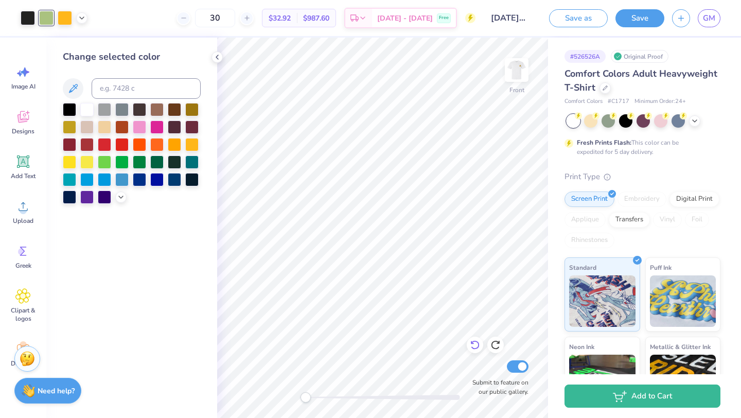
click at [470, 344] on icon at bounding box center [475, 344] width 10 height 10
click at [479, 342] on icon at bounding box center [475, 344] width 10 height 10
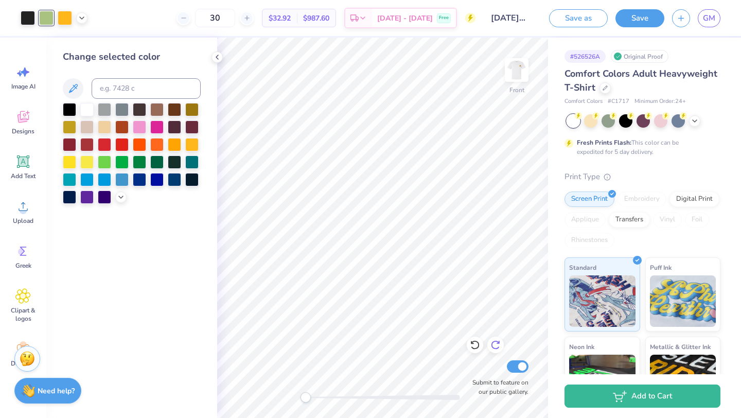
click at [495, 341] on icon at bounding box center [495, 344] width 9 height 9
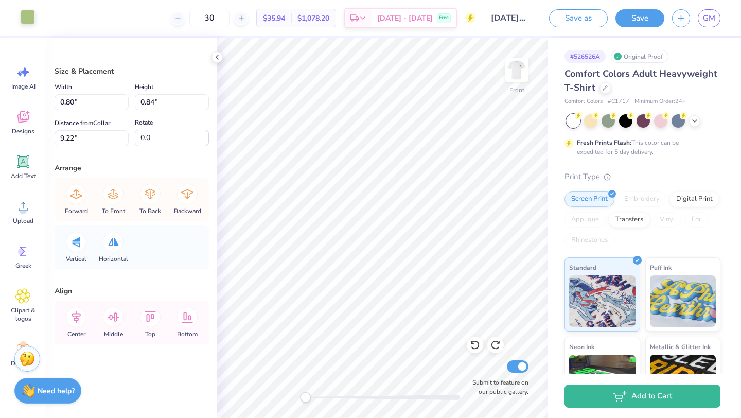
click at [31, 17] on div at bounding box center [28, 17] width 14 height 14
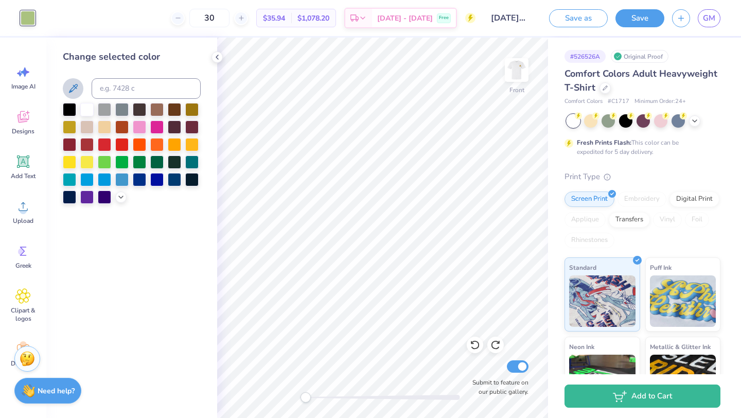
click at [78, 89] on icon at bounding box center [73, 88] width 12 height 12
click at [75, 84] on icon at bounding box center [73, 88] width 12 height 12
click at [68, 84] on icon at bounding box center [73, 88] width 12 height 12
click at [26, 20] on div at bounding box center [28, 17] width 14 height 14
click at [75, 84] on icon at bounding box center [73, 88] width 12 height 12
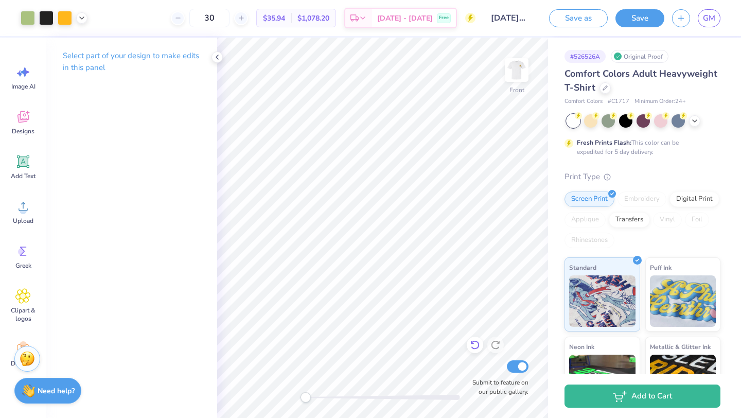
click at [472, 340] on icon at bounding box center [475, 344] width 10 height 10
click at [626, 16] on button "Save" at bounding box center [639, 17] width 49 height 18
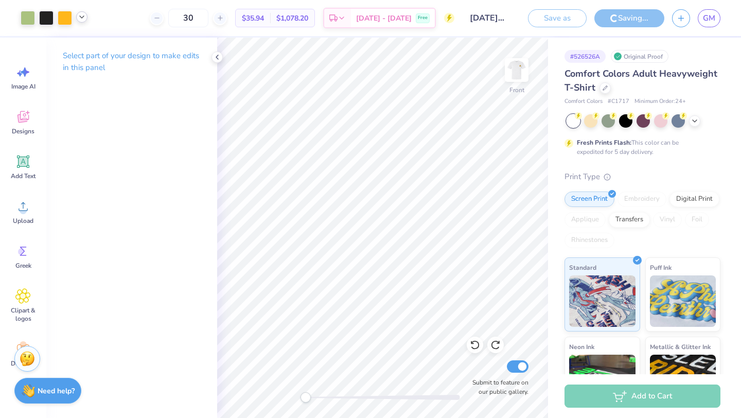
click at [80, 15] on icon at bounding box center [82, 17] width 8 height 8
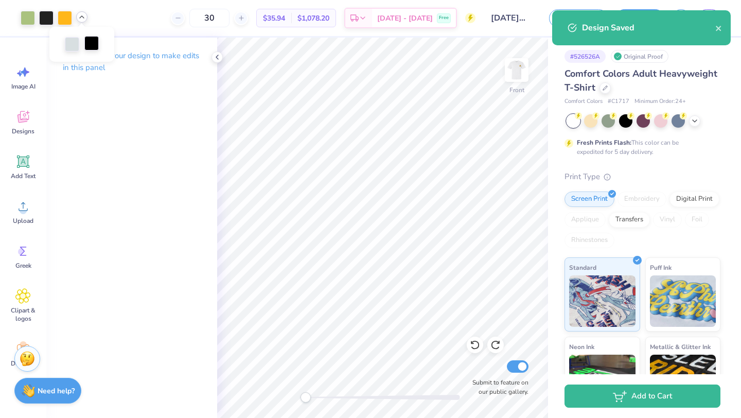
click at [93, 44] on div at bounding box center [91, 43] width 14 height 14
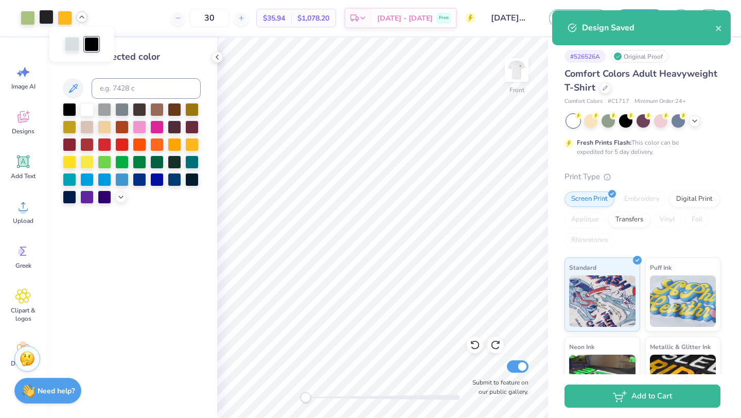
click at [49, 18] on div at bounding box center [46, 17] width 14 height 14
click at [72, 106] on div at bounding box center [69, 108] width 13 height 13
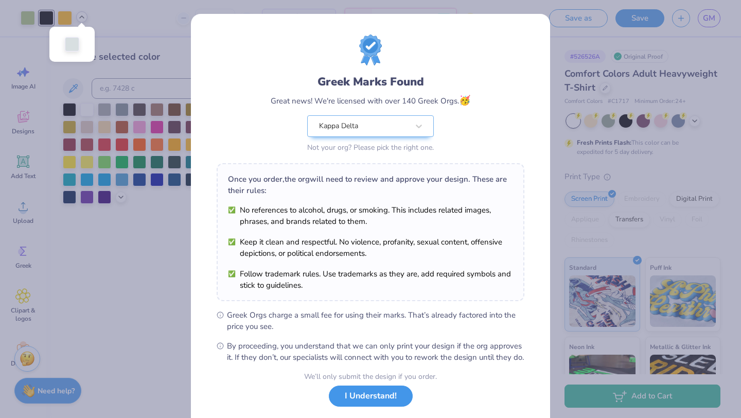
click at [373, 403] on button "I Understand!" at bounding box center [371, 395] width 84 height 21
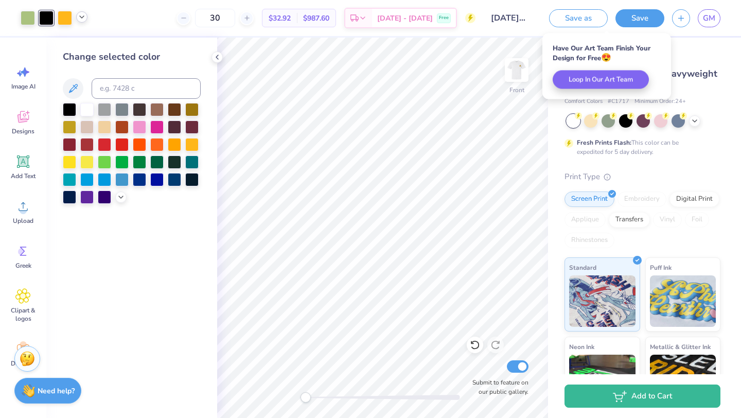
click at [85, 22] on div at bounding box center [54, 18] width 67 height 14
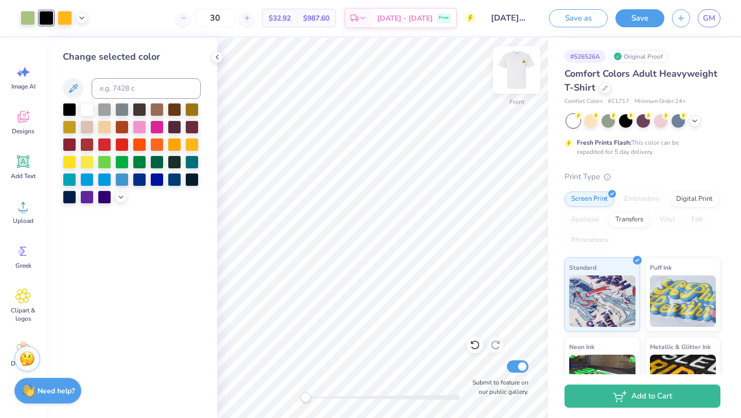
click at [519, 69] on img at bounding box center [516, 69] width 41 height 41
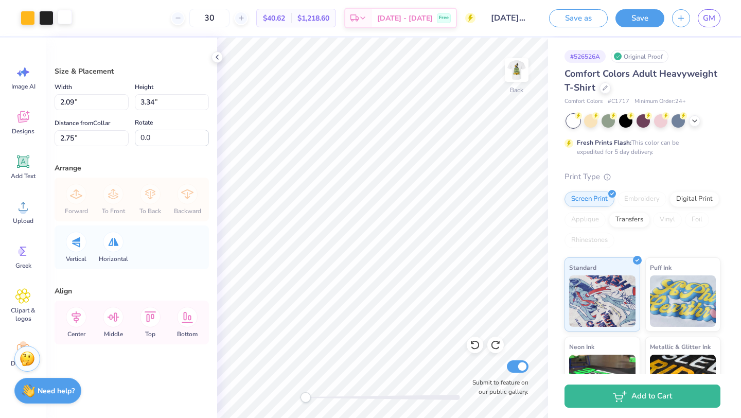
click at [68, 21] on div at bounding box center [65, 17] width 14 height 14
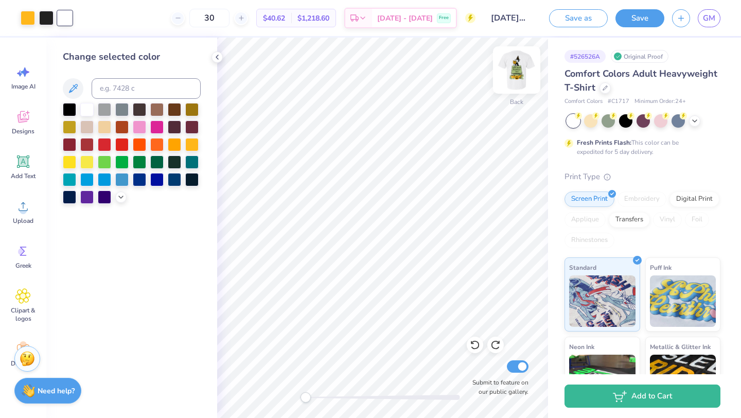
click at [509, 69] on img at bounding box center [516, 69] width 41 height 41
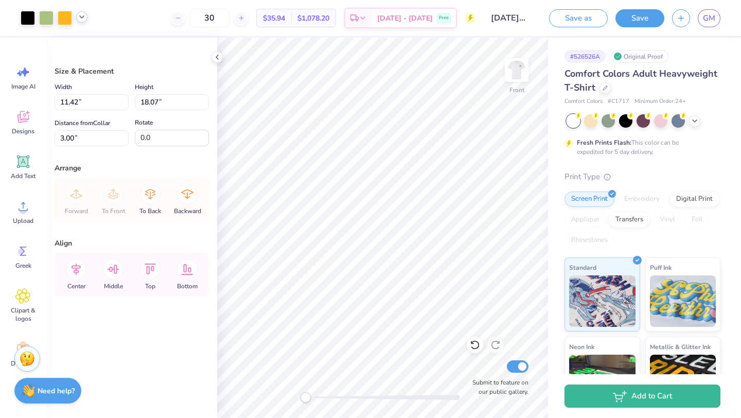
click at [81, 21] on icon at bounding box center [82, 17] width 8 height 8
click at [86, 46] on div at bounding box center [82, 44] width 14 height 14
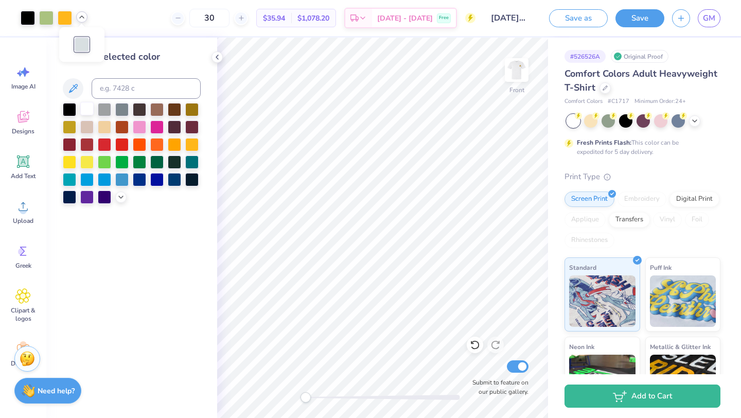
click at [93, 109] on div at bounding box center [86, 108] width 13 height 13
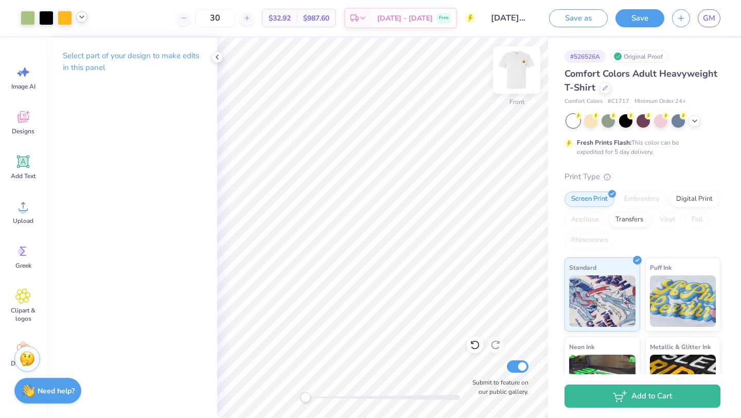
click at [517, 74] on img at bounding box center [516, 69] width 41 height 41
click at [511, 79] on img at bounding box center [516, 69] width 41 height 41
click at [513, 79] on img at bounding box center [516, 69] width 41 height 41
click at [523, 78] on img at bounding box center [516, 69] width 41 height 41
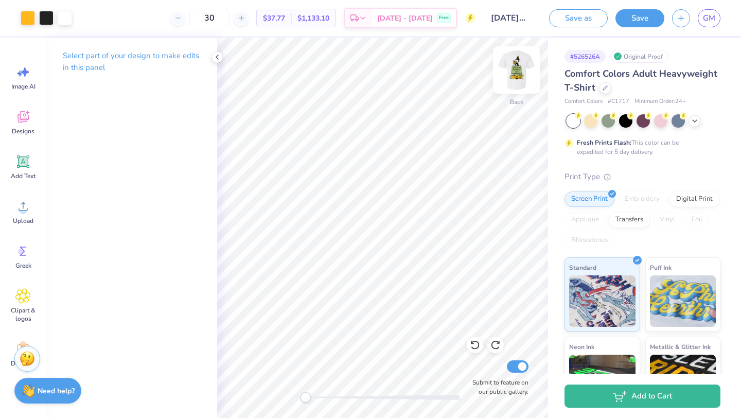
click at [516, 67] on img at bounding box center [516, 69] width 41 height 41
click at [80, 20] on icon at bounding box center [82, 17] width 8 height 8
click at [515, 68] on img at bounding box center [516, 69] width 41 height 41
click at [518, 80] on img at bounding box center [516, 69] width 41 height 41
click at [518, 80] on img at bounding box center [516, 70] width 21 height 21
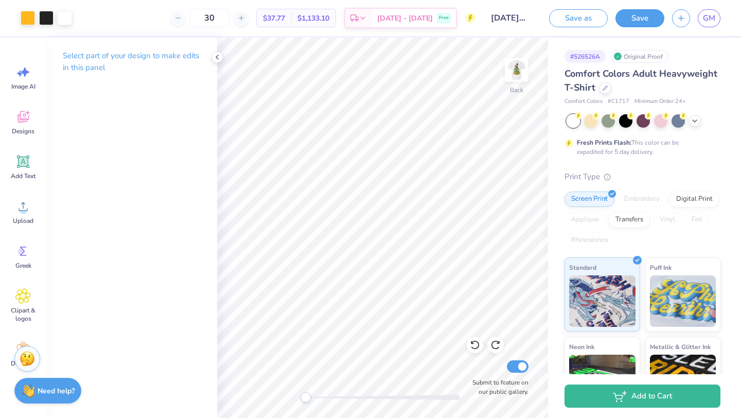
click at [518, 80] on img at bounding box center [516, 70] width 21 height 21
click at [630, 14] on button "Save" at bounding box center [639, 17] width 49 height 18
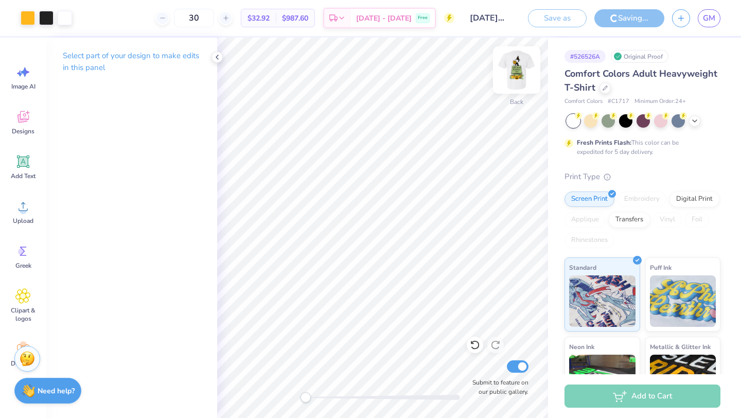
click at [512, 73] on img at bounding box center [516, 69] width 41 height 41
